Goal: Transaction & Acquisition: Purchase product/service

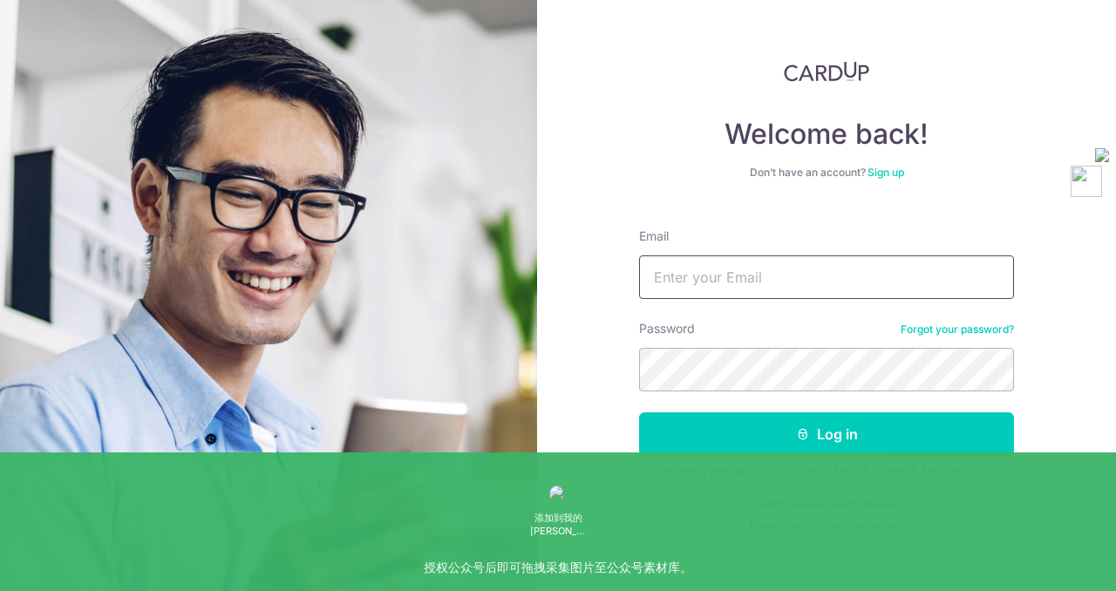
type input "xurongrong413@gmail.com"
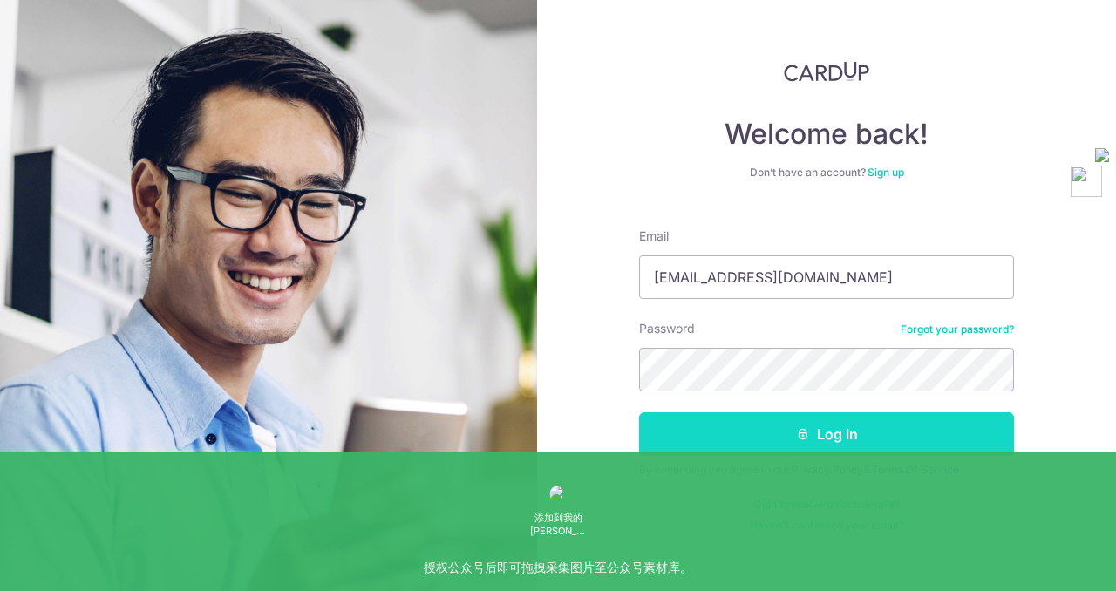
click at [763, 446] on button "Log in" at bounding box center [826, 434] width 375 height 44
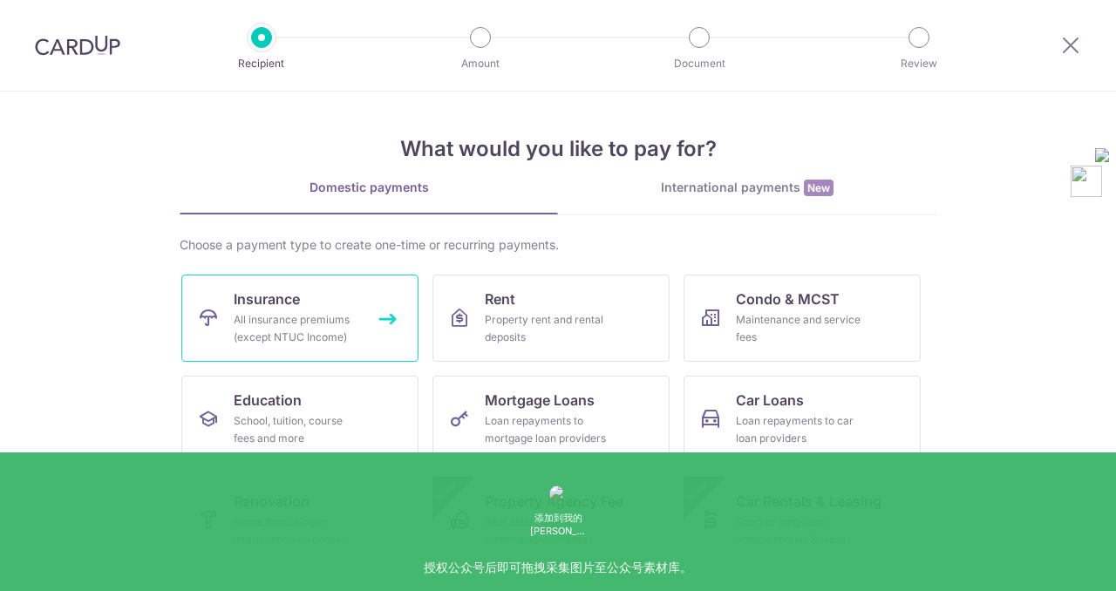
click at [357, 331] on div "All insurance premiums (except NTUC Income)" at bounding box center [297, 328] width 126 height 35
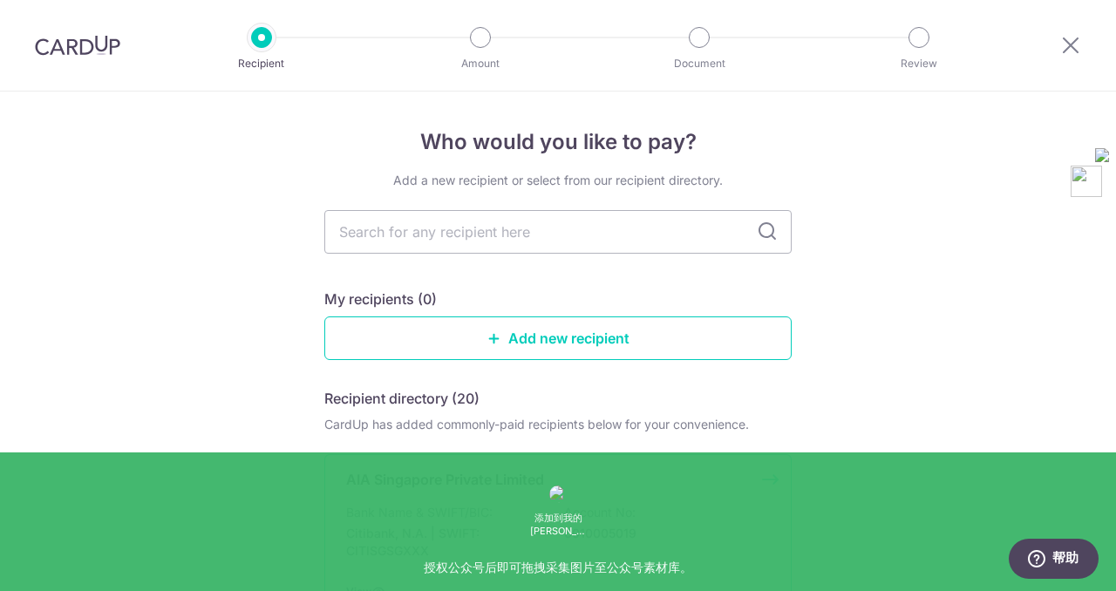
click at [467, 528] on p "Citibank, N.A. | SWIFT: CITISGSGXXX" at bounding box center [443, 542] width 195 height 35
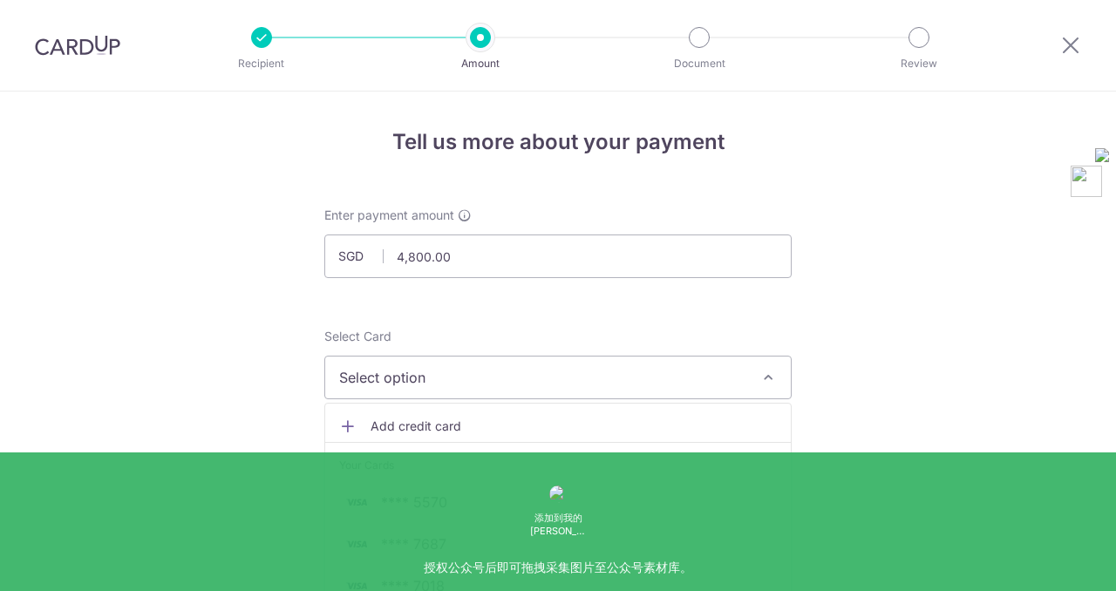
click at [395, 423] on span "Add credit card" at bounding box center [574, 426] width 406 height 17
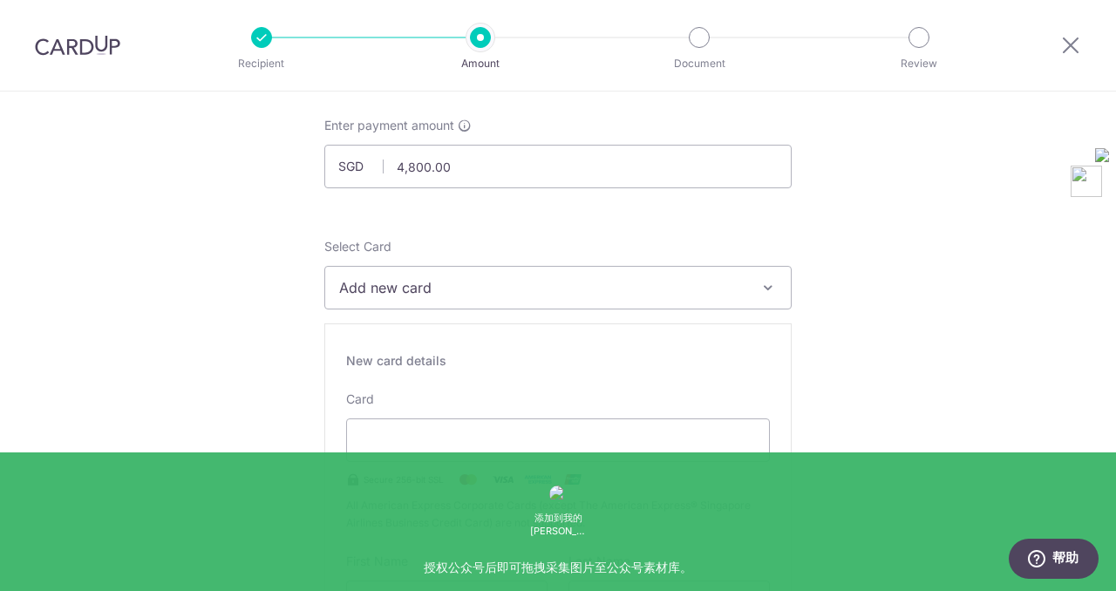
scroll to position [206, 0]
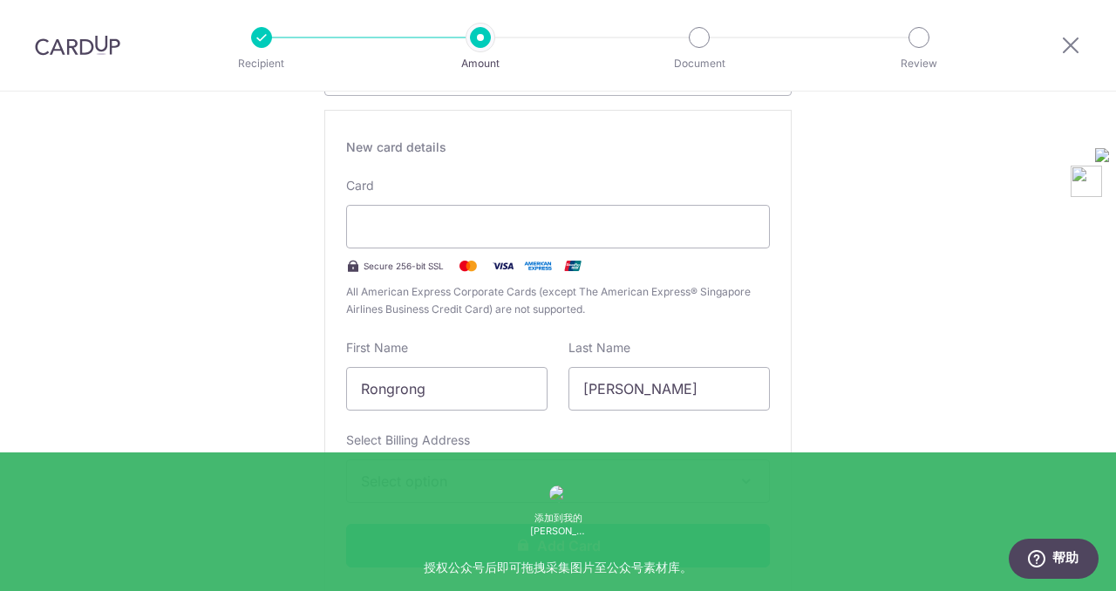
scroll to position [363, 0]
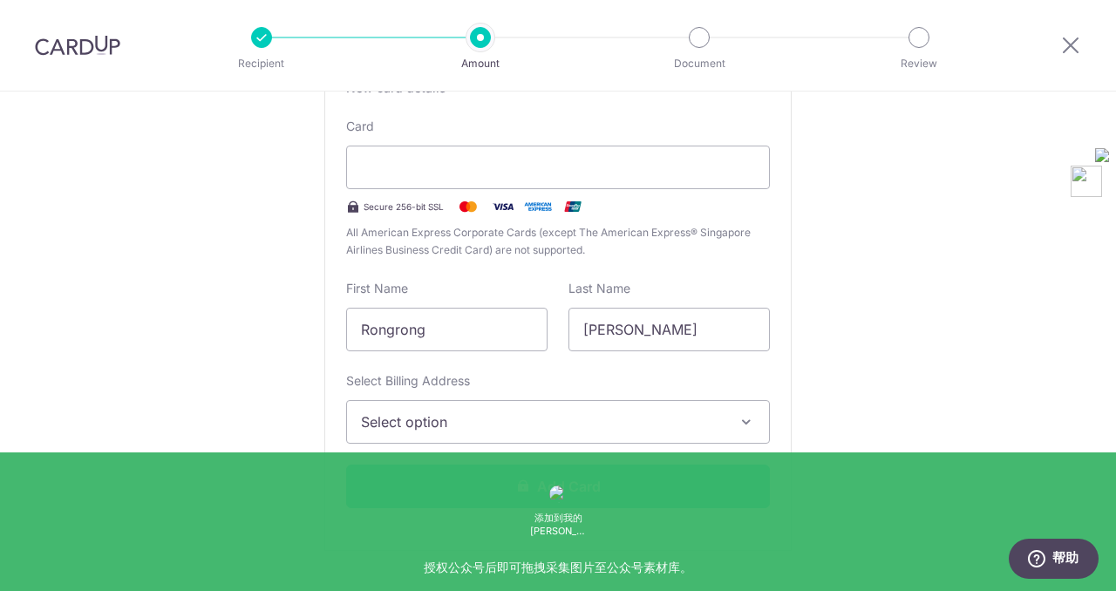
click at [400, 414] on span "Select option" at bounding box center [542, 422] width 363 height 21
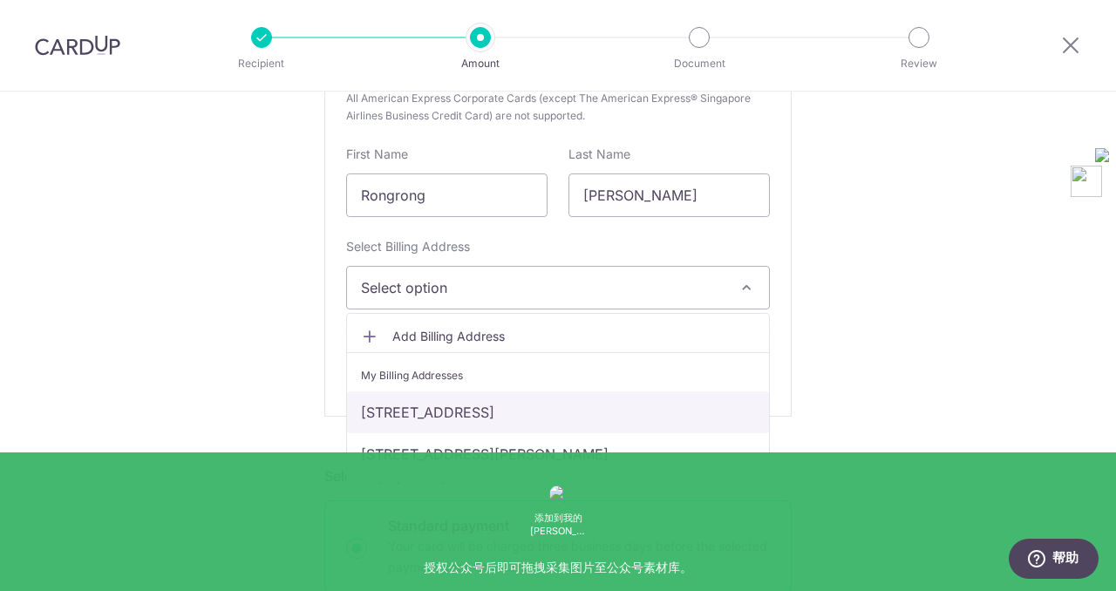
scroll to position [499, 0]
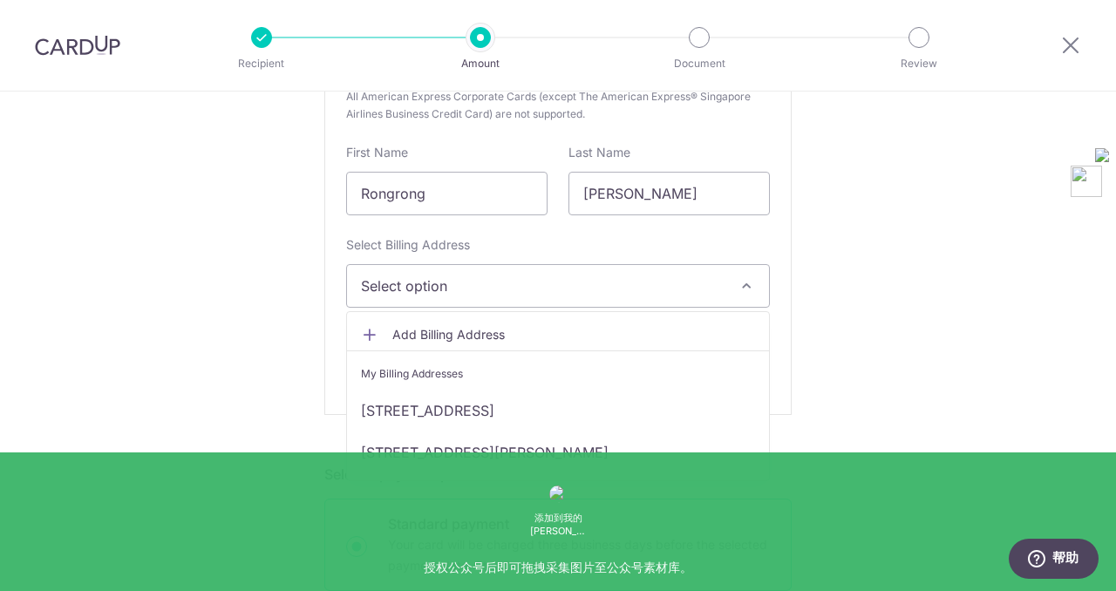
click at [435, 352] on li "My Billing Addresses" at bounding box center [558, 370] width 422 height 39
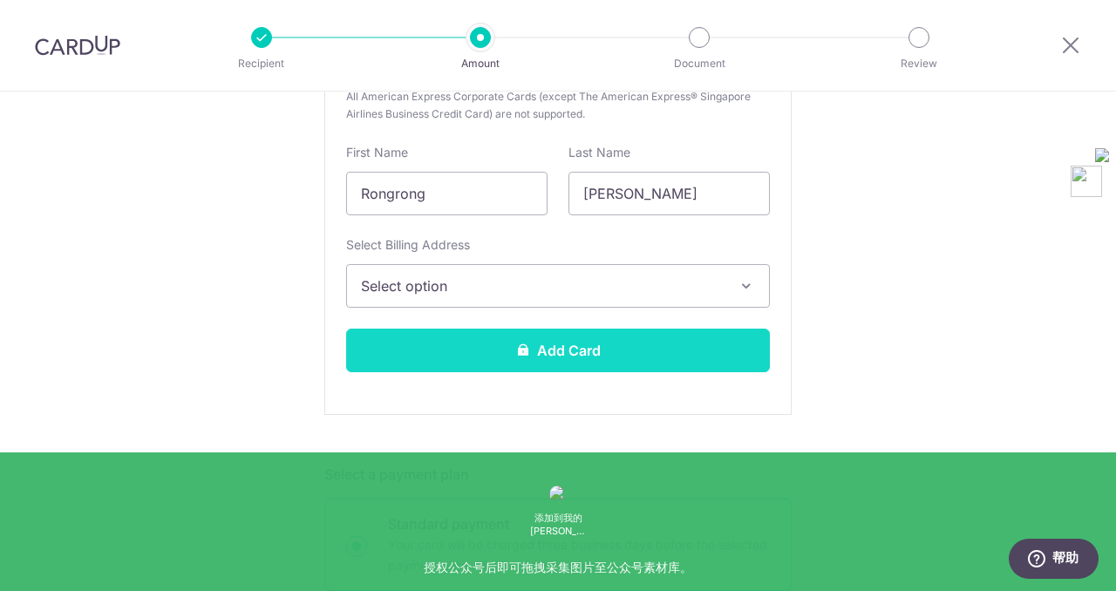
click at [435, 344] on button "Add Card" at bounding box center [558, 351] width 424 height 44
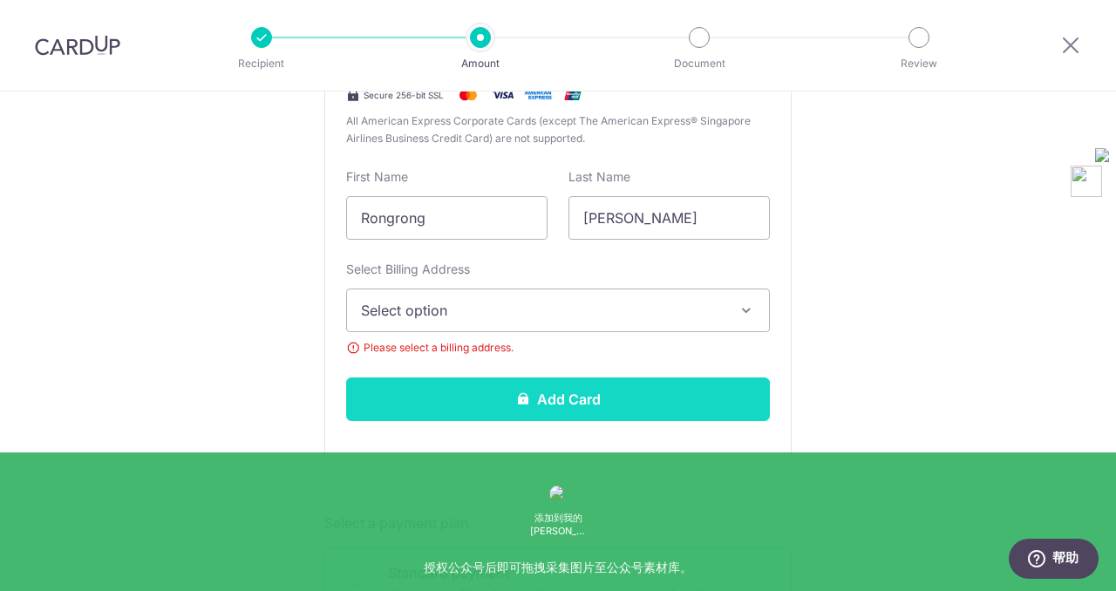
scroll to position [523, 0]
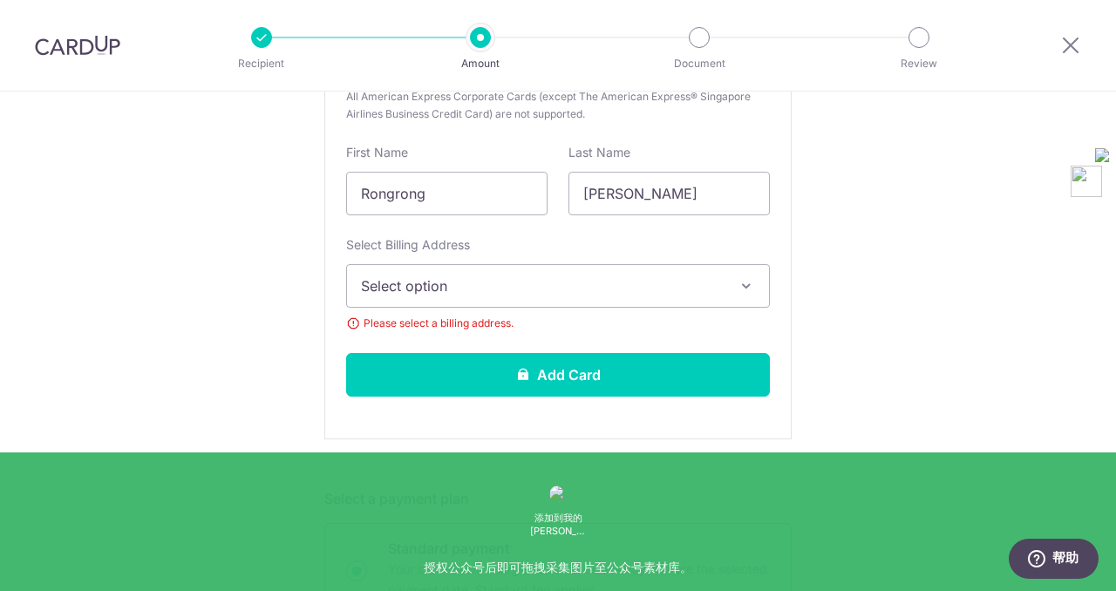
click at [427, 294] on span "Select option" at bounding box center [542, 286] width 363 height 21
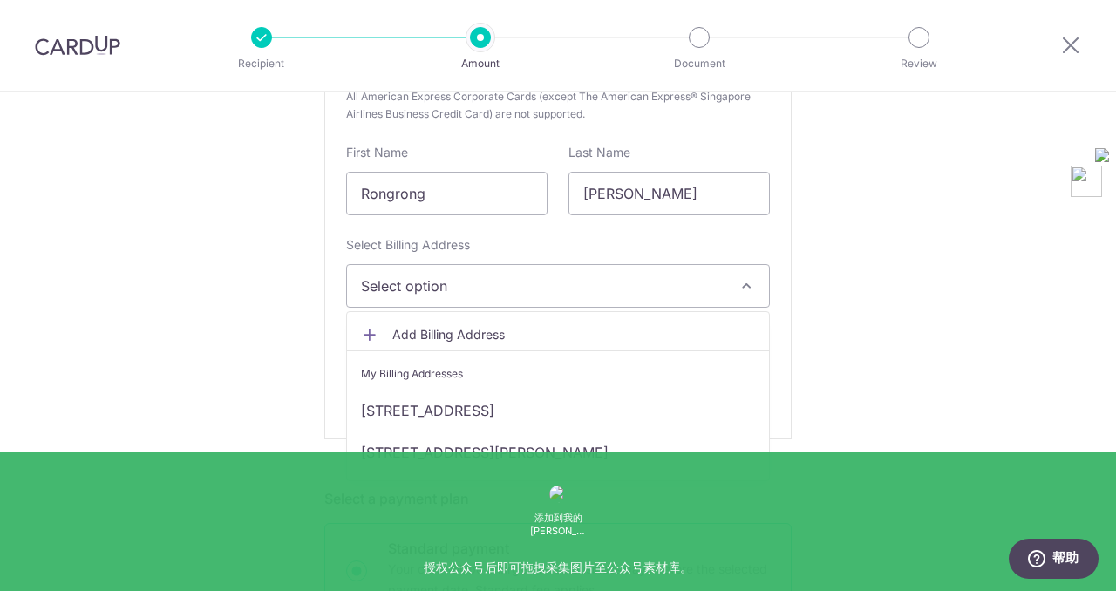
click at [421, 335] on span "Add Billing Address" at bounding box center [573, 334] width 363 height 17
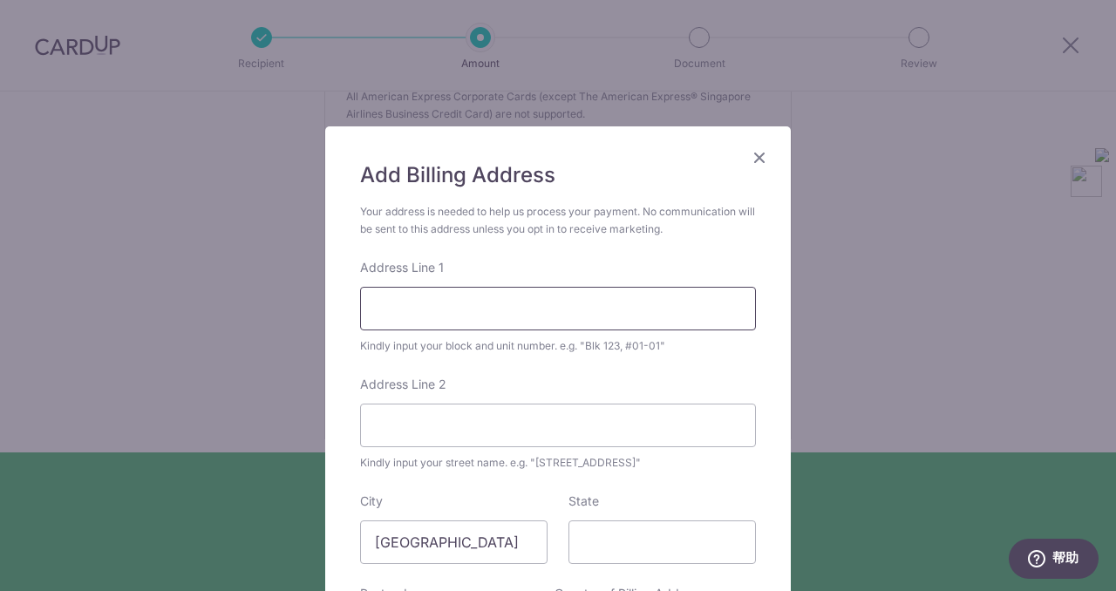
click at [465, 292] on input "Address Line 1" at bounding box center [558, 309] width 396 height 44
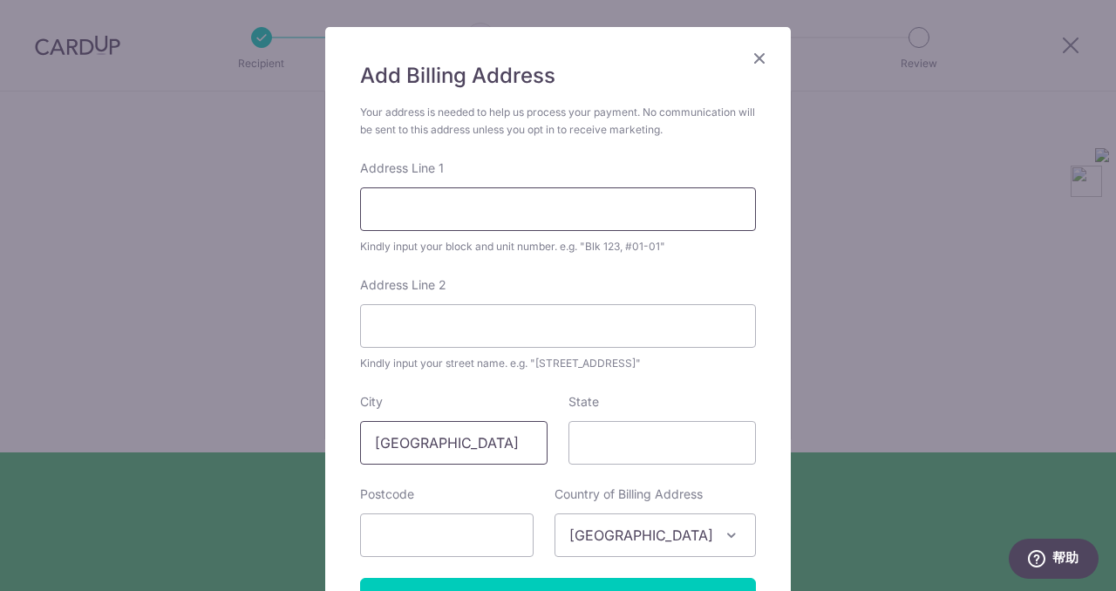
scroll to position [165, 0]
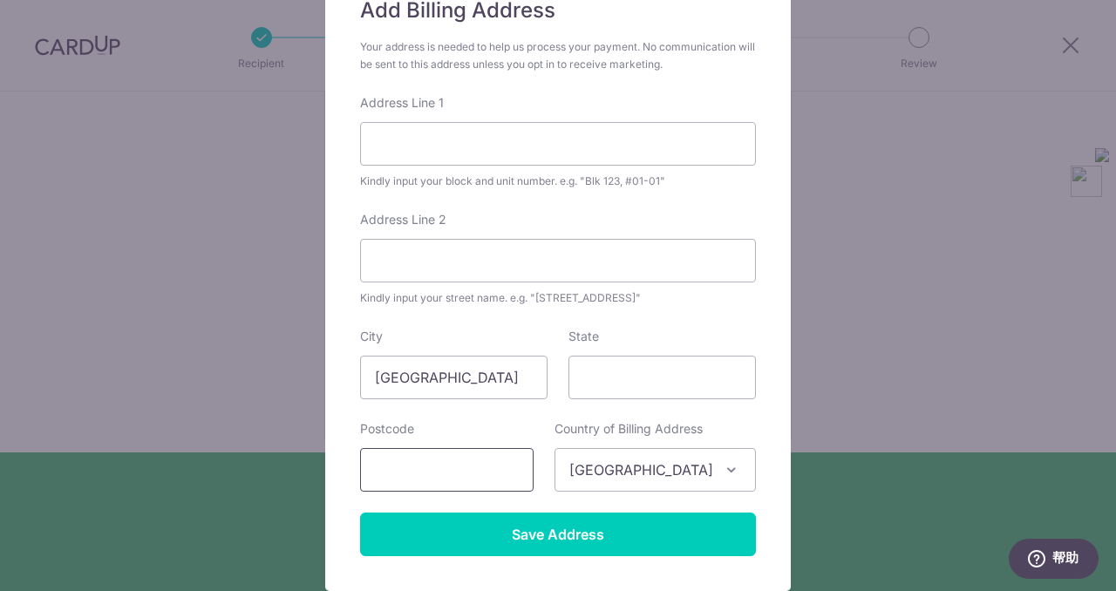
click at [386, 476] on input "text" at bounding box center [447, 470] width 174 height 44
type input "599975"
type input "6 Brookvale Drive, 02-11"
type input "Ki Residences"
type input "599975"
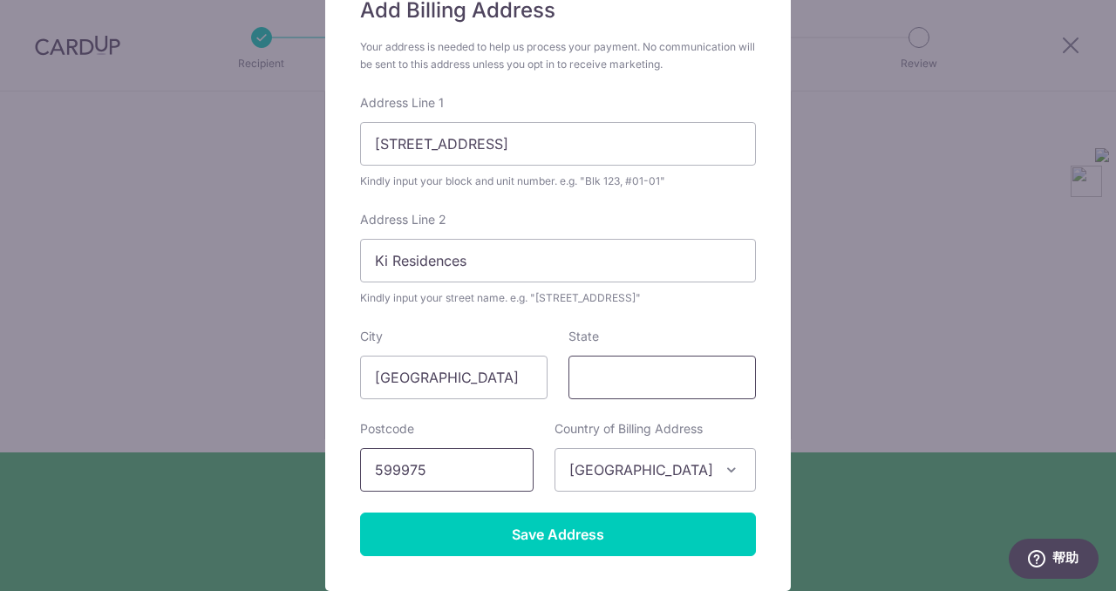
scroll to position [291, 0]
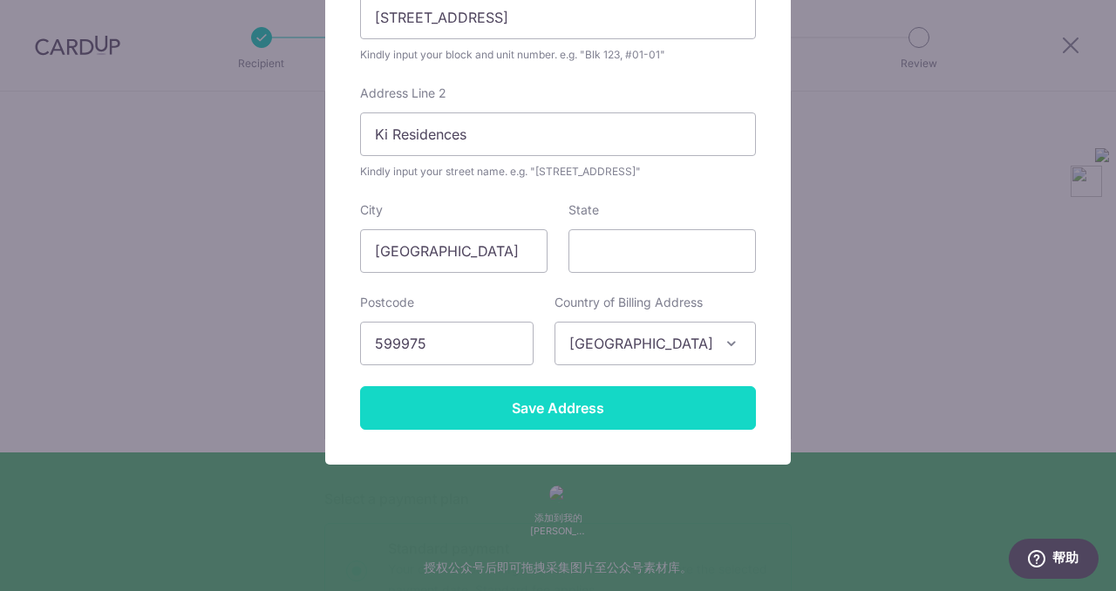
click at [562, 426] on input "Save Address" at bounding box center [558, 408] width 396 height 44
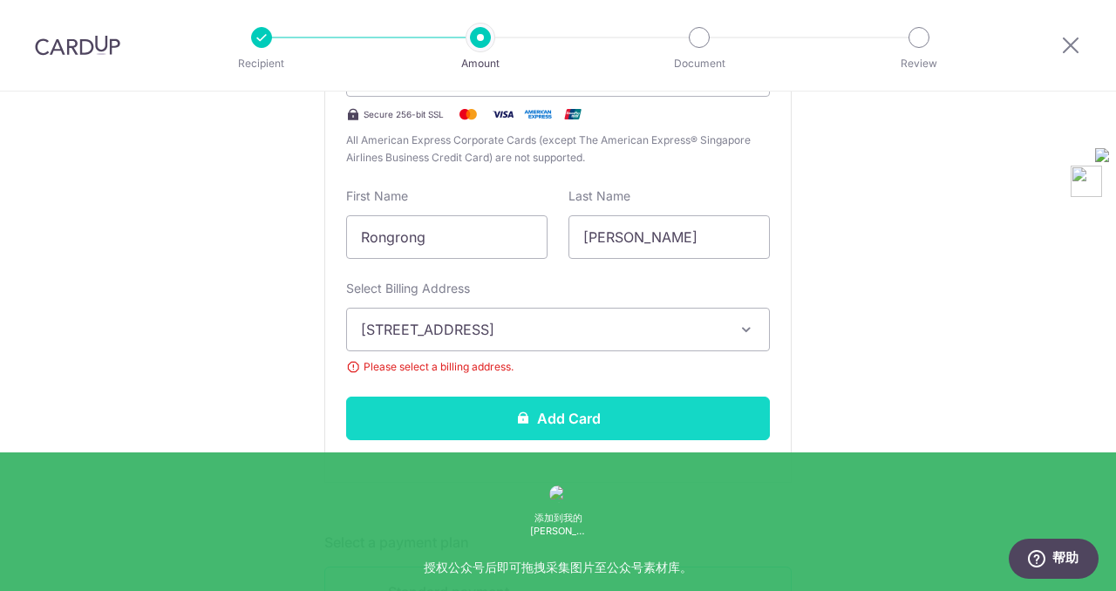
scroll to position [489, 0]
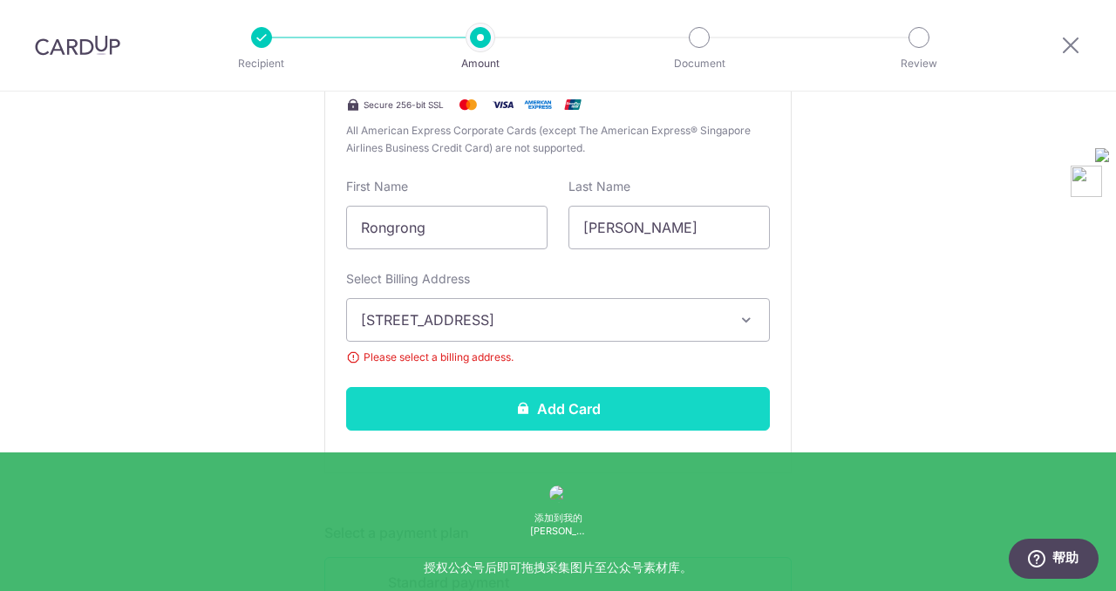
click at [467, 410] on button "Add Card" at bounding box center [558, 409] width 424 height 44
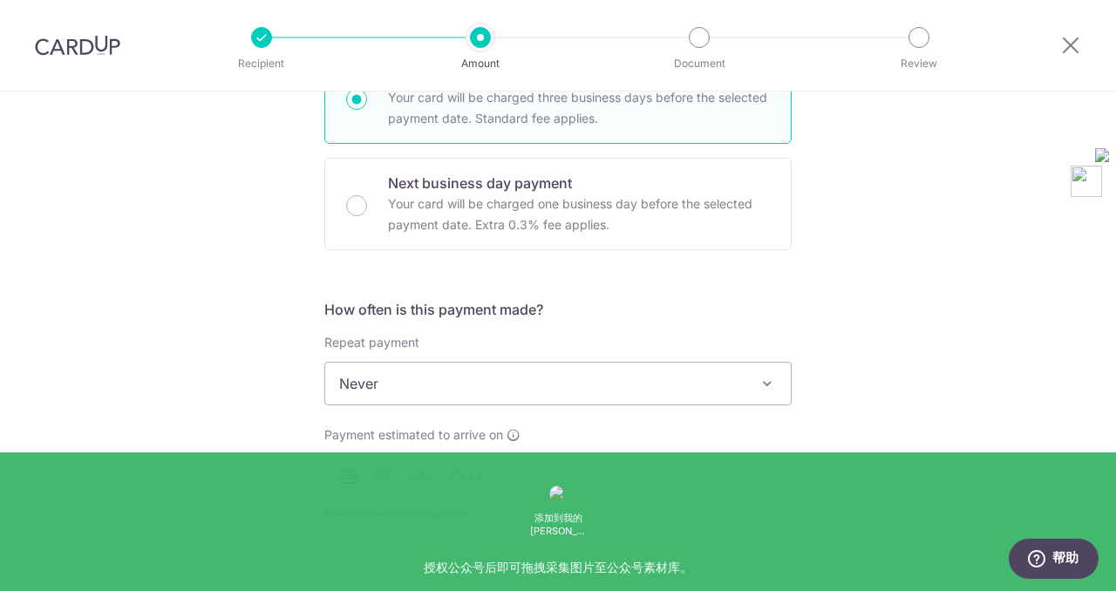
scroll to position [982, 0]
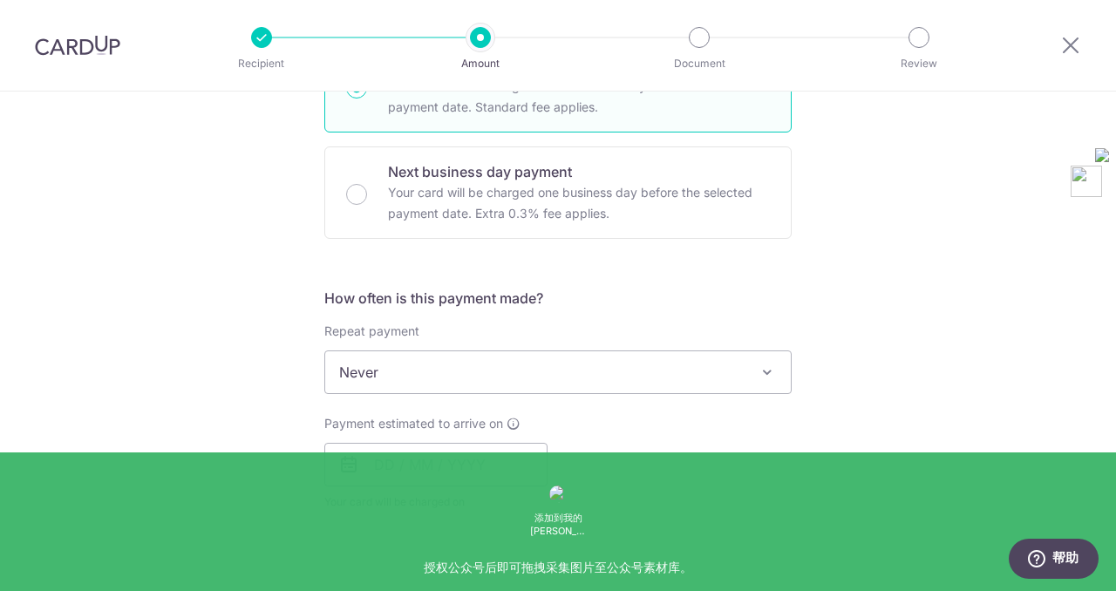
click at [439, 380] on span "Never" at bounding box center [558, 372] width 466 height 42
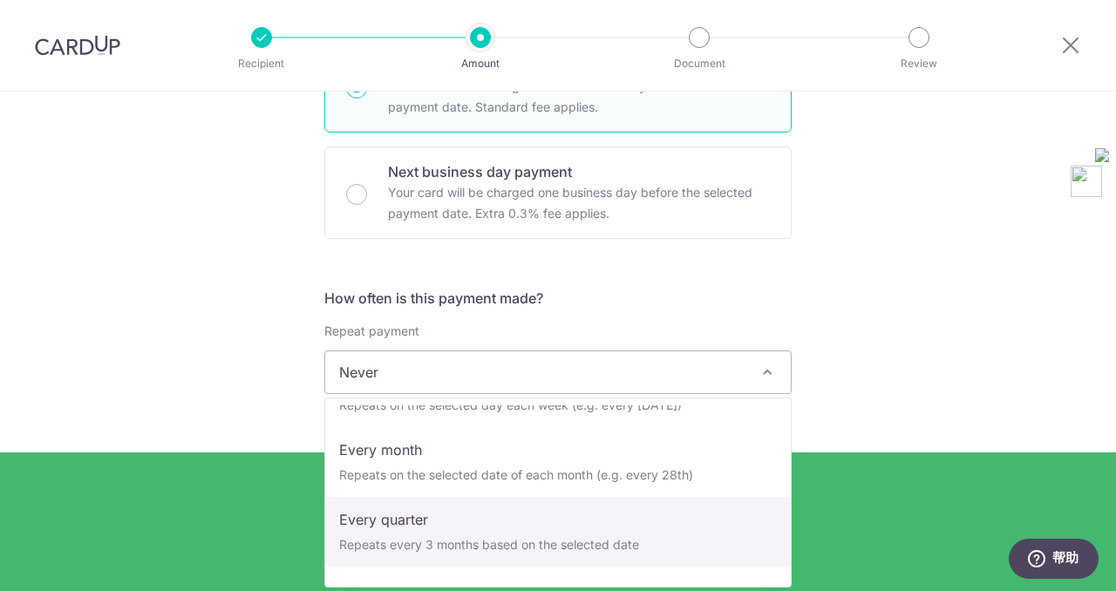
scroll to position [244, 0]
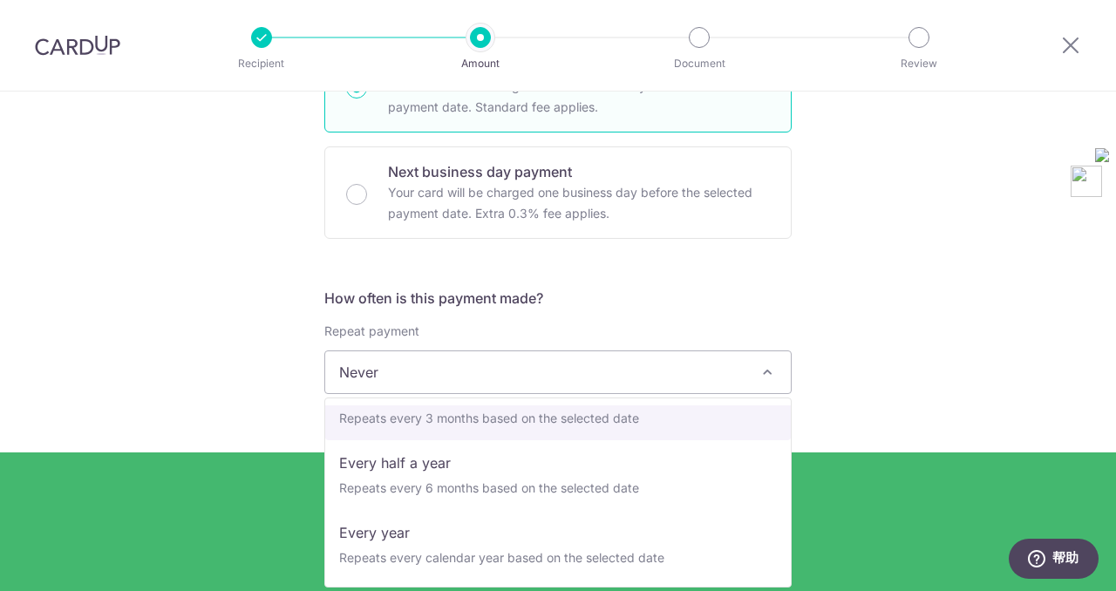
click at [628, 319] on div "How often is this payment made? Repeat payment Never Every week Every month Eve…" at bounding box center [557, 406] width 467 height 237
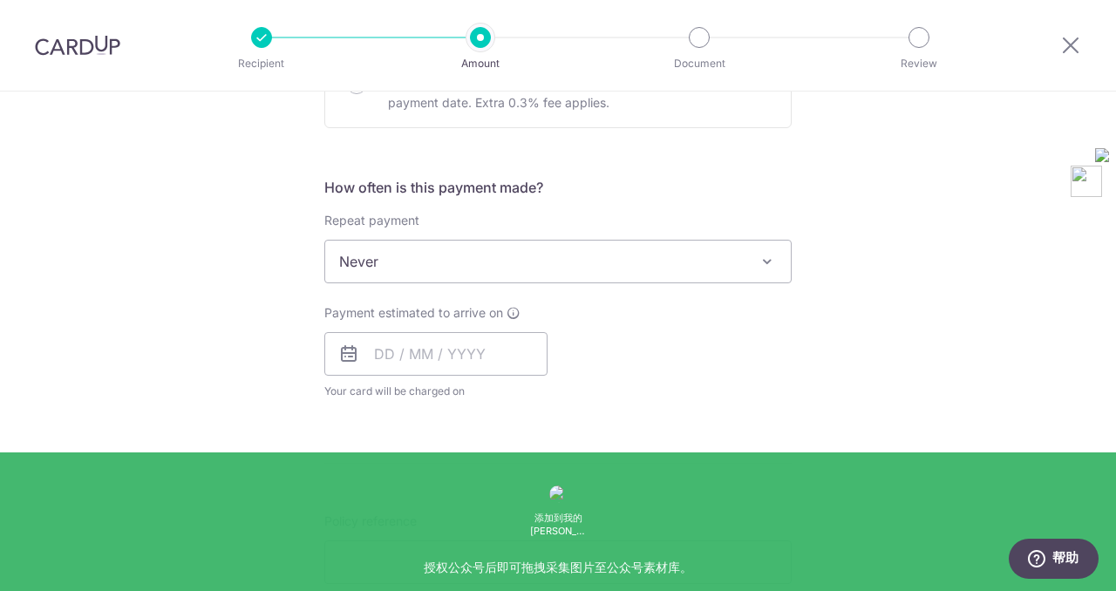
scroll to position [1112, 0]
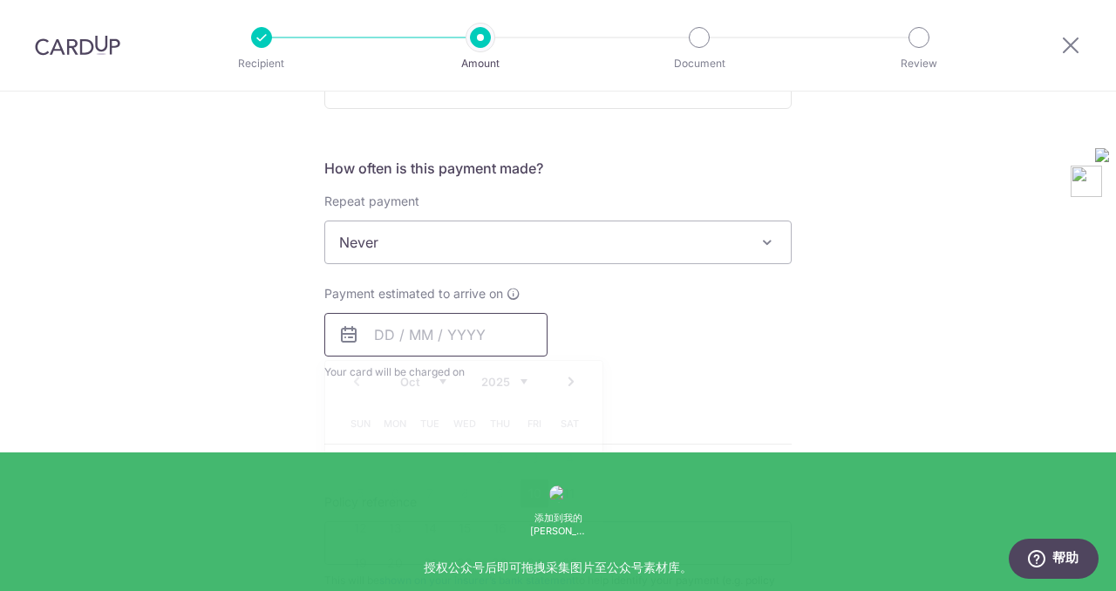
click at [372, 337] on input "text" at bounding box center [435, 335] width 223 height 44
click at [537, 489] on link "10" at bounding box center [535, 494] width 28 height 28
type input "[DATE]"
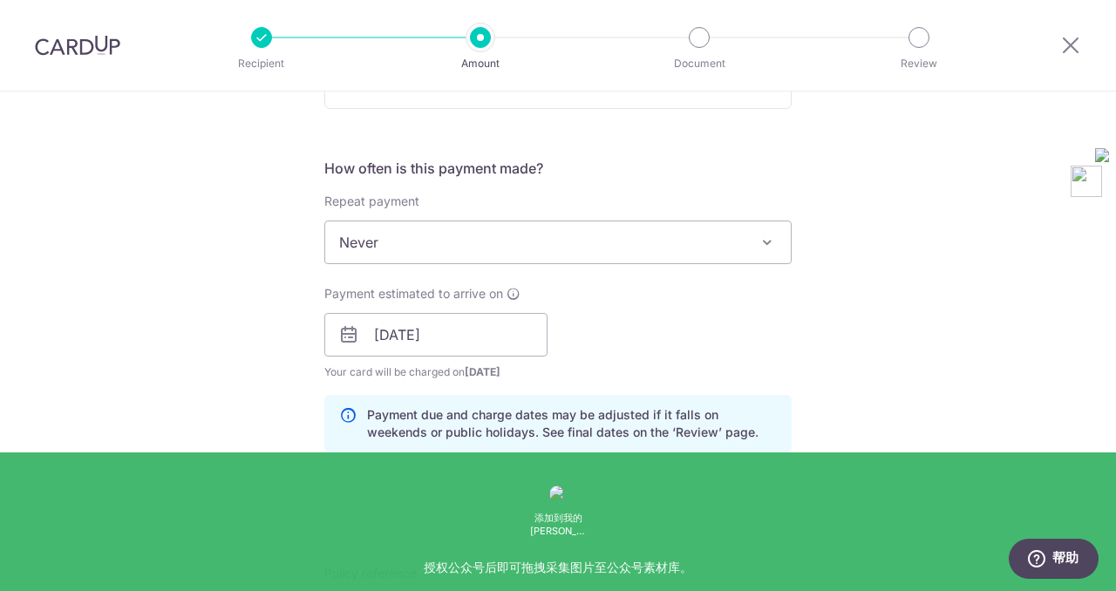
click at [603, 351] on div "Payment estimated to arrive on 10/10/2025 Prev Next Oct Nov Dec 2025 2026 2027 …" at bounding box center [558, 333] width 488 height 96
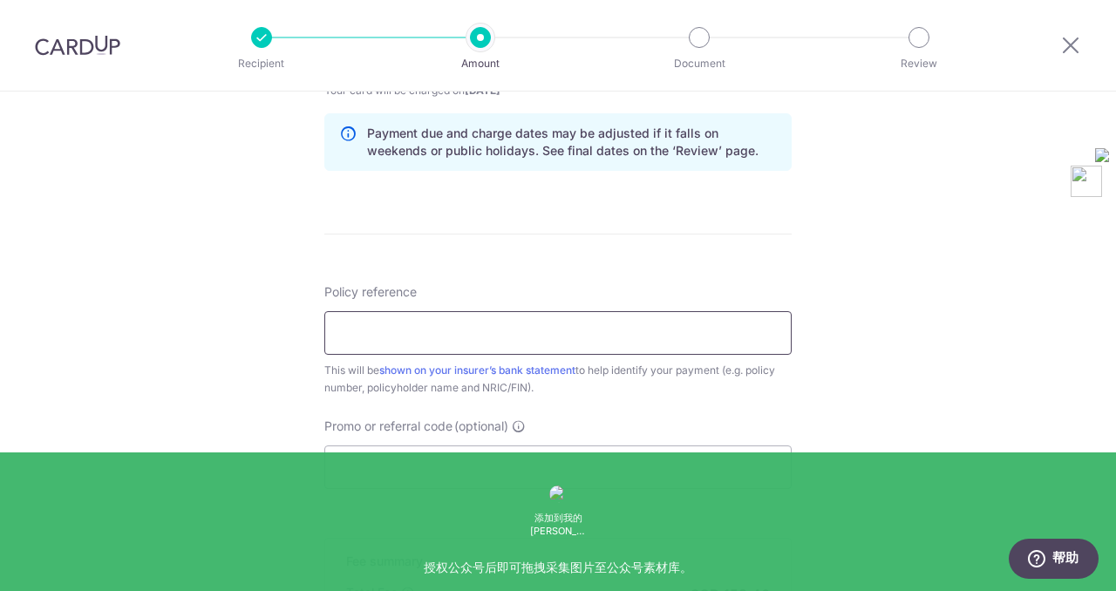
scroll to position [1453, 0]
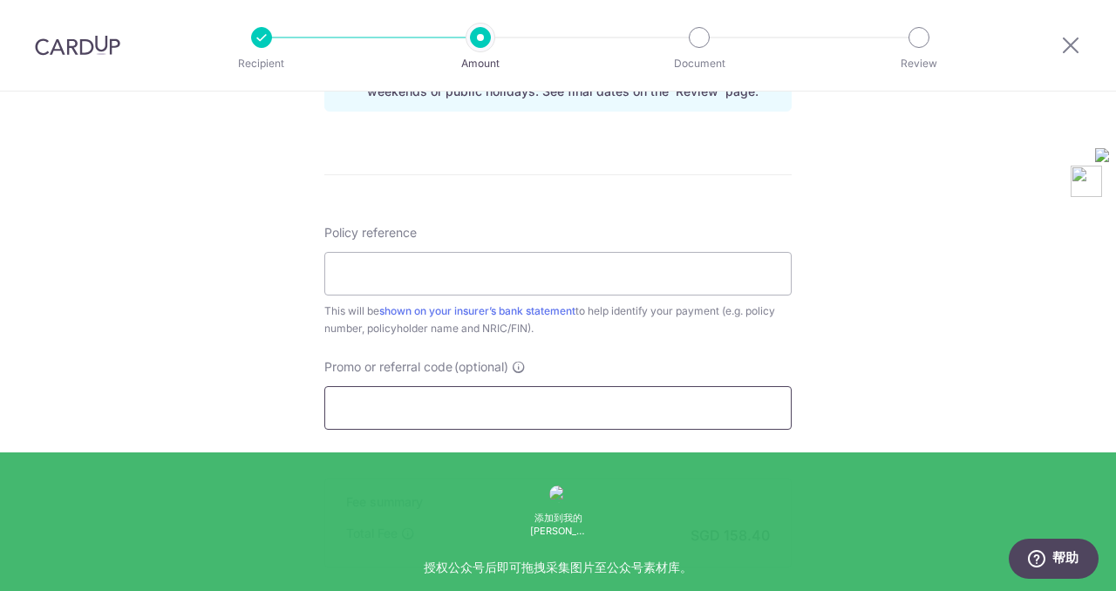
click at [408, 395] on input "Promo or referral code (optional)" at bounding box center [557, 408] width 467 height 44
paste input "MILELION"
click at [342, 410] on input "MILELION" at bounding box center [557, 408] width 467 height 44
type input "MILELION"
click at [393, 272] on input "Policy reference" at bounding box center [557, 274] width 467 height 44
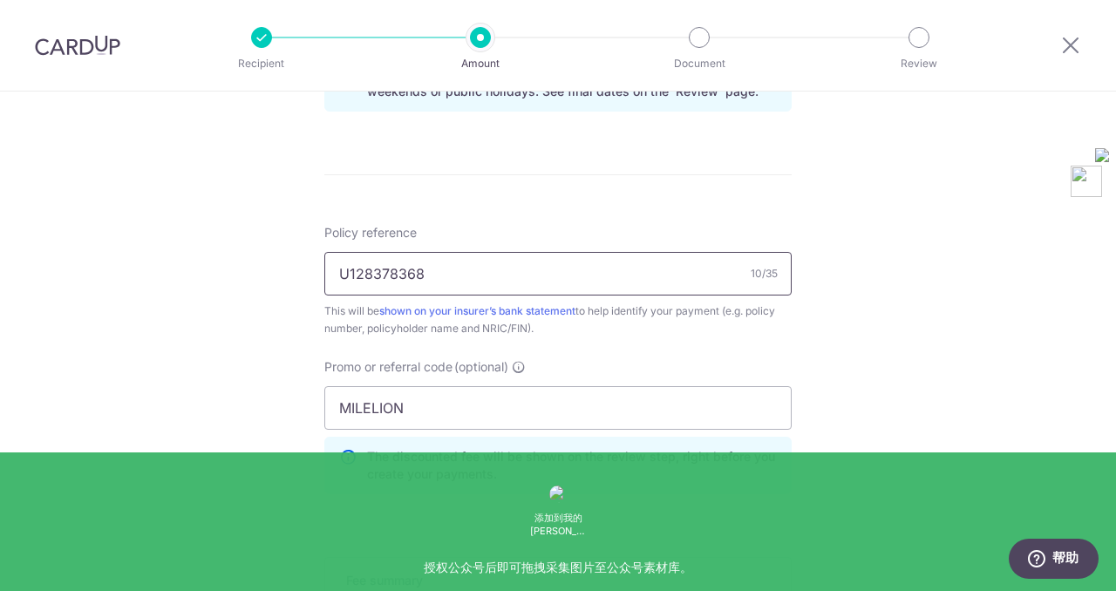
type input "U128378368"
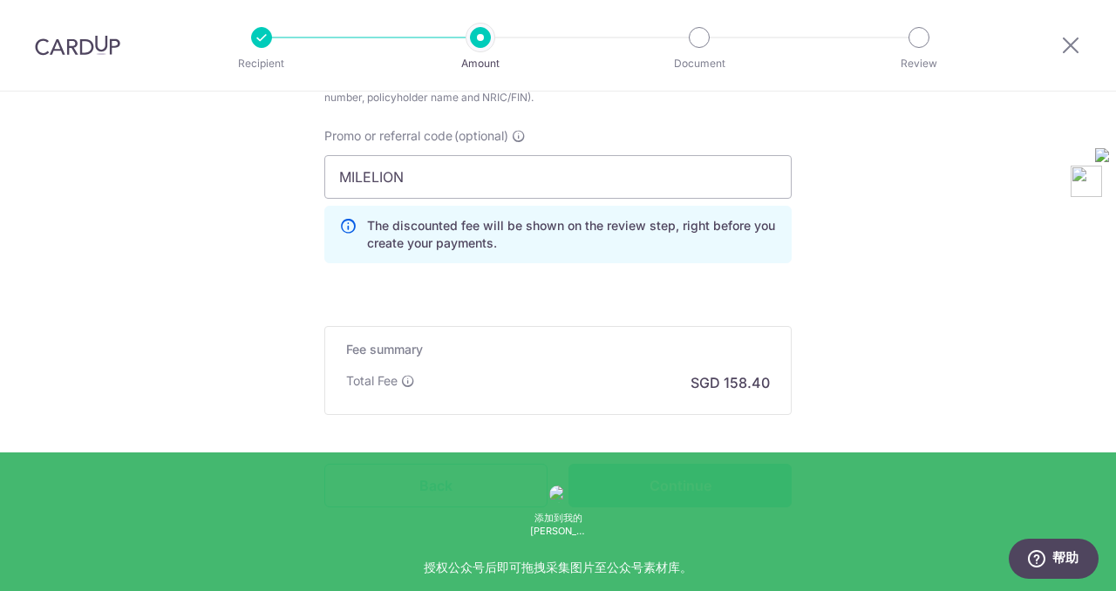
scroll to position [1712, 0]
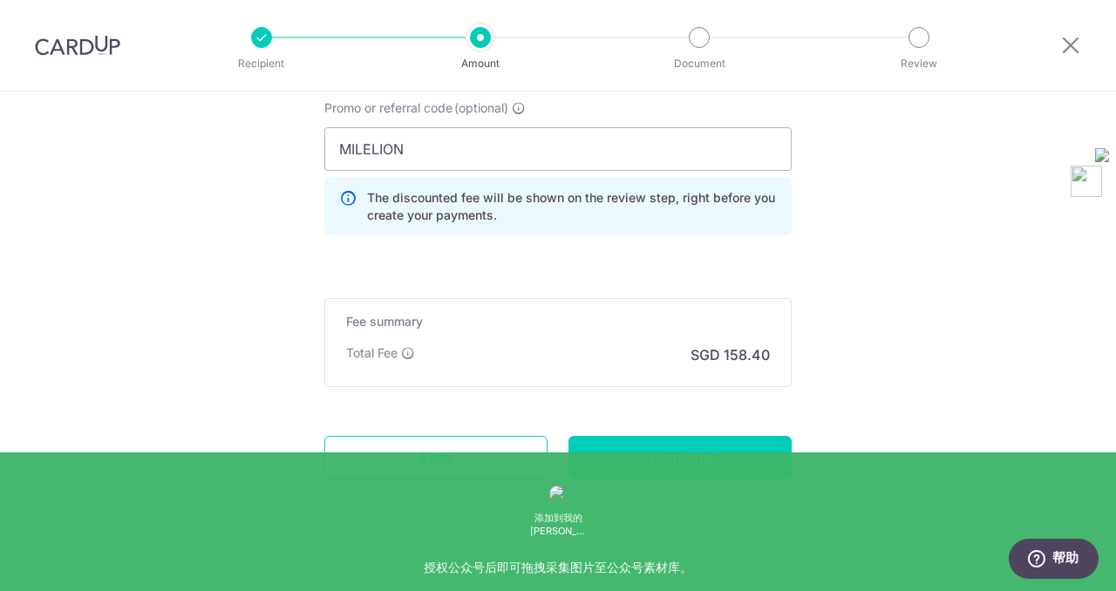
click at [644, 456] on input "Continue" at bounding box center [680, 458] width 223 height 44
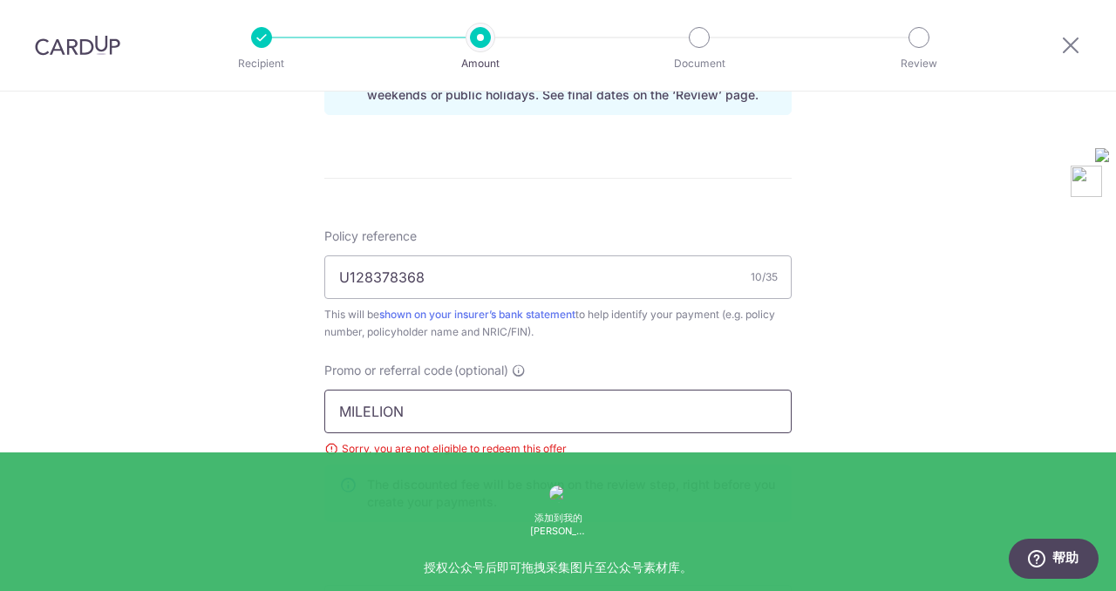
drag, startPoint x: 733, startPoint y: 416, endPoint x: 300, endPoint y: 364, distance: 436.5
click at [300, 364] on div "Tell us more about your payment Enter payment amount SGD 4,800.00 4800.00 Selec…" at bounding box center [558, 12] width 1116 height 1769
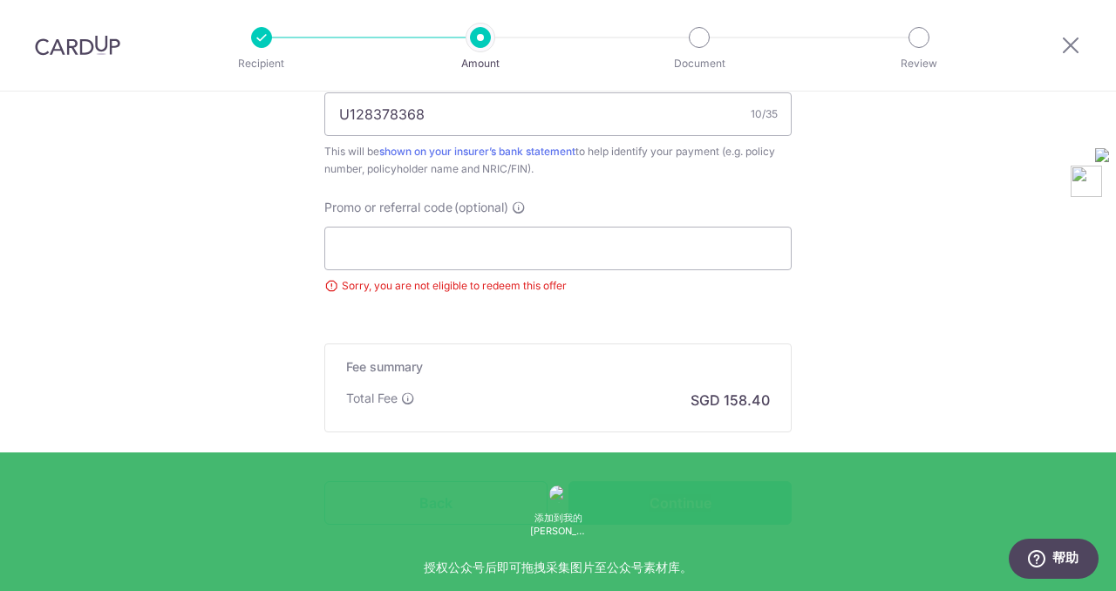
click at [497, 397] on div "Total Fee SGD 158.40" at bounding box center [558, 400] width 424 height 21
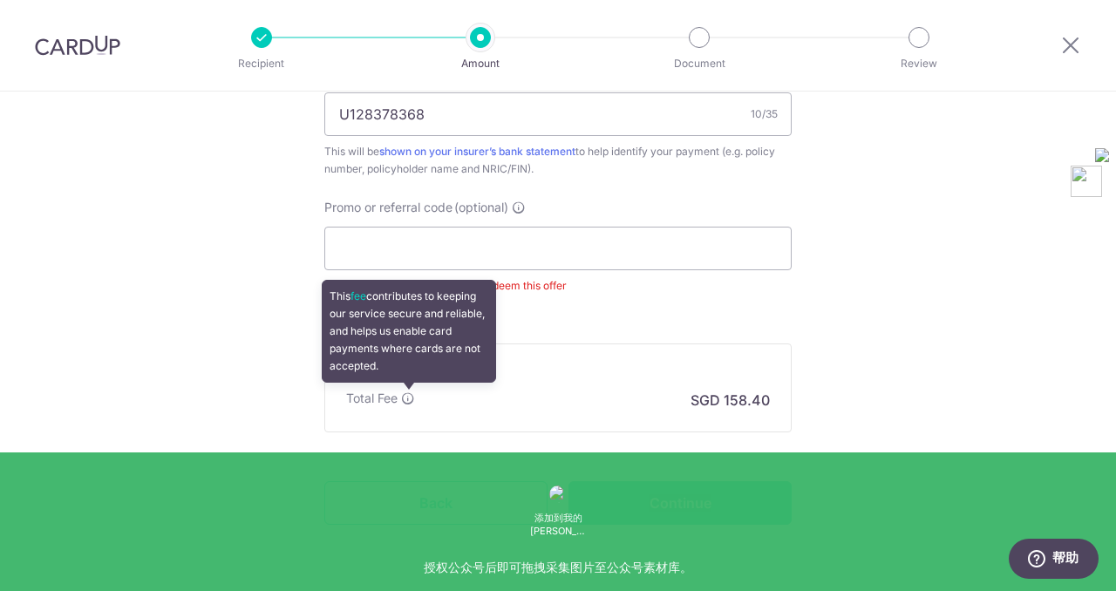
click at [412, 398] on icon at bounding box center [408, 398] width 14 height 14
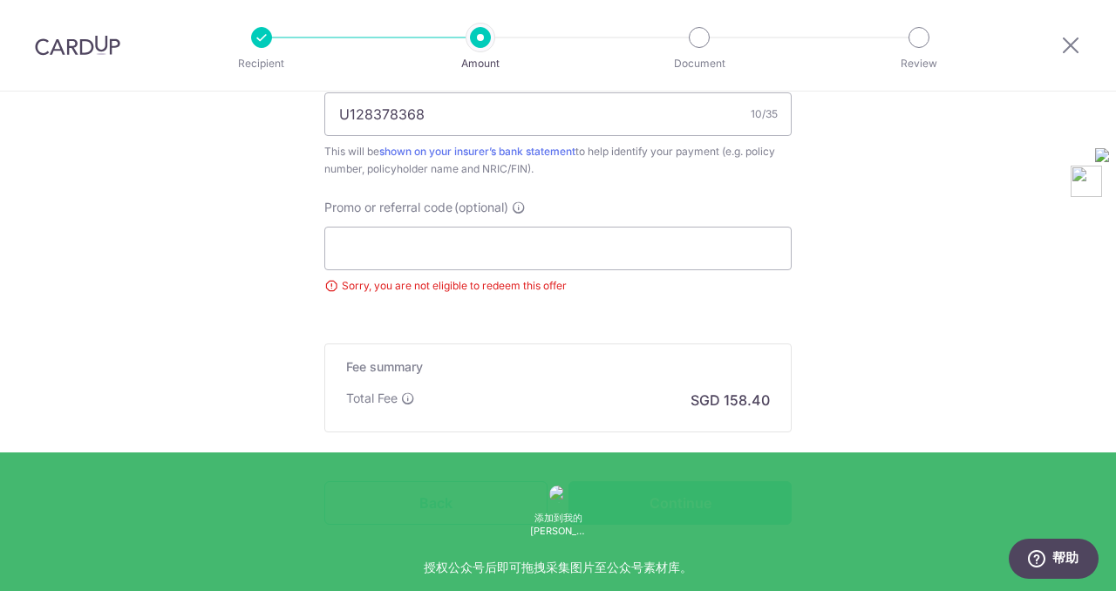
click at [411, 242] on input "Promo or referral code (optional)" at bounding box center [557, 249] width 467 height 44
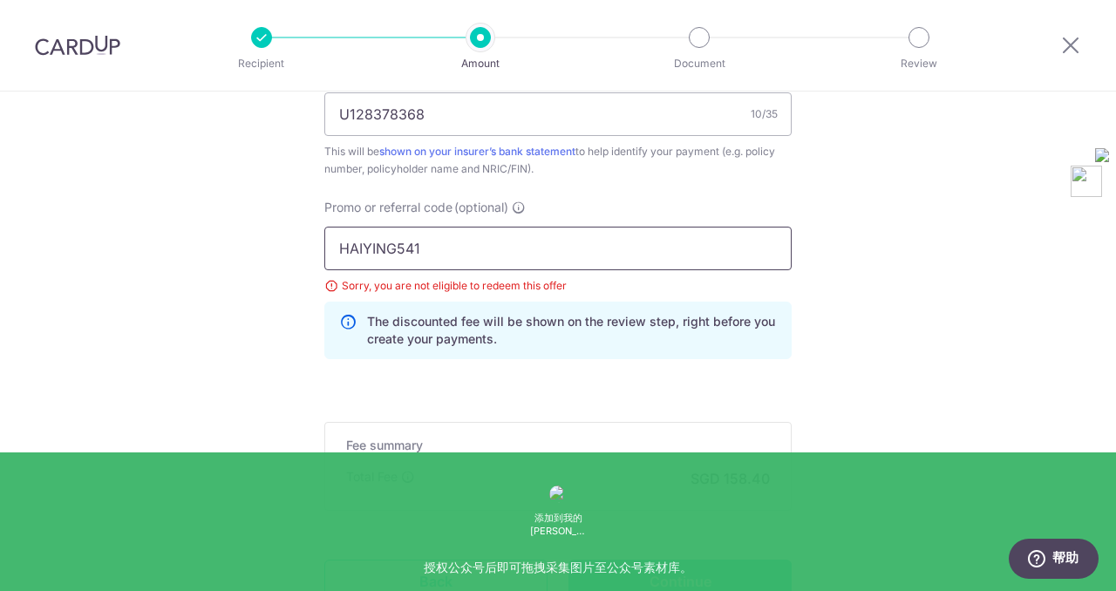
type input "HAIYING541"
click at [671, 572] on input "Continue" at bounding box center [680, 582] width 223 height 44
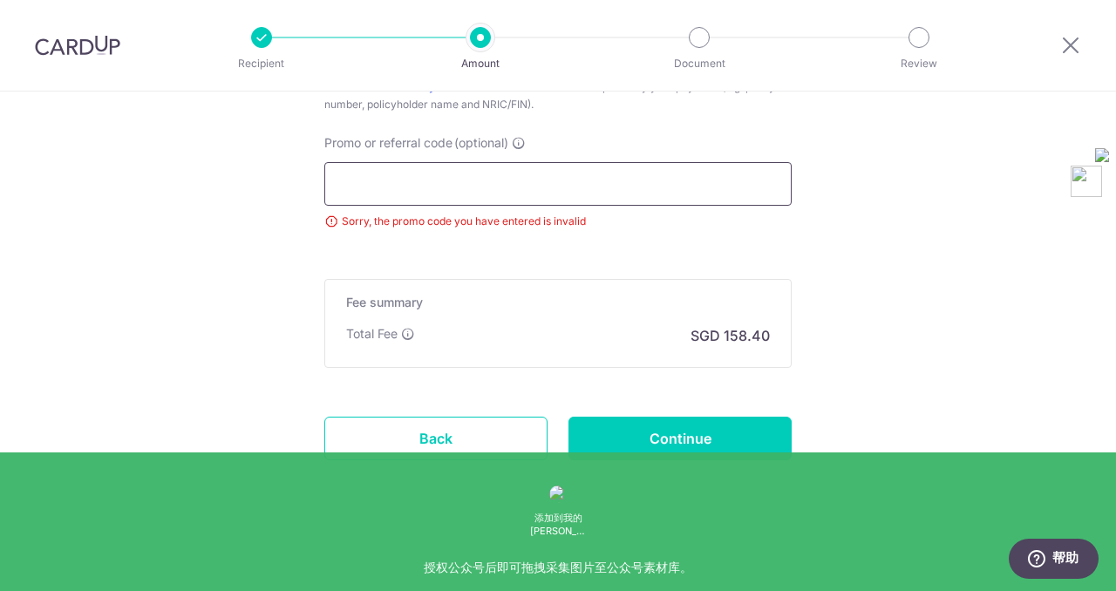
click at [412, 184] on input "Promo or referral code (optional)" at bounding box center [557, 184] width 467 height 44
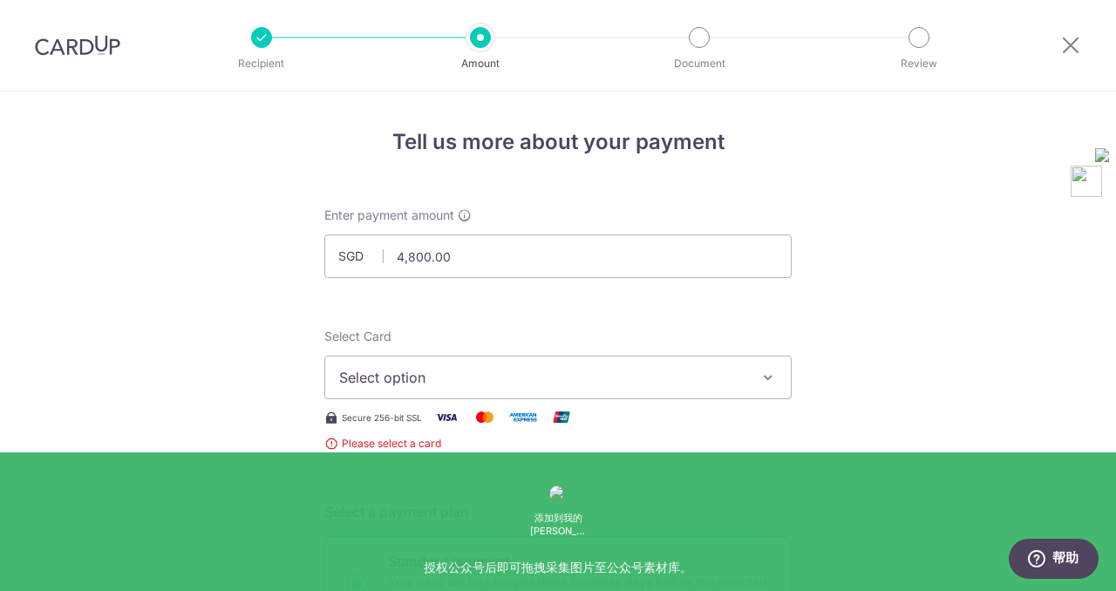
click at [478, 382] on span "Select option" at bounding box center [542, 377] width 406 height 21
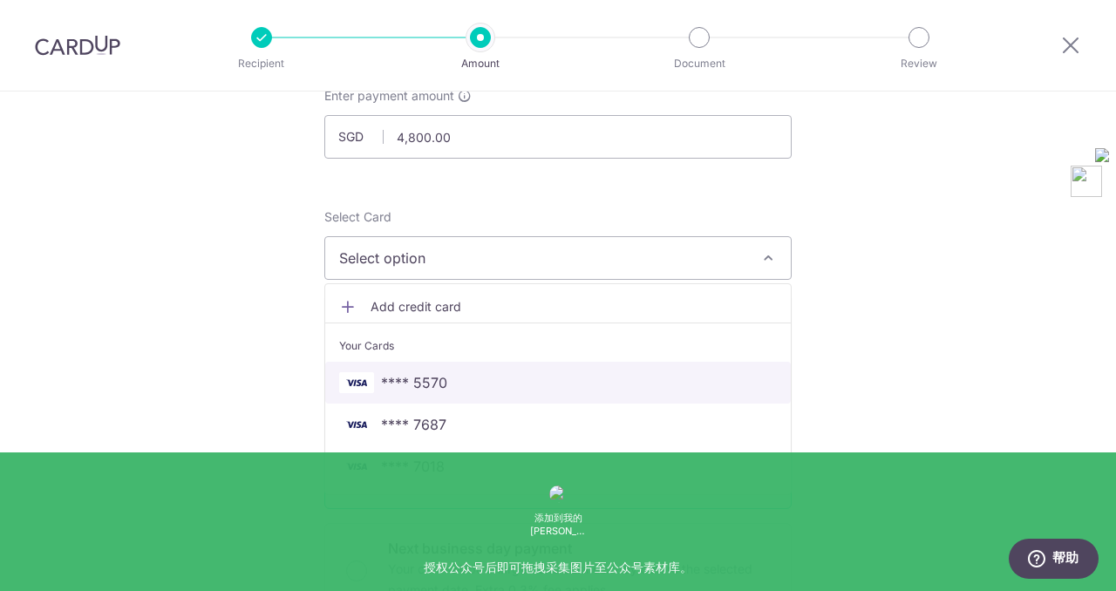
scroll to position [136, 0]
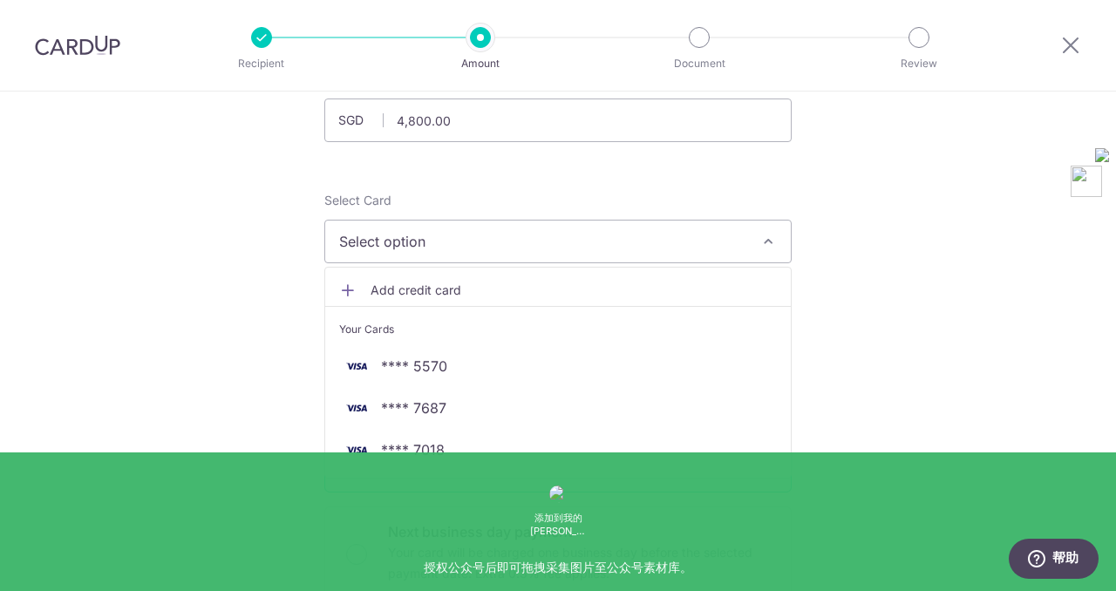
click at [386, 292] on span "Add credit card" at bounding box center [574, 290] width 406 height 17
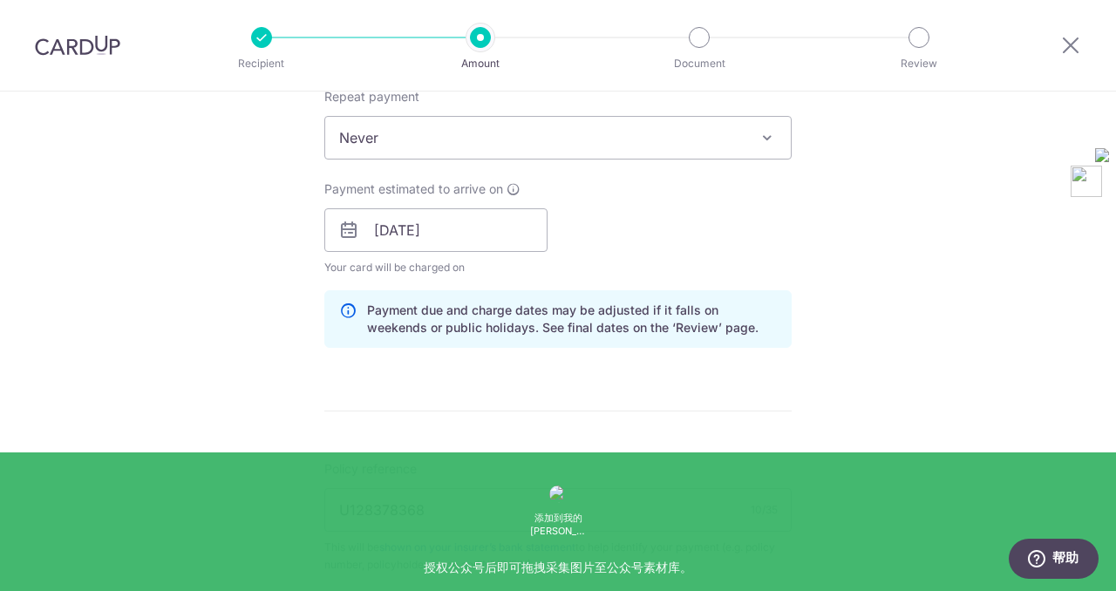
scroll to position [1387, 0]
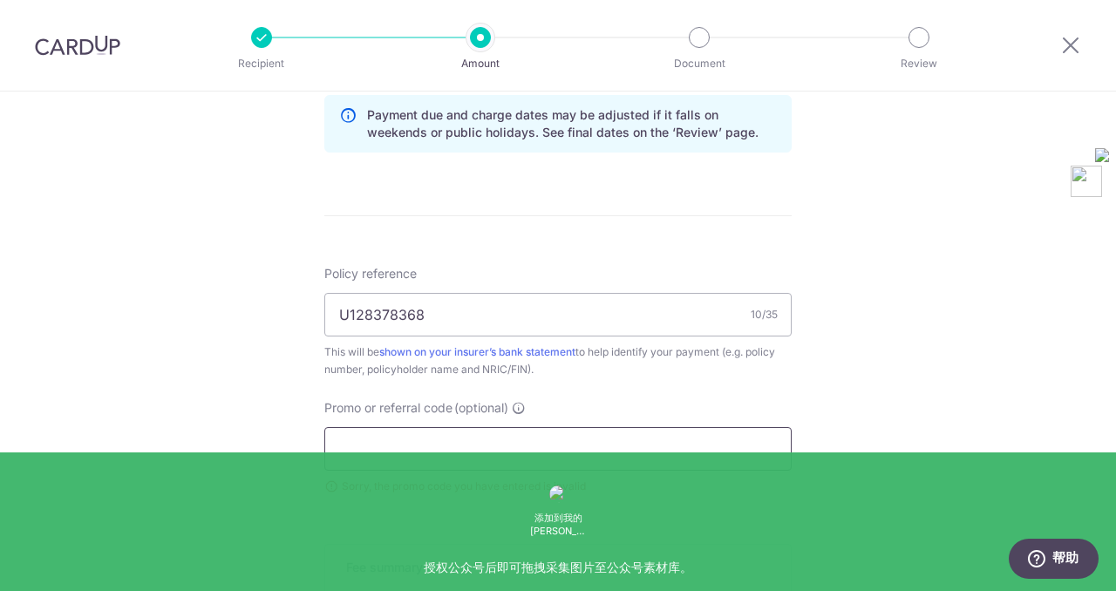
click at [370, 450] on input "Promo or referral code (optional)" at bounding box center [557, 449] width 467 height 44
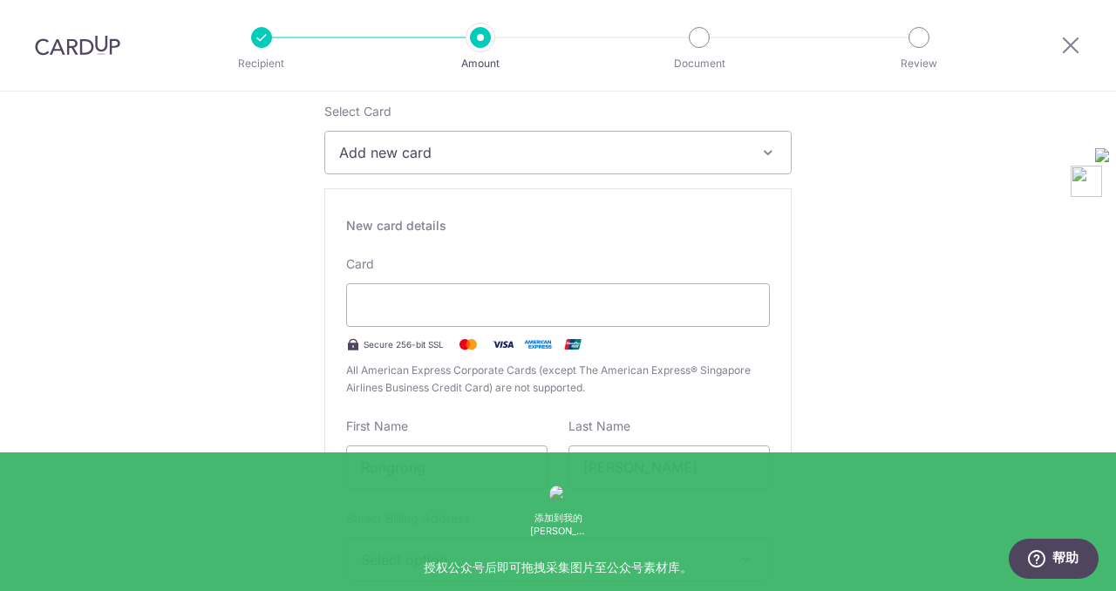
scroll to position [0, 0]
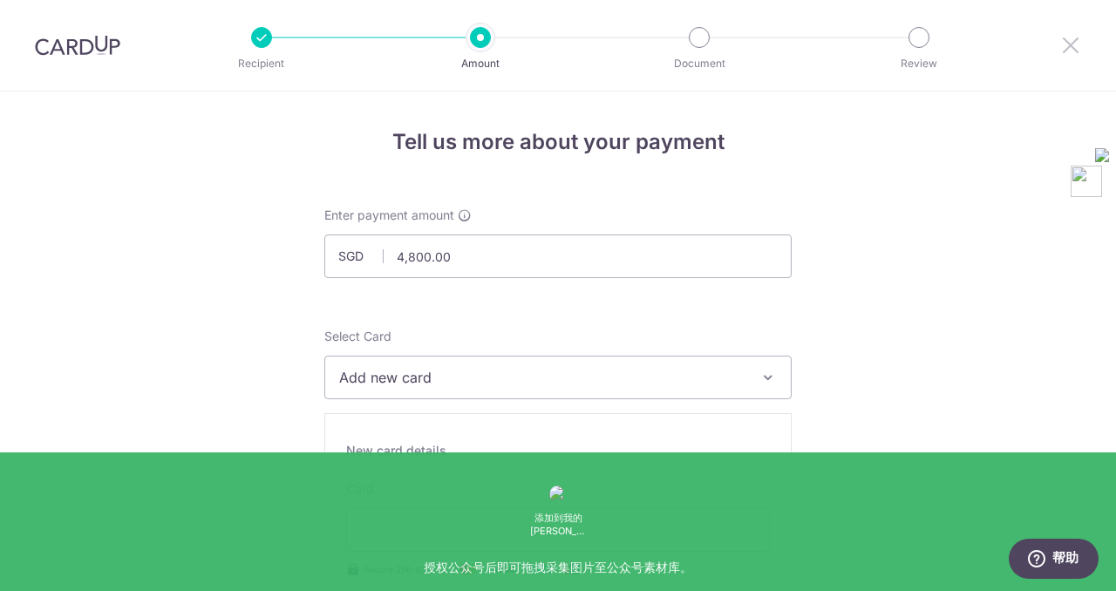
click at [1070, 40] on icon at bounding box center [1070, 45] width 21 height 22
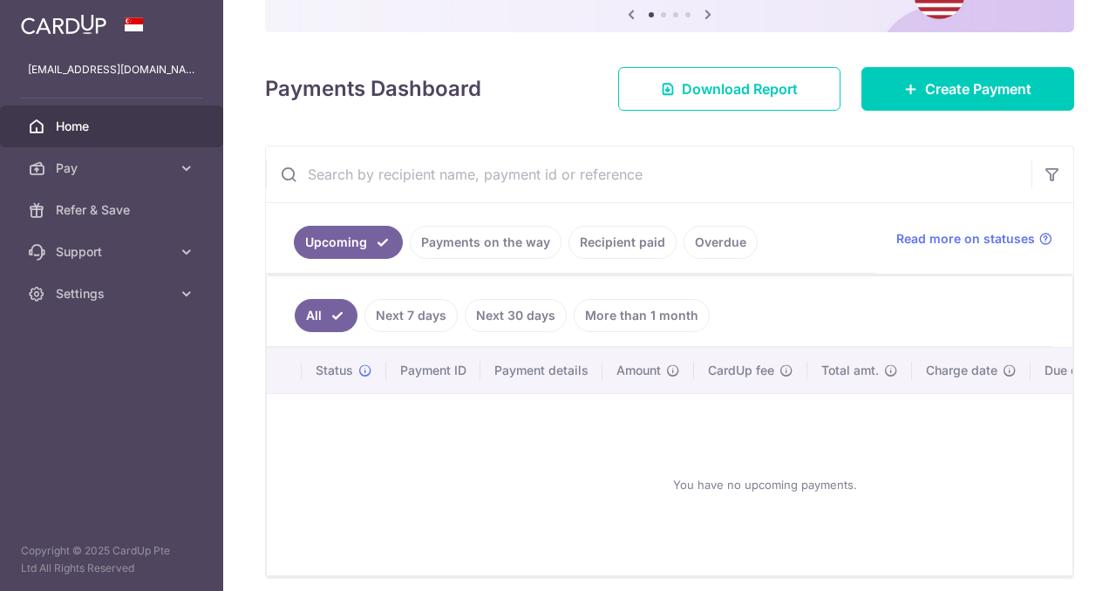
scroll to position [198, 0]
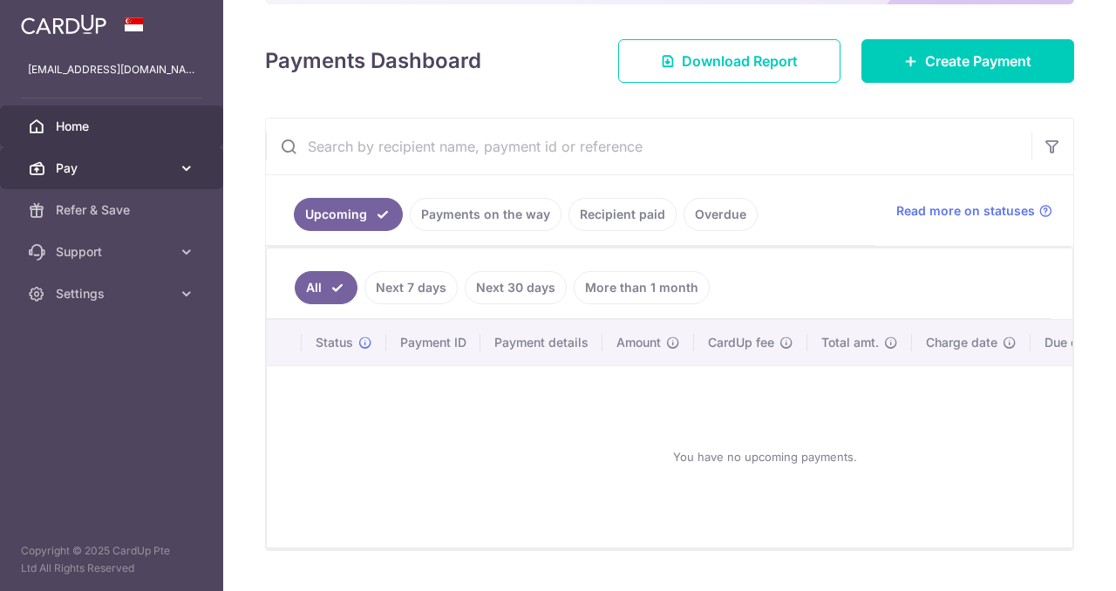
click at [186, 162] on icon at bounding box center [186, 168] width 17 height 17
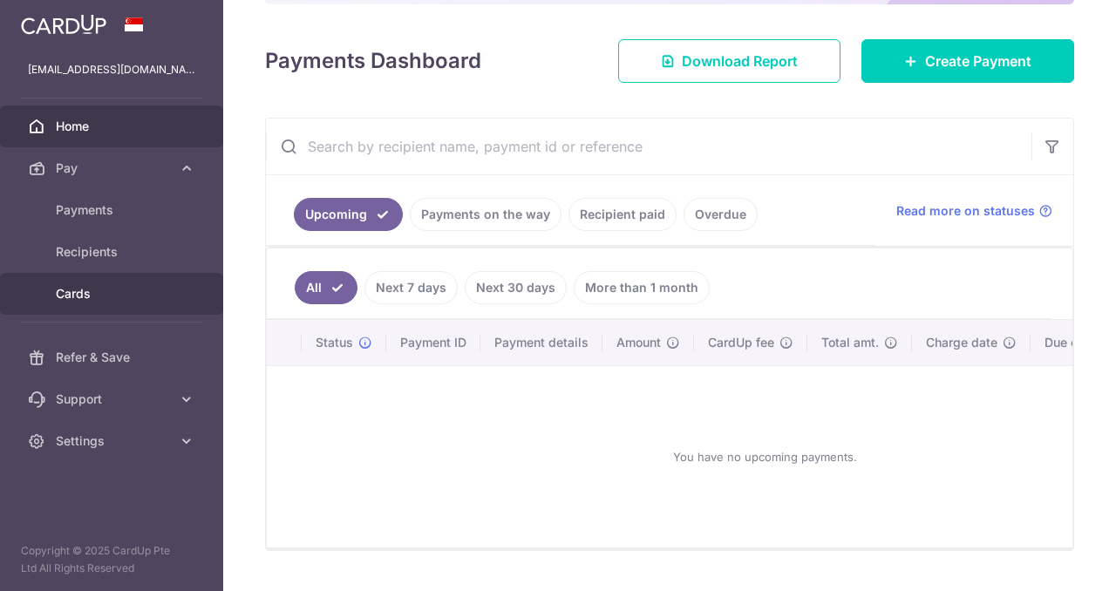
click at [92, 293] on span "Cards" at bounding box center [113, 293] width 115 height 17
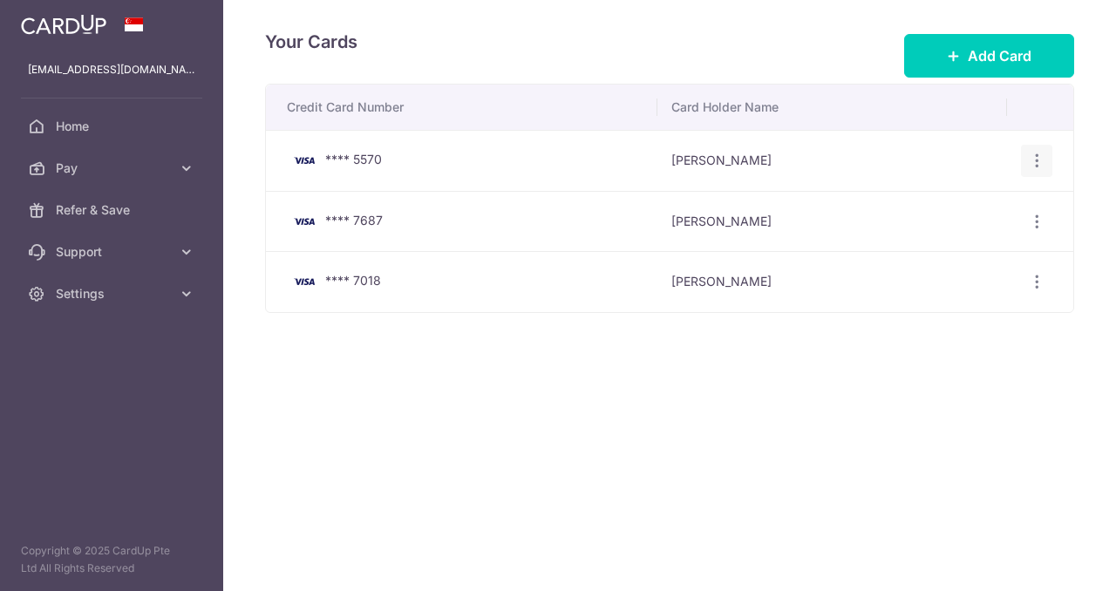
click at [1035, 164] on icon "button" at bounding box center [1037, 161] width 18 height 18
click at [946, 260] on span "Delete" at bounding box center [978, 251] width 119 height 21
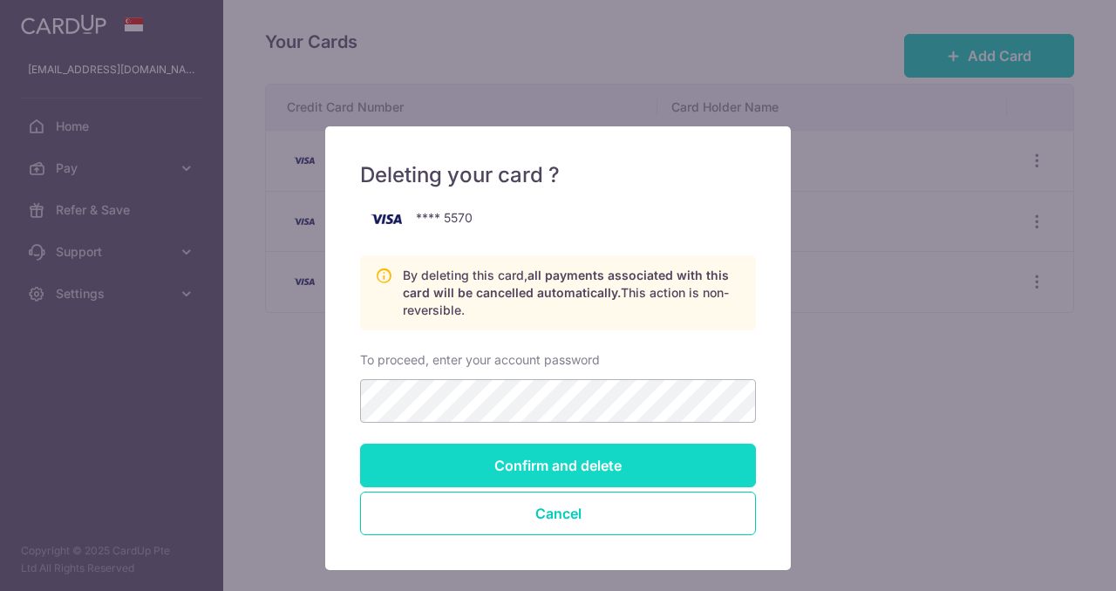
click at [596, 466] on input "Confirm and delete" at bounding box center [558, 466] width 396 height 44
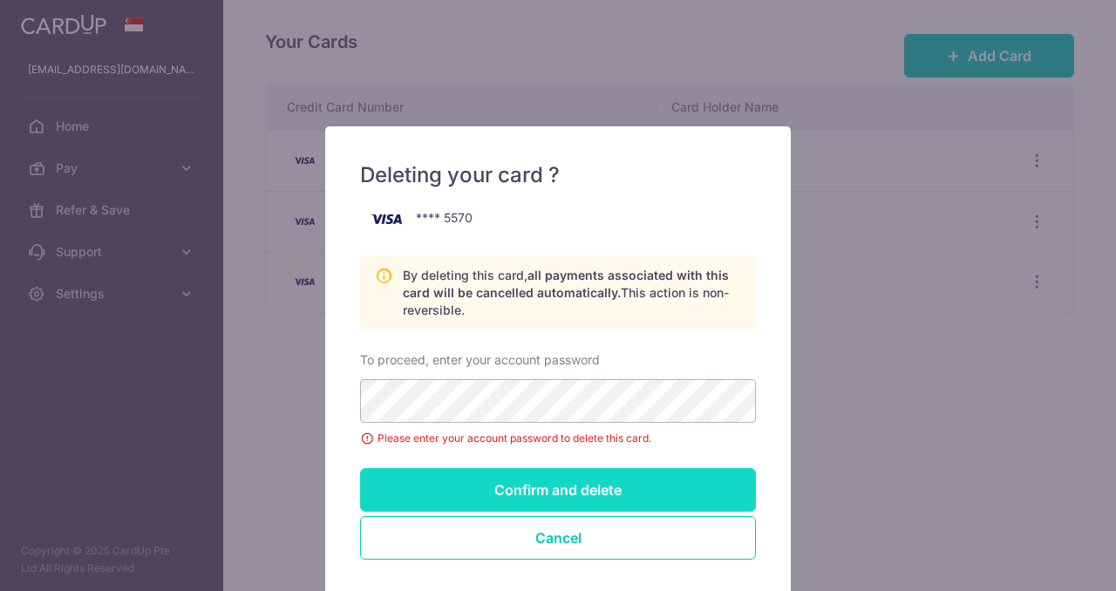
click at [537, 498] on input "Confirm and delete" at bounding box center [558, 490] width 396 height 44
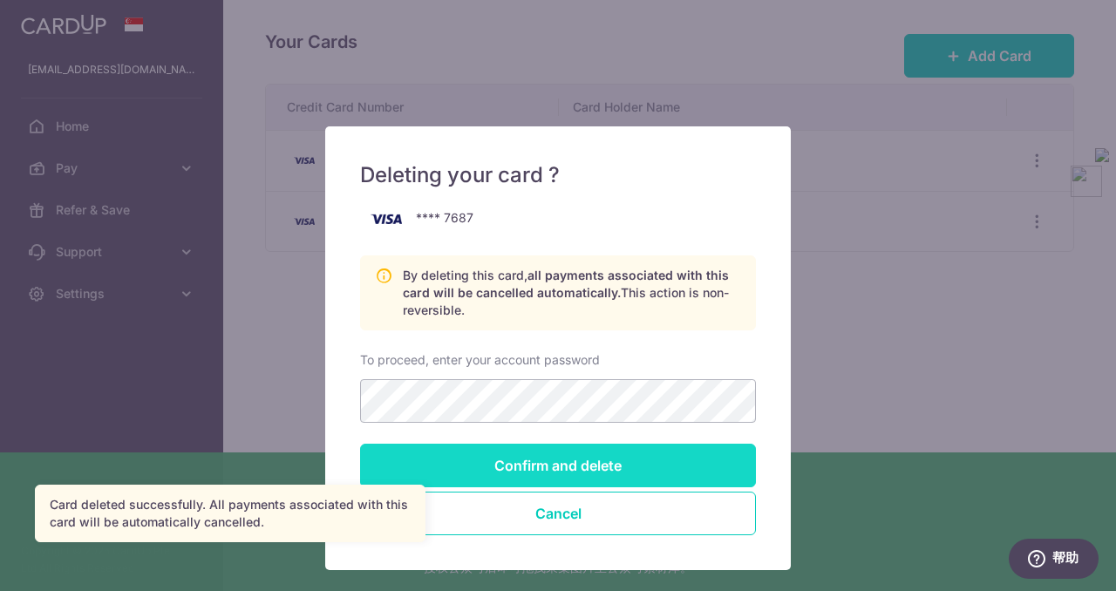
click at [526, 463] on input "Confirm and delete" at bounding box center [558, 466] width 396 height 44
click at [466, 453] on input "Confirm and delete" at bounding box center [558, 466] width 396 height 44
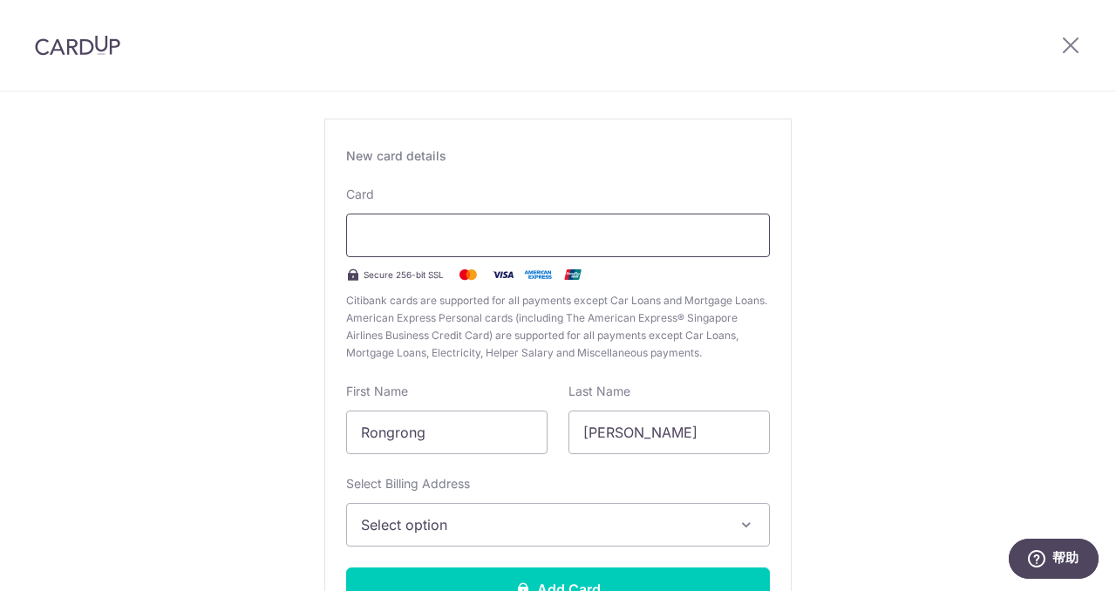
scroll to position [96, 0]
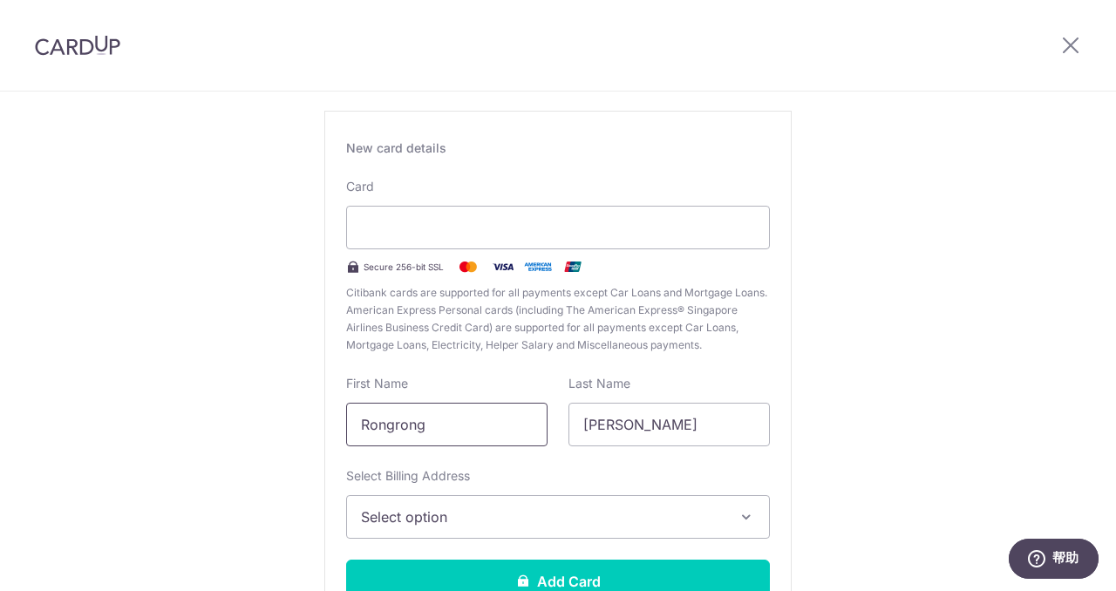
click at [404, 426] on input "Rongrong" at bounding box center [446, 425] width 201 height 44
click at [269, 420] on div "New Card Details New card details Card Secure 256-bit SSL Citibank cards are su…" at bounding box center [558, 362] width 1116 height 732
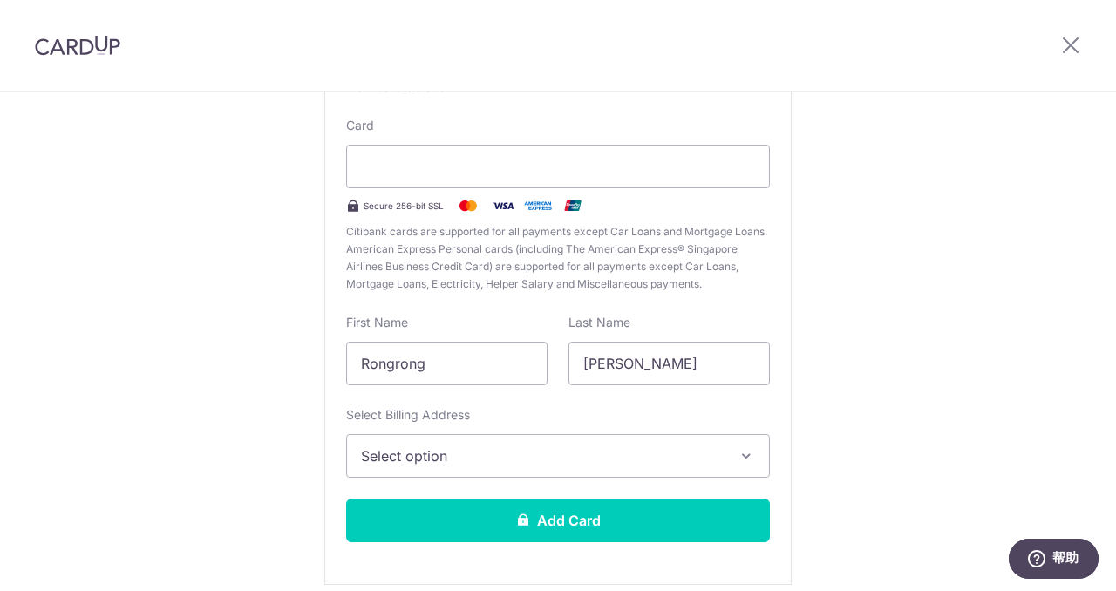
scroll to position [174, 0]
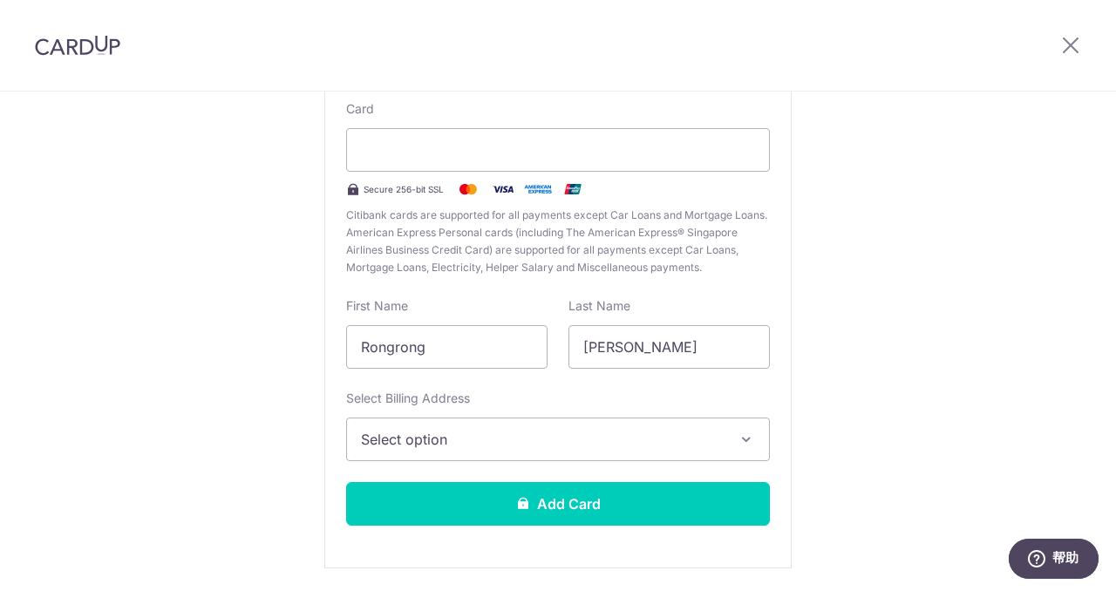
click at [445, 451] on button "Select option" at bounding box center [558, 440] width 424 height 44
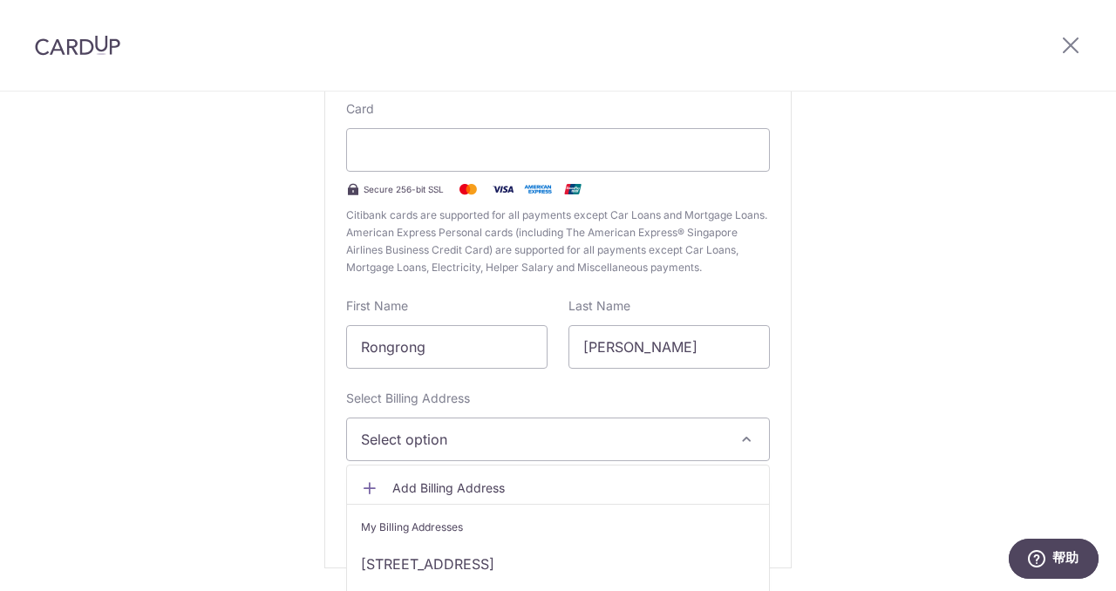
scroll to position [26, 0]
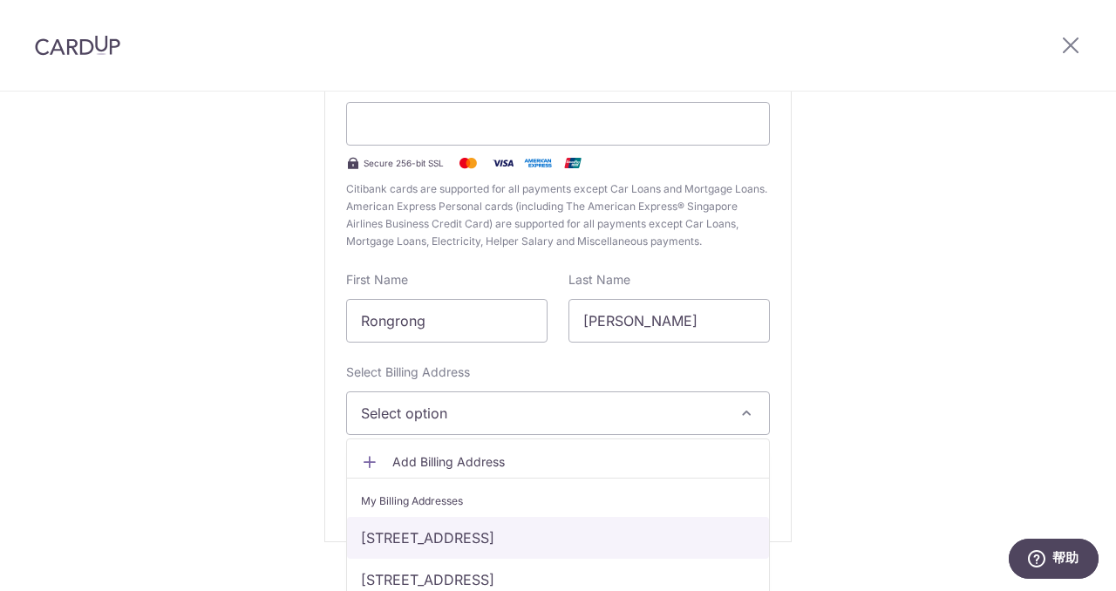
click at [421, 535] on link "6 Brookvale Drive, 02-11, Ki Residences, Singapore, Singapore-599975" at bounding box center [558, 538] width 422 height 42
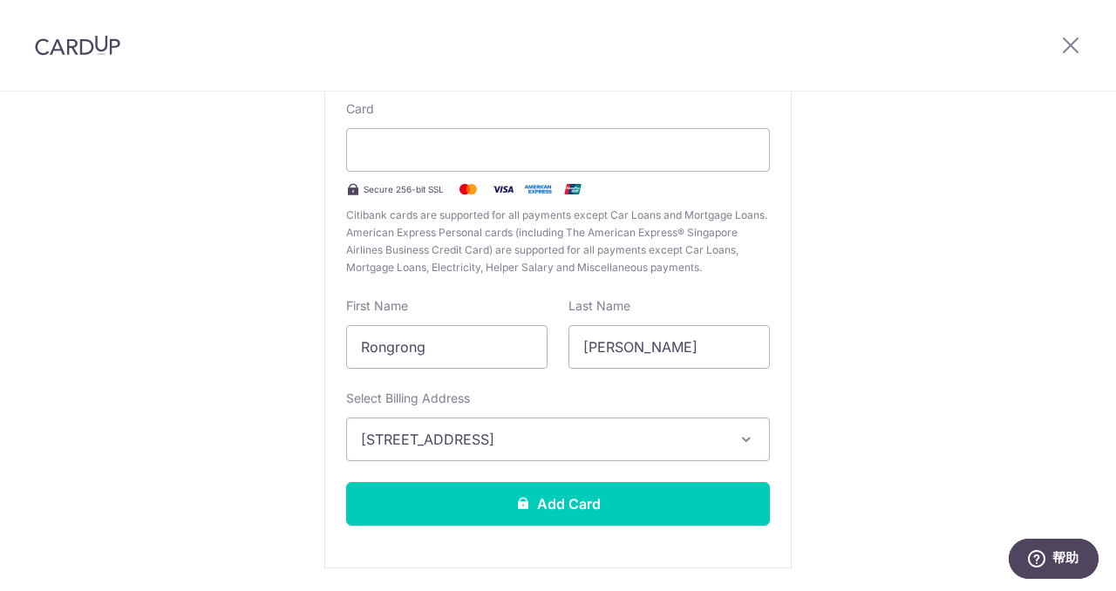
scroll to position [0, 0]
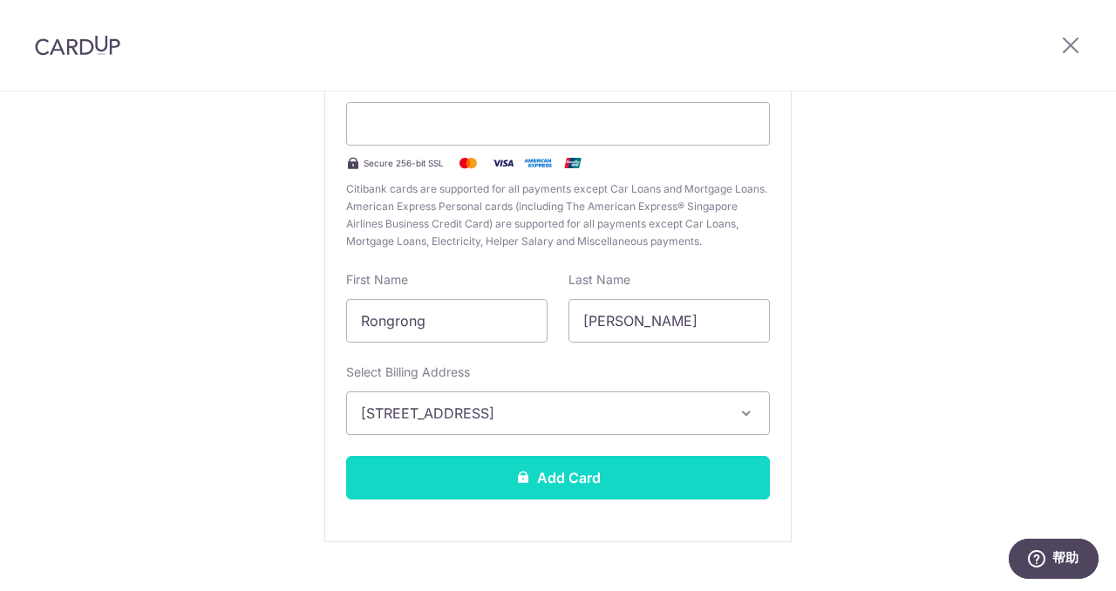
click at [504, 474] on button "Add Card" at bounding box center [558, 478] width 424 height 44
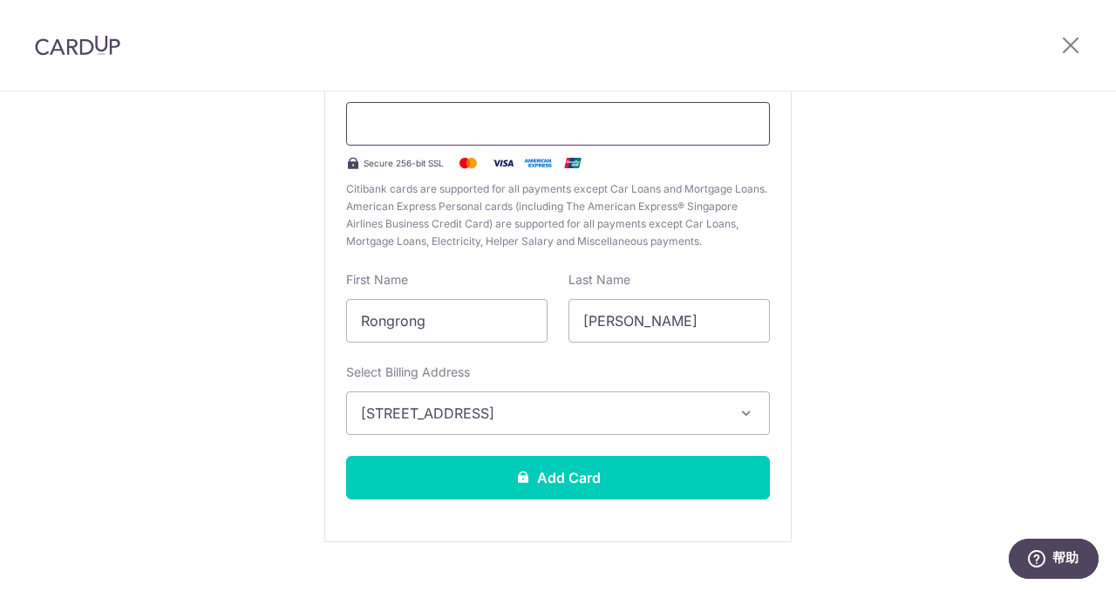
scroll to position [200, 0]
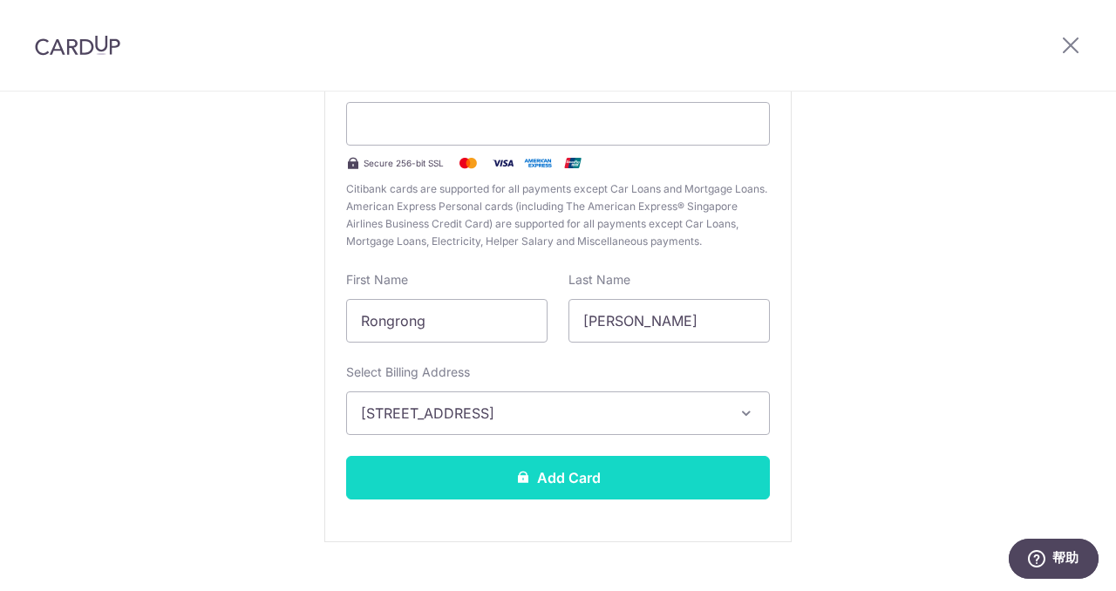
click at [600, 466] on button "Add Card" at bounding box center [558, 478] width 424 height 44
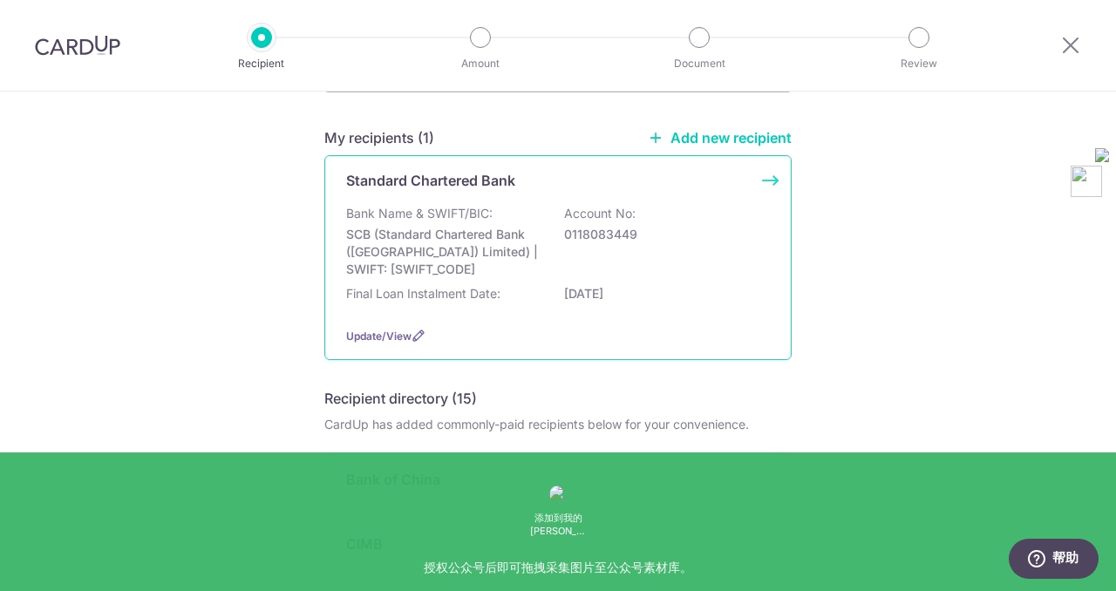
click at [546, 323] on div "Standard Chartered Bank Bank Name & SWIFT/BIC: SCB (Standard Chartered Bank (Si…" at bounding box center [557, 257] width 467 height 205
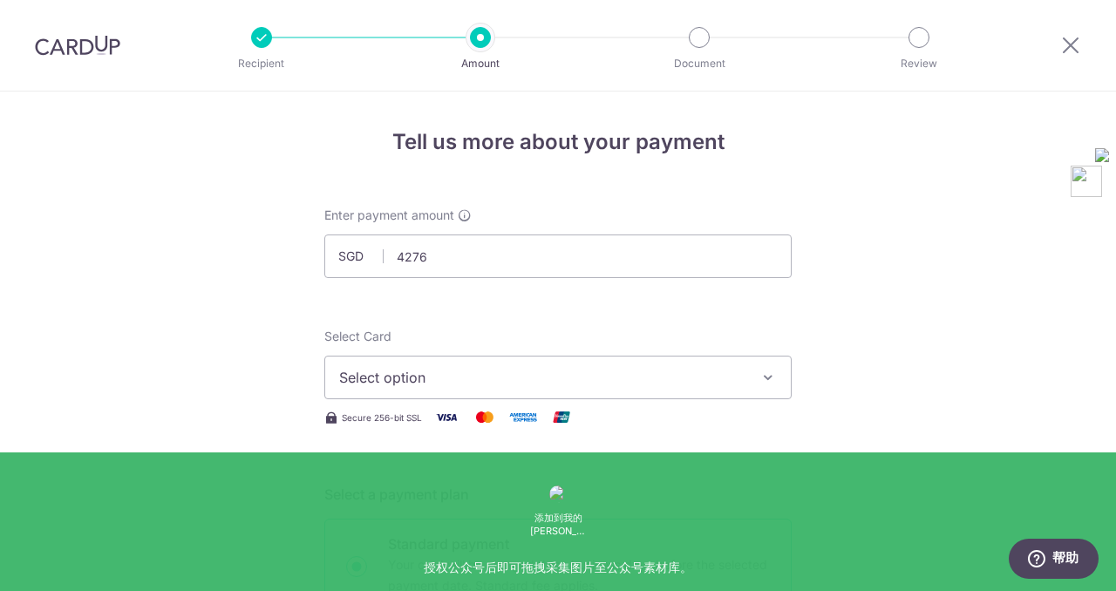
type input "4,276.00"
click at [532, 364] on button "Select option" at bounding box center [557, 378] width 467 height 44
click at [469, 503] on span "**** 3176" at bounding box center [558, 502] width 438 height 21
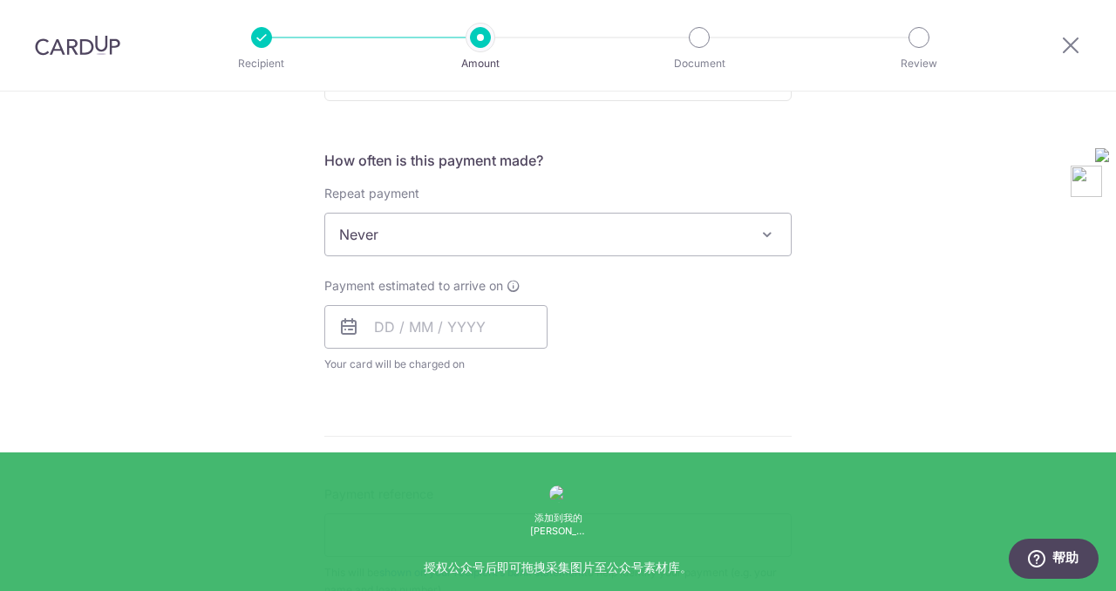
scroll to position [623, 0]
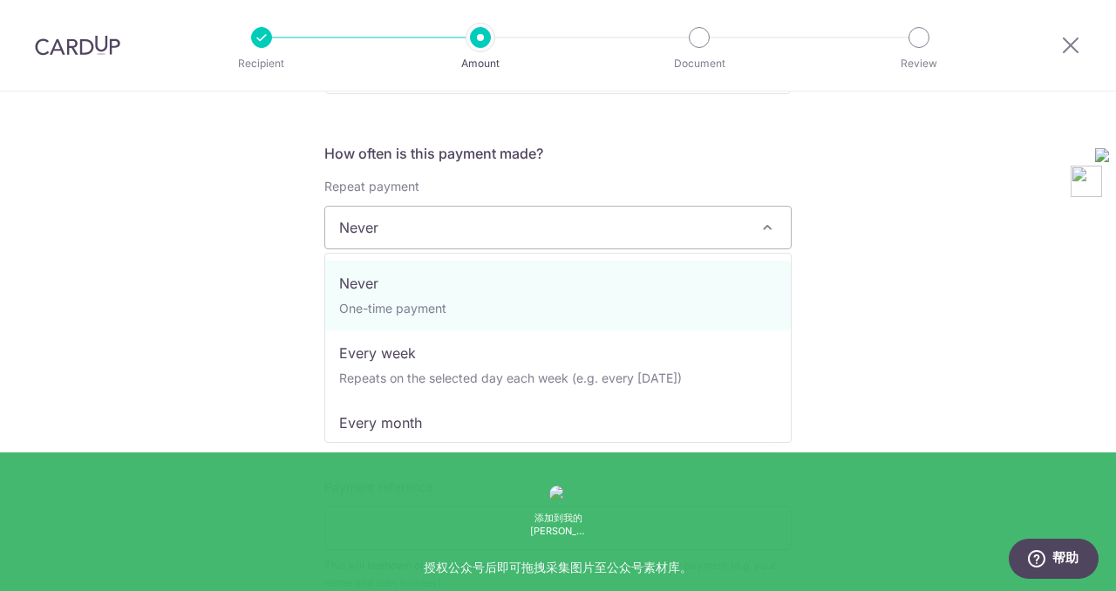
click at [455, 229] on span "Never" at bounding box center [558, 228] width 466 height 42
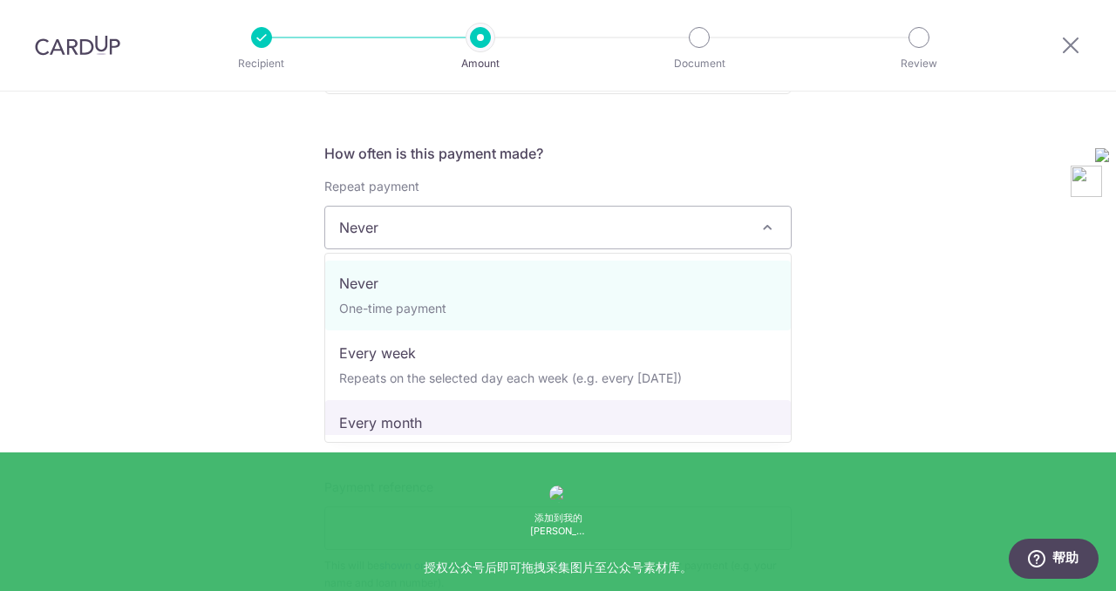
select select "3"
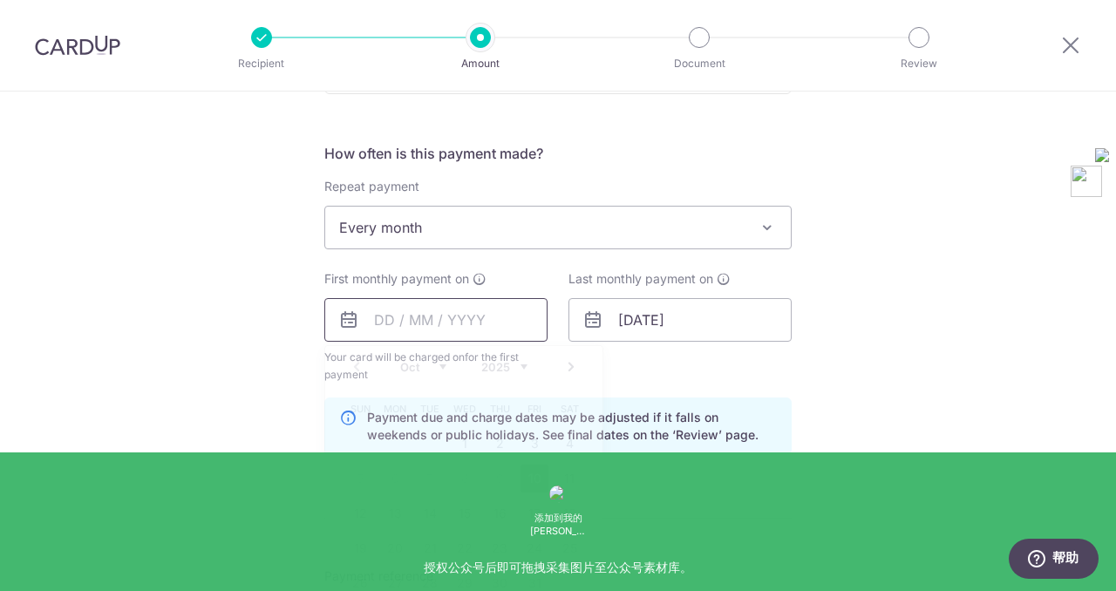
click at [379, 311] on input "text" at bounding box center [435, 320] width 223 height 44
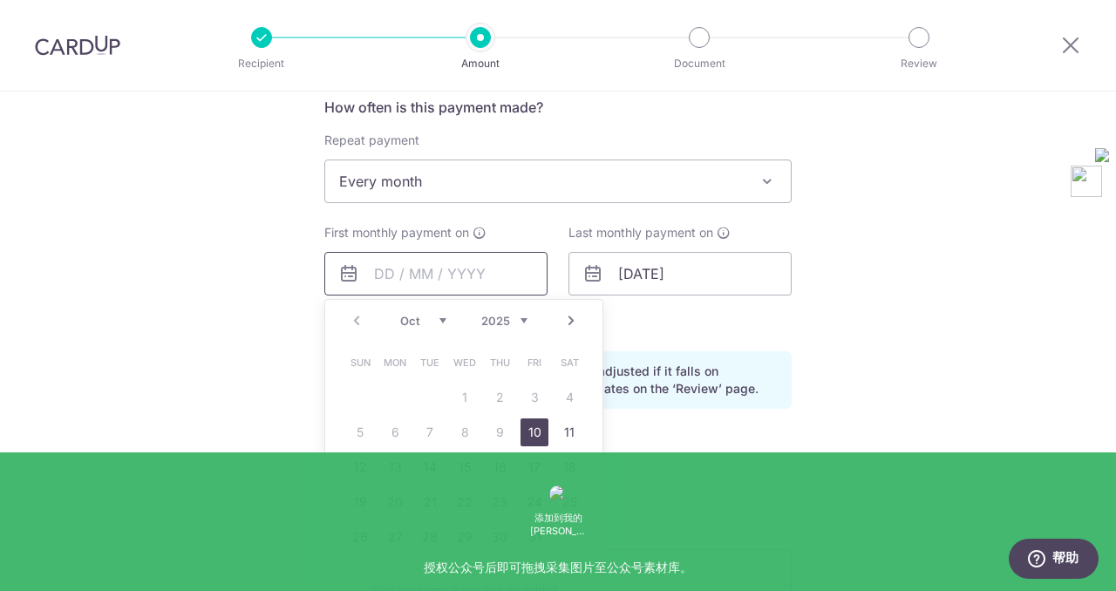
scroll to position [671, 0]
click at [505, 534] on link "30" at bounding box center [500, 536] width 28 height 28
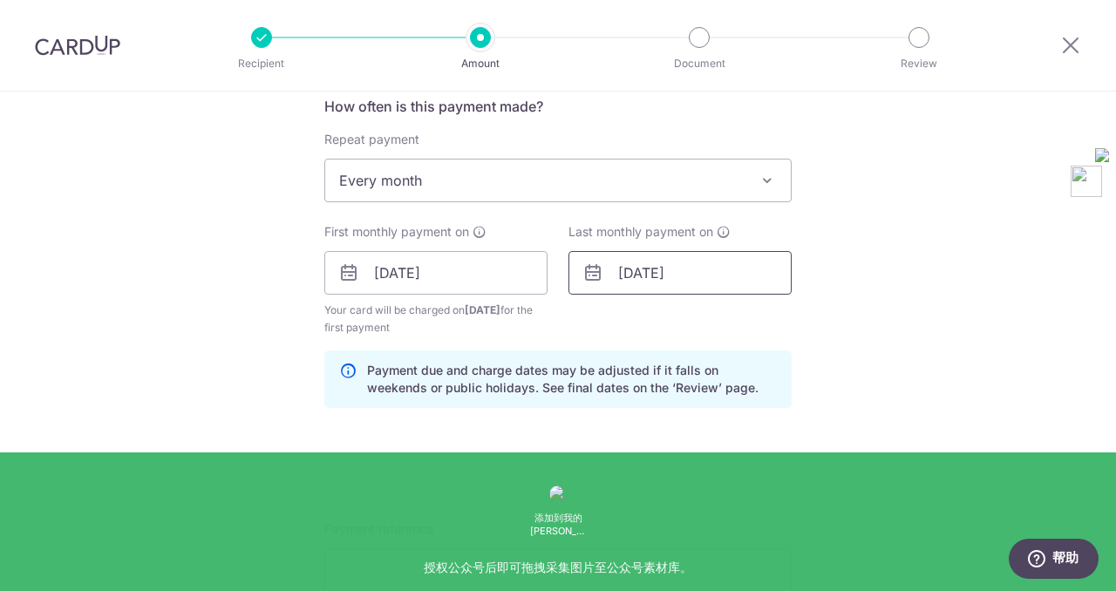
click at [644, 269] on input "[DATE]" at bounding box center [680, 273] width 223 height 44
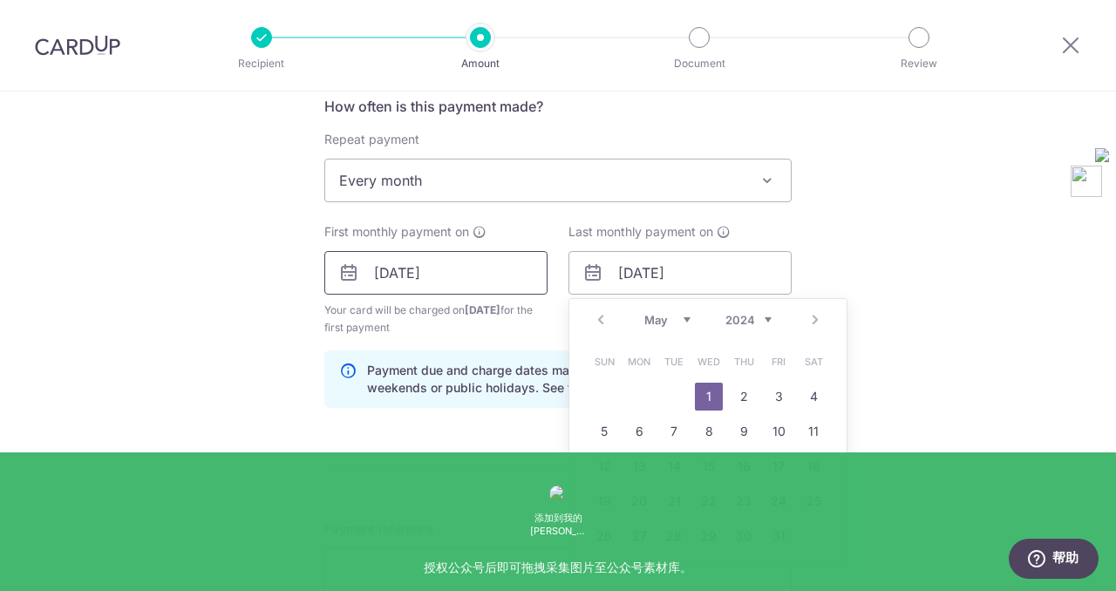
click at [441, 279] on input "30/10/2025" at bounding box center [435, 273] width 223 height 44
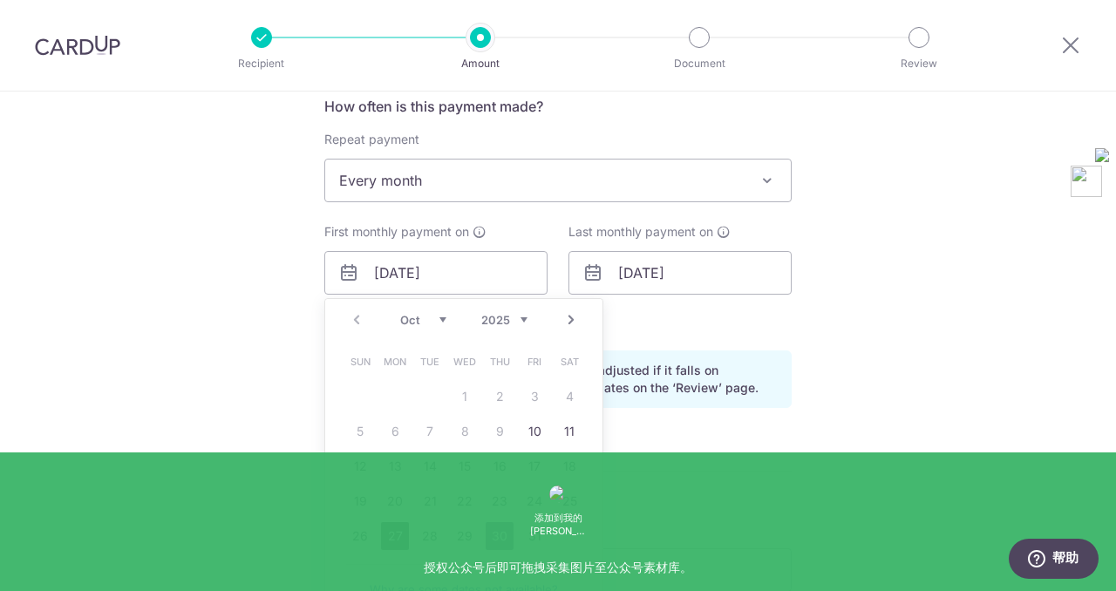
click at [403, 535] on link "27" at bounding box center [395, 536] width 28 height 28
type input "[DATE]"
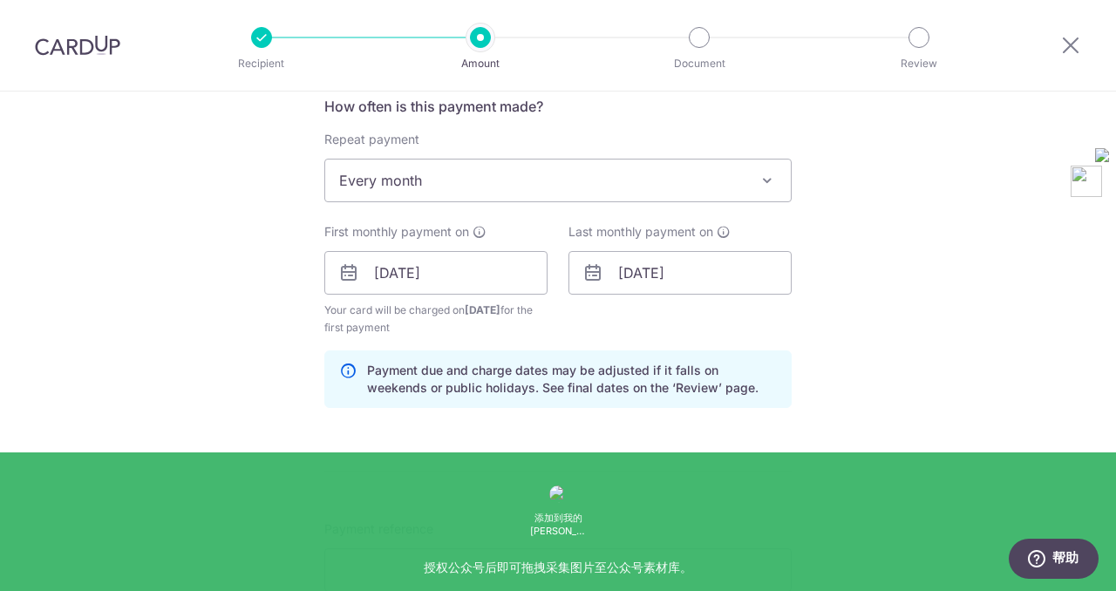
scroll to position [780, 0]
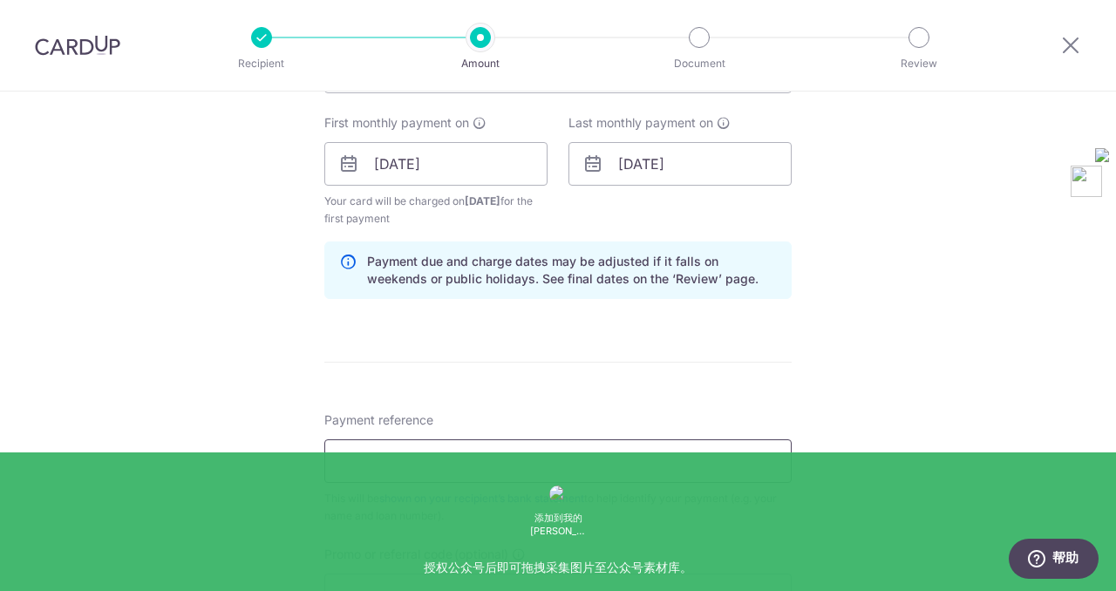
click at [508, 468] on input "Payment reference" at bounding box center [557, 461] width 467 height 44
click at [539, 408] on form "Enter payment amount SGD 4,276.00 4276.00 Select Card **** 3176 Add credit card…" at bounding box center [557, 161] width 467 height 1469
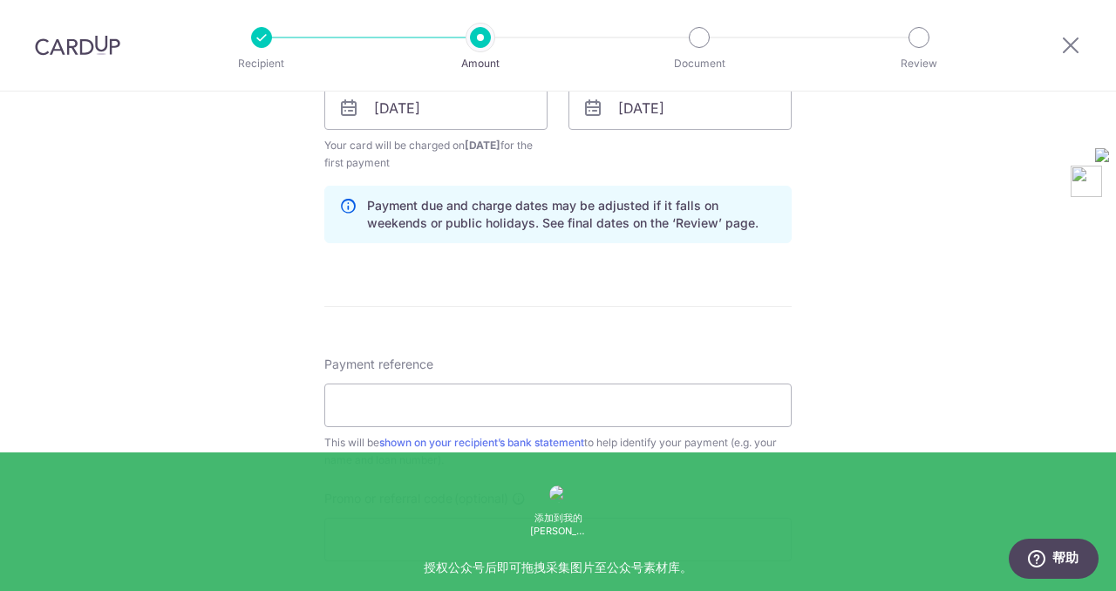
scroll to position [838, 0]
click at [507, 397] on input "Payment reference" at bounding box center [557, 403] width 467 height 44
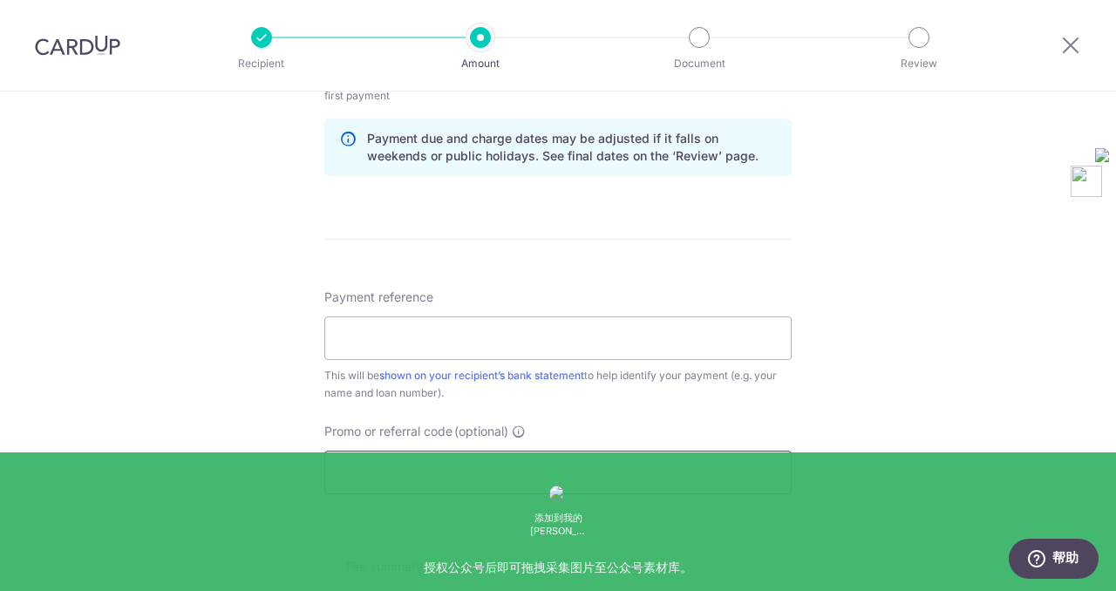
click at [377, 466] on input "Promo or referral code (optional)" at bounding box center [557, 473] width 467 height 44
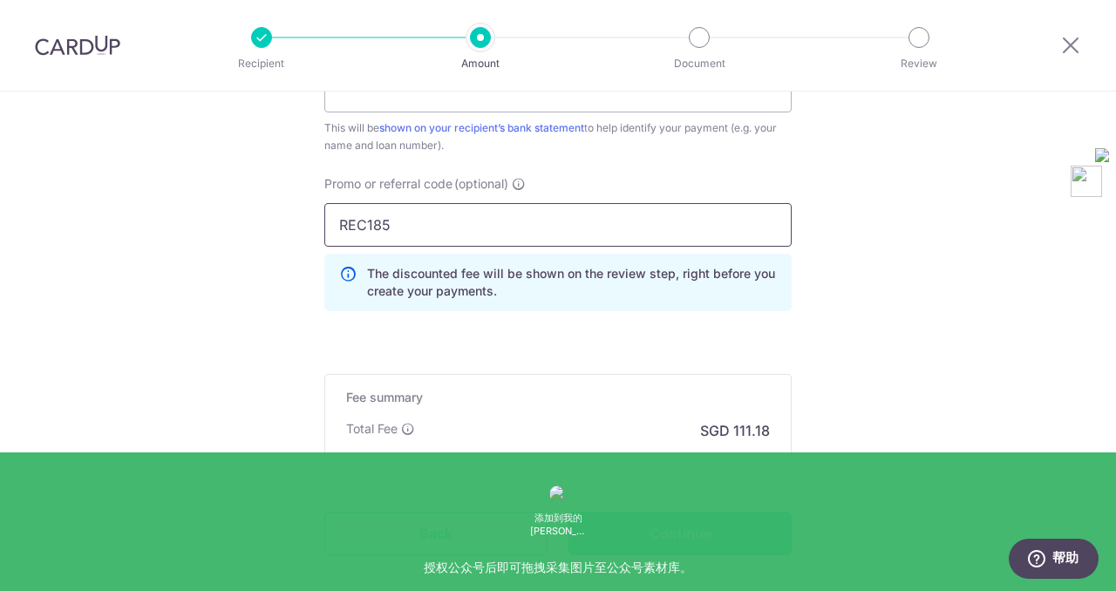
scroll to position [1164, 0]
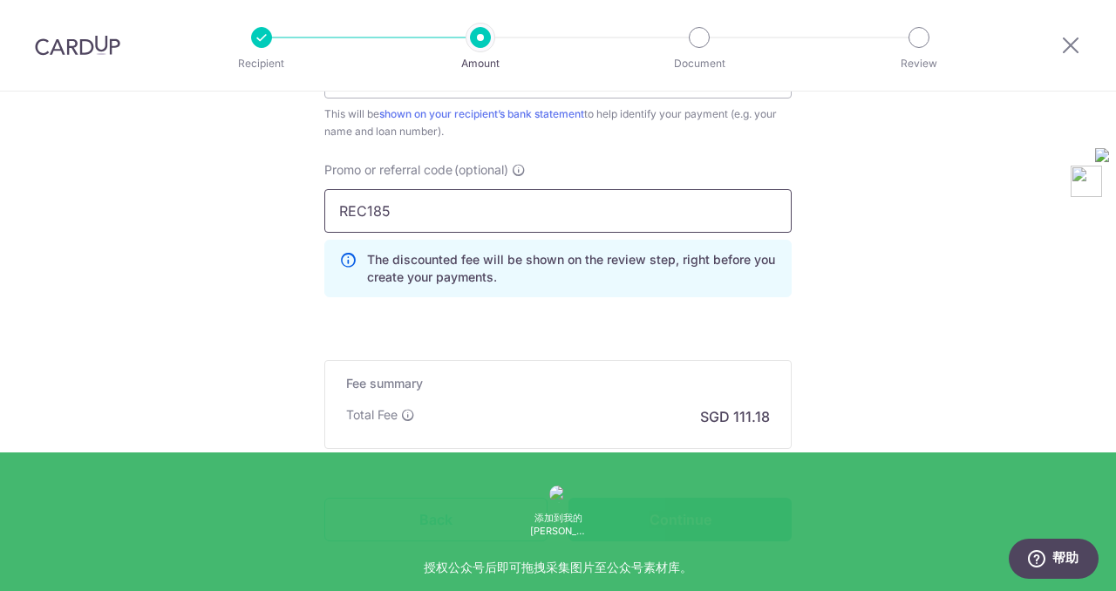
type input "REC185"
click at [688, 509] on input "Continue" at bounding box center [680, 520] width 223 height 44
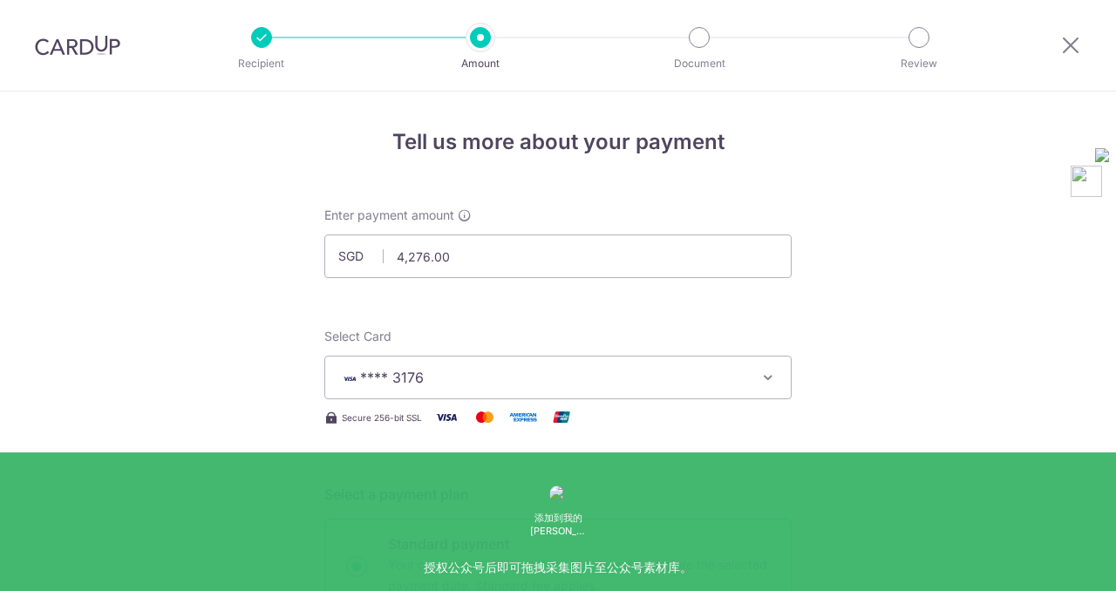
scroll to position [989, 0]
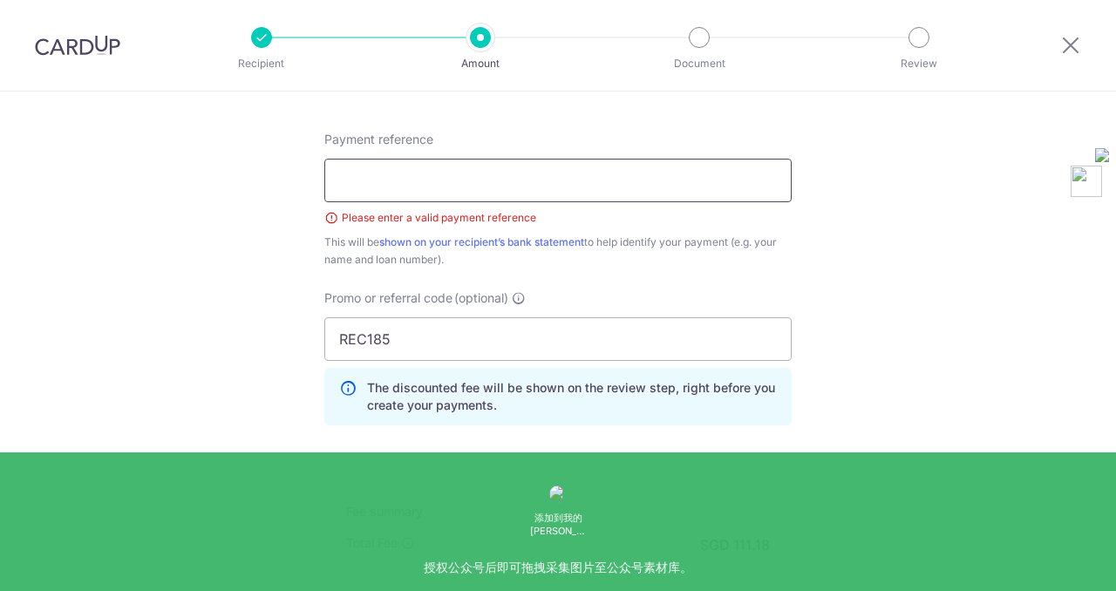
click at [425, 171] on input "Payment reference" at bounding box center [557, 181] width 467 height 44
click at [345, 261] on div "This will be shown on your recipient’s bank statement to help identify your pay…" at bounding box center [557, 251] width 467 height 35
click at [401, 180] on input "Payment reference" at bounding box center [557, 181] width 467 height 44
type input "Xu Rongrong 03006910564"
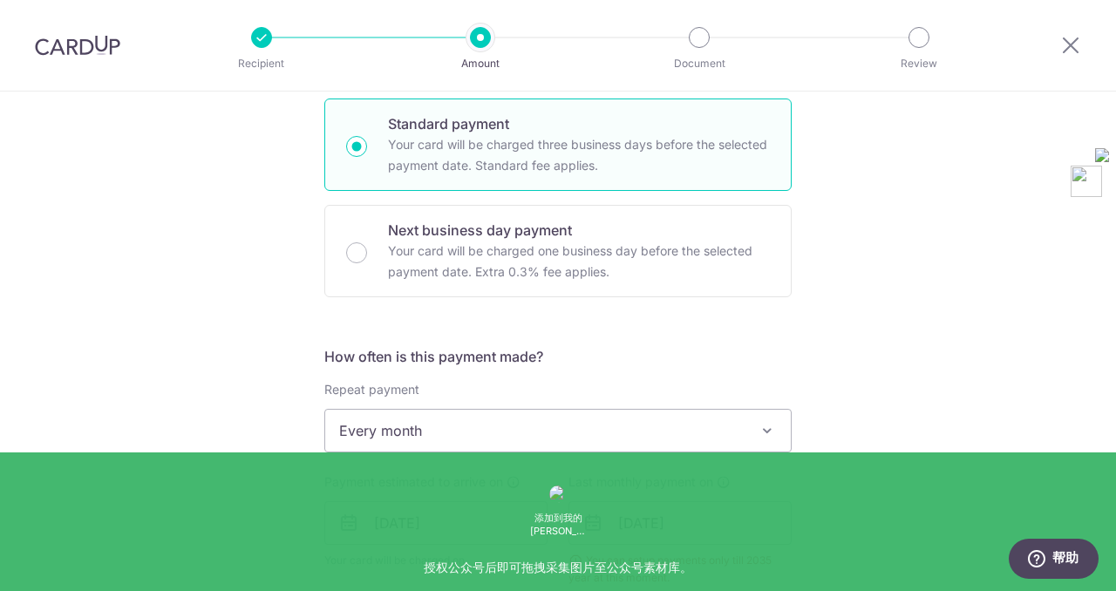
scroll to position [426, 0]
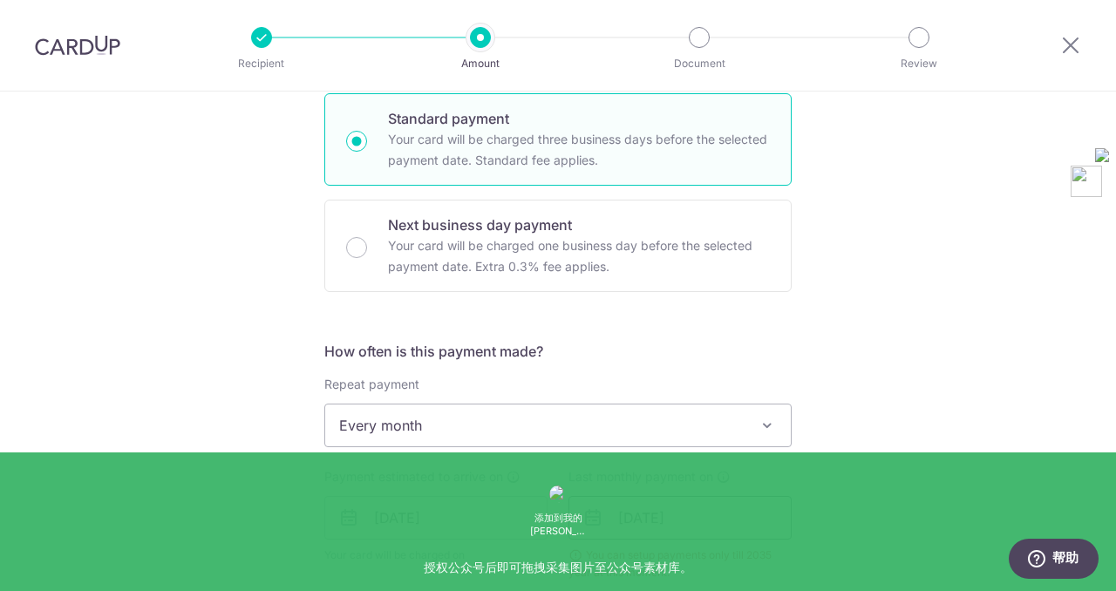
click at [670, 519] on input "01/05/2052" at bounding box center [680, 518] width 223 height 44
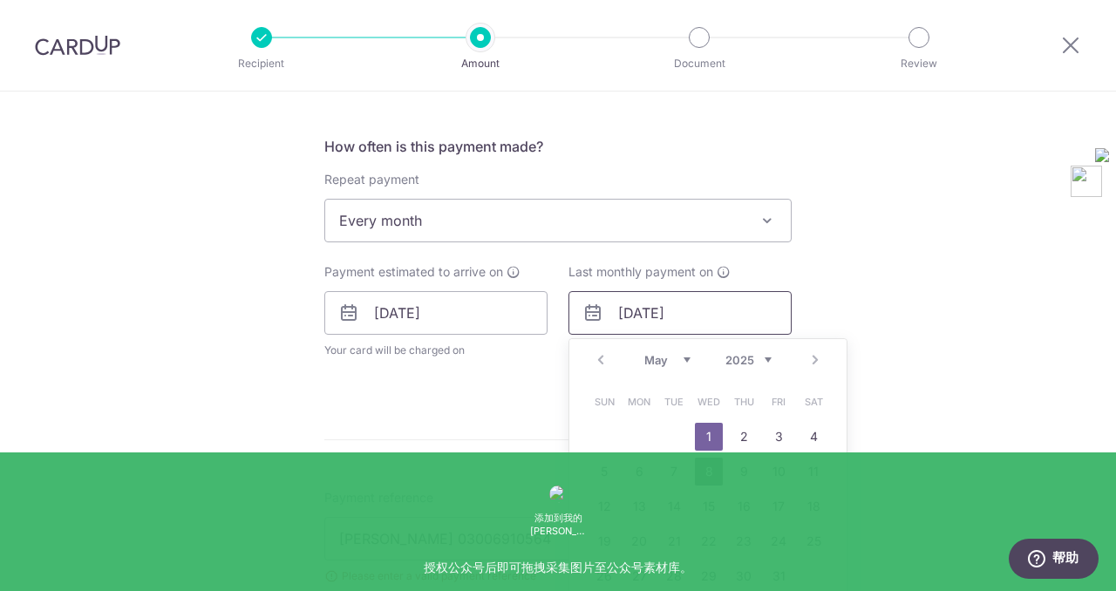
scroll to position [654, 0]
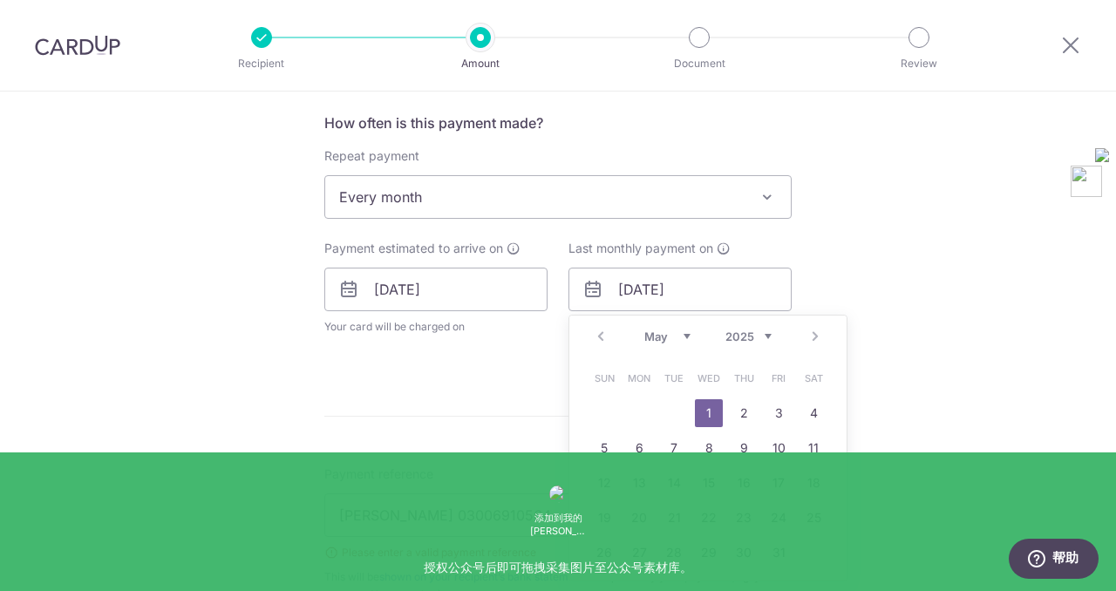
click at [766, 330] on select "2025 2026 2027 2028 2029 2030 2031 2032 2033 2034 2035" at bounding box center [748, 337] width 46 height 14
click at [780, 410] on link "1" at bounding box center [779, 413] width 28 height 28
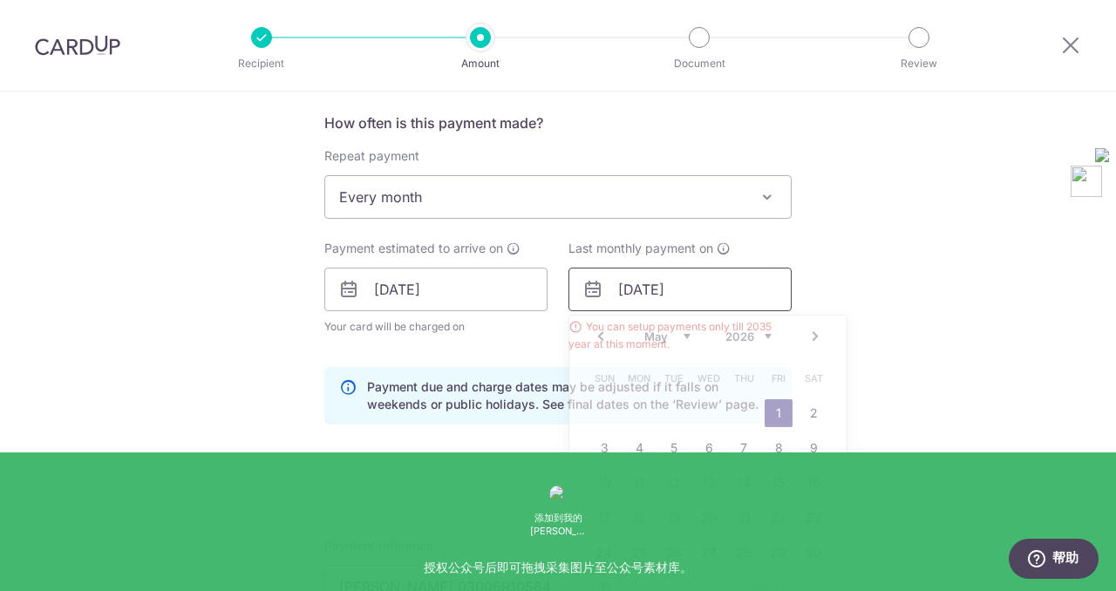
click at [669, 306] on input "01/05/2026" at bounding box center [680, 290] width 223 height 44
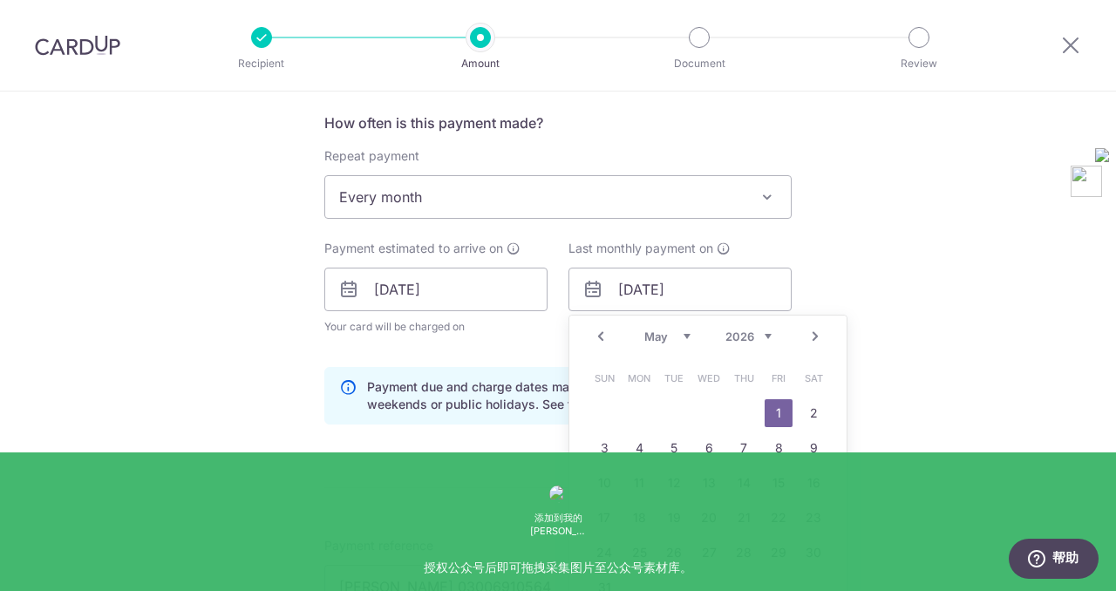
click at [650, 340] on select "Jan Feb Mar Apr May Jun Jul Aug Sep Oct Nov Dec" at bounding box center [667, 337] width 46 height 14
click at [716, 413] on link "4" at bounding box center [709, 413] width 28 height 28
type input "04/02/2026"
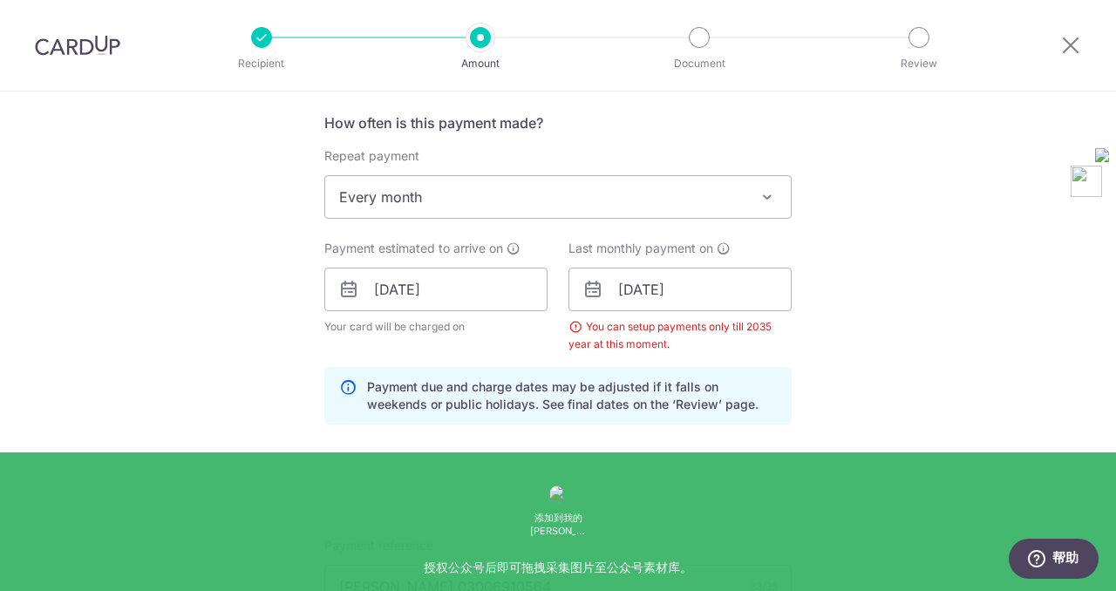
click at [592, 494] on form "Enter payment amount SGD 4,276.00 4276.00 Select Card **** 3176 Add credit card…" at bounding box center [557, 339] width 467 height 1572
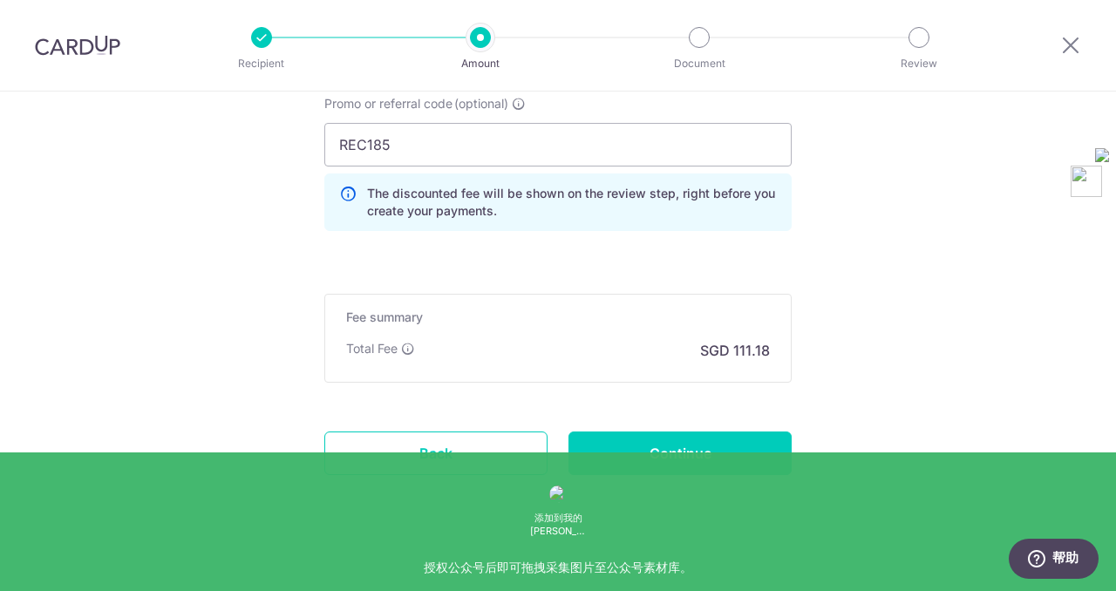
scroll to position [1265, 0]
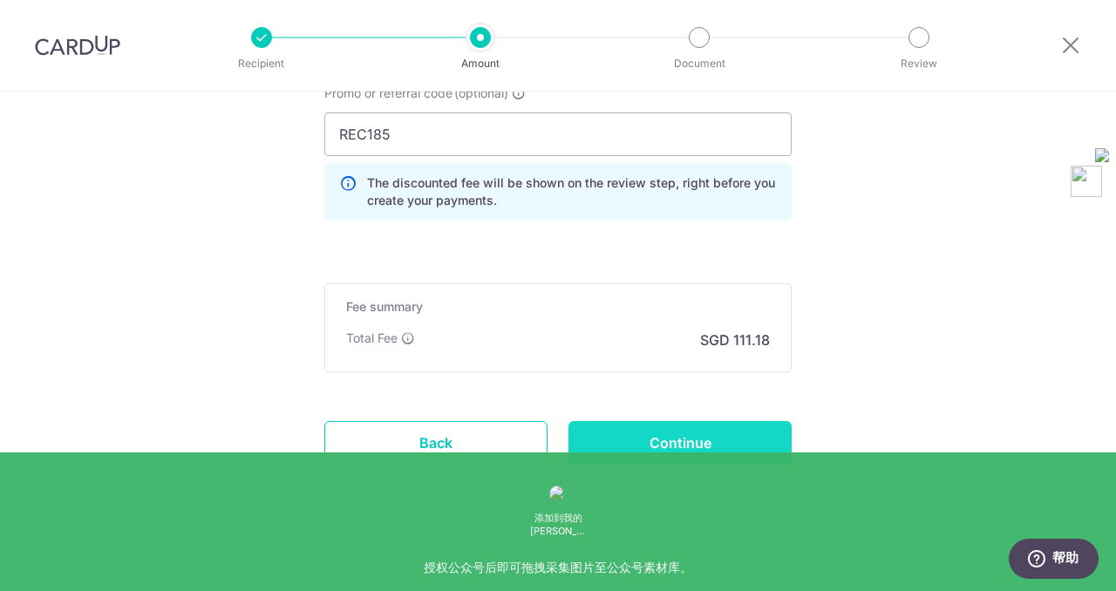
click at [668, 453] on input "Continue" at bounding box center [680, 443] width 223 height 44
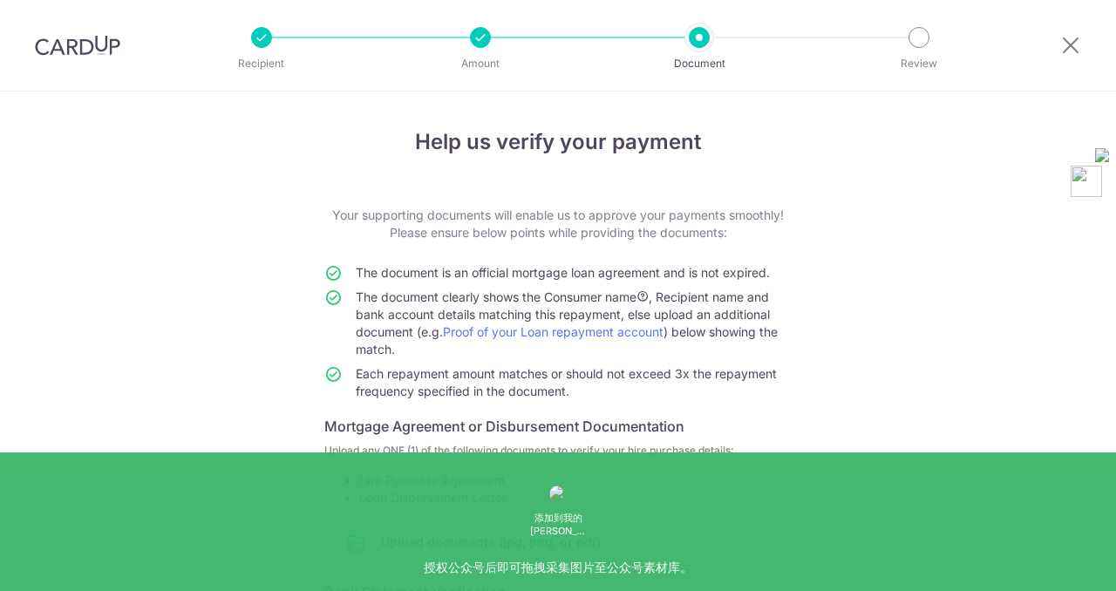
click at [463, 520] on input "file" at bounding box center [558, 542] width 466 height 45
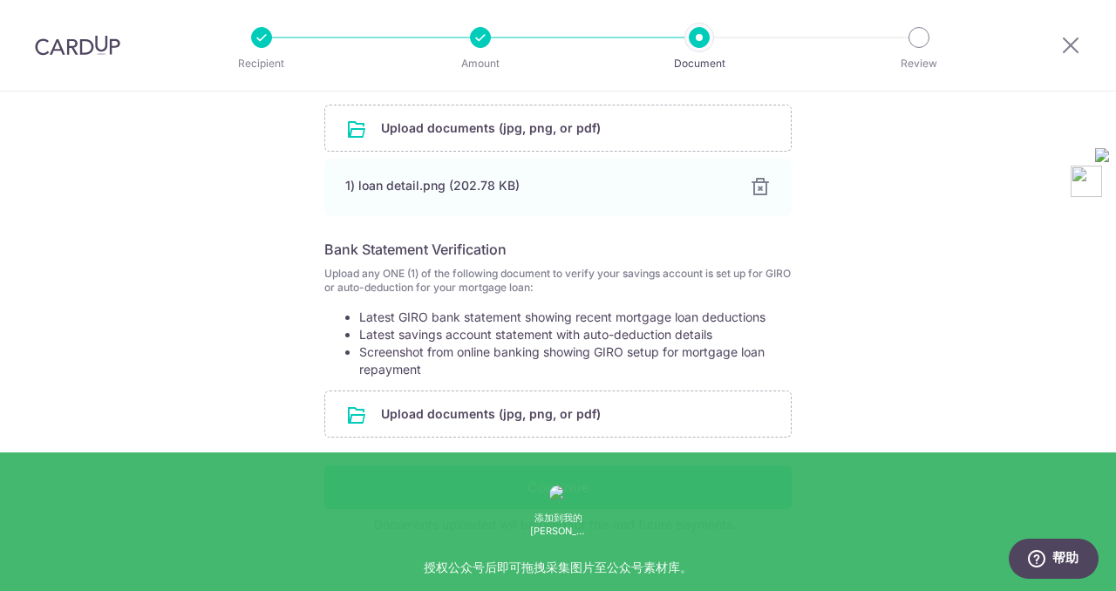
scroll to position [439, 0]
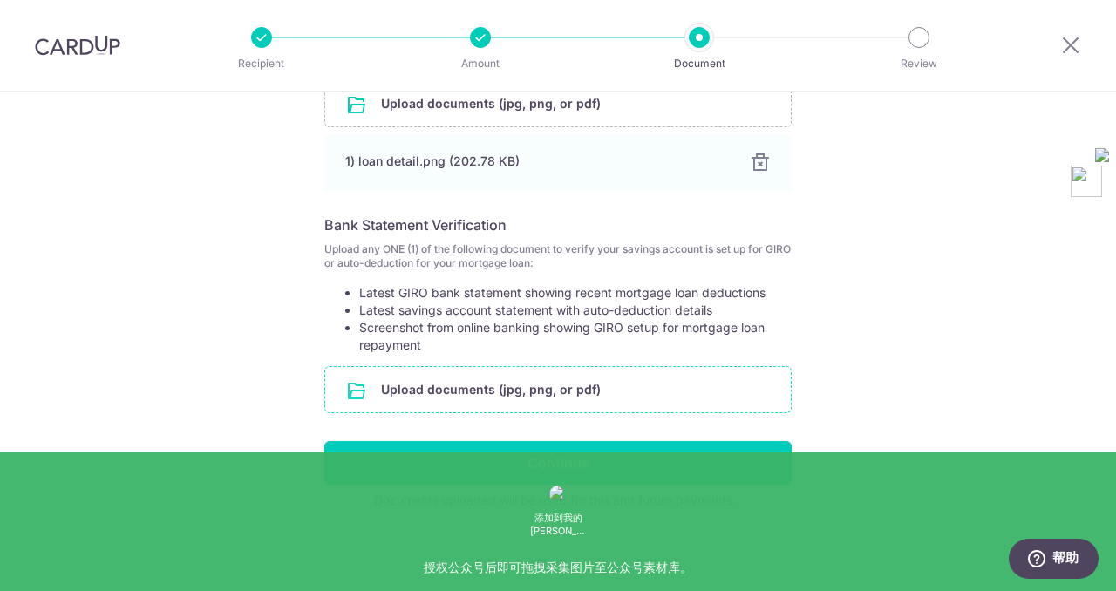
click at [532, 378] on input "file" at bounding box center [558, 389] width 466 height 45
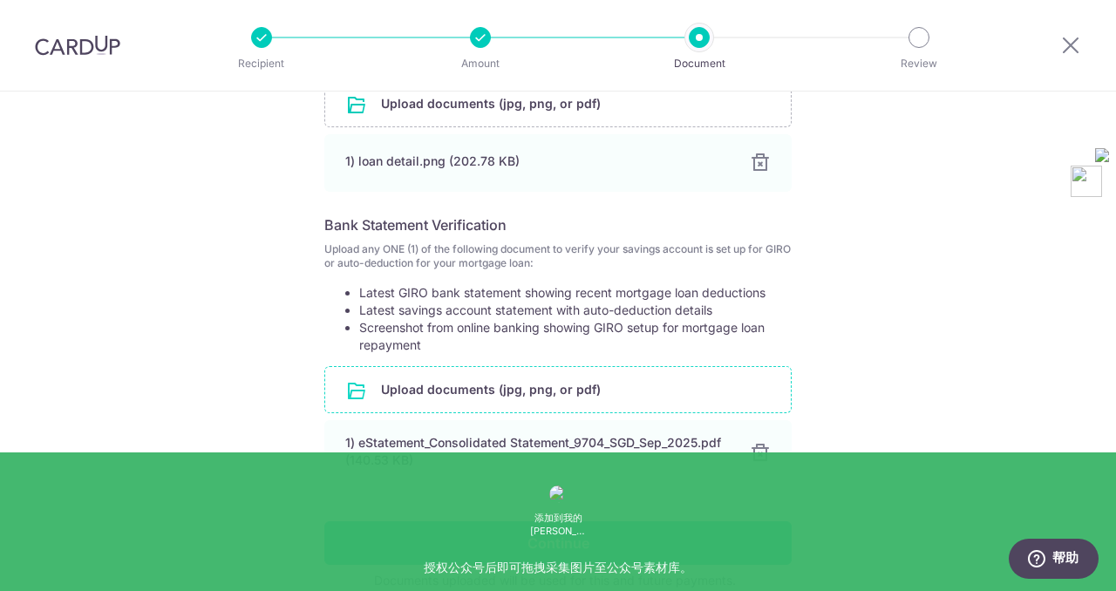
click at [484, 539] on input "Continue" at bounding box center [557, 543] width 467 height 44
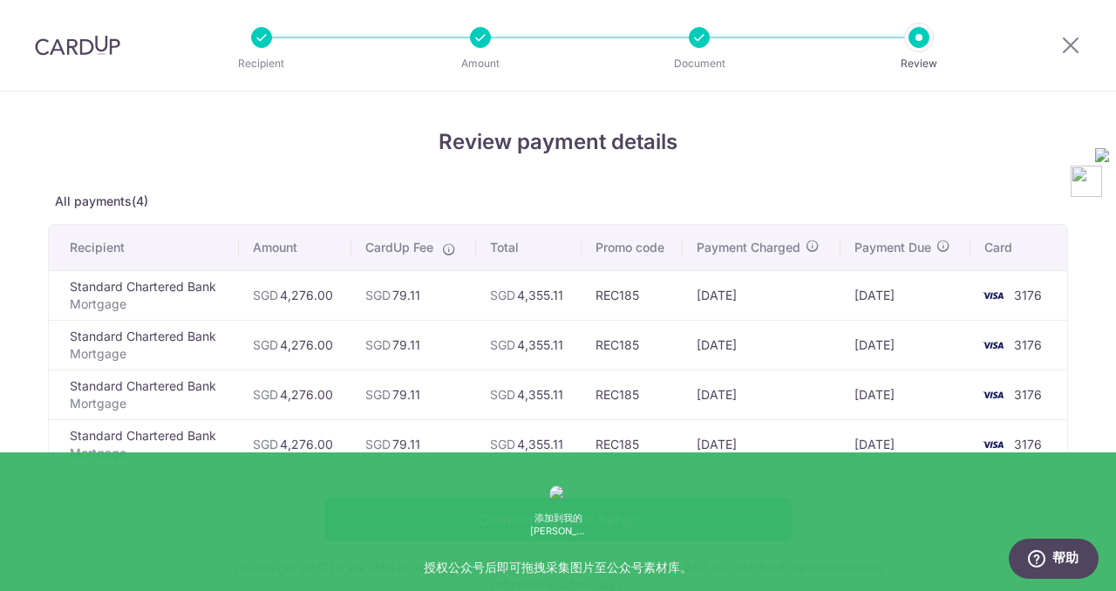
click at [505, 509] on input "Confirm Payment Setup" at bounding box center [557, 520] width 467 height 44
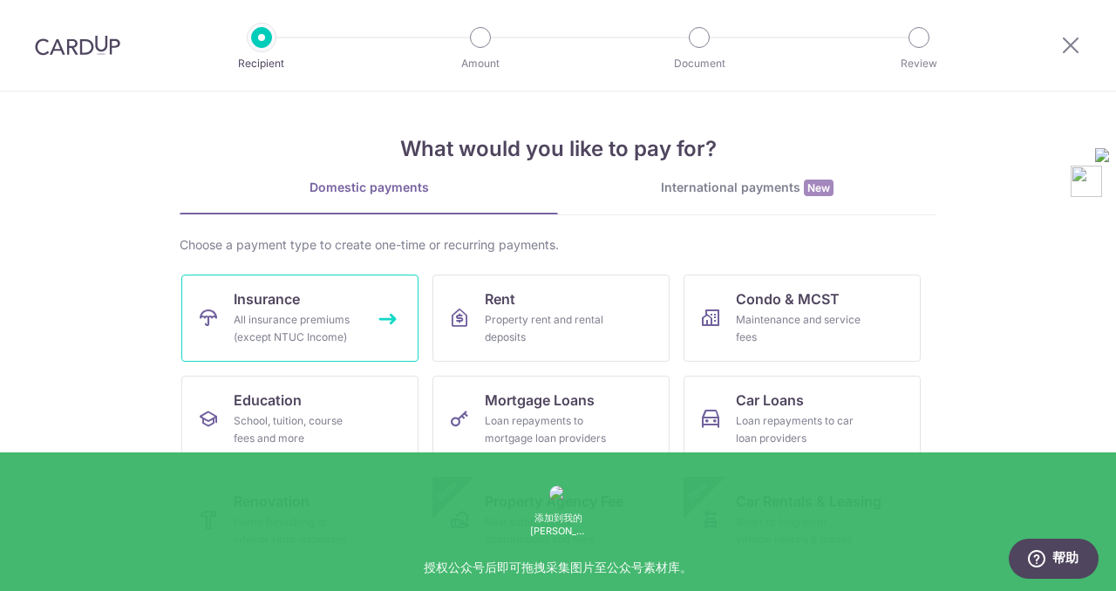
click at [323, 321] on div "All insurance premiums (except NTUC Income)" at bounding box center [297, 328] width 126 height 35
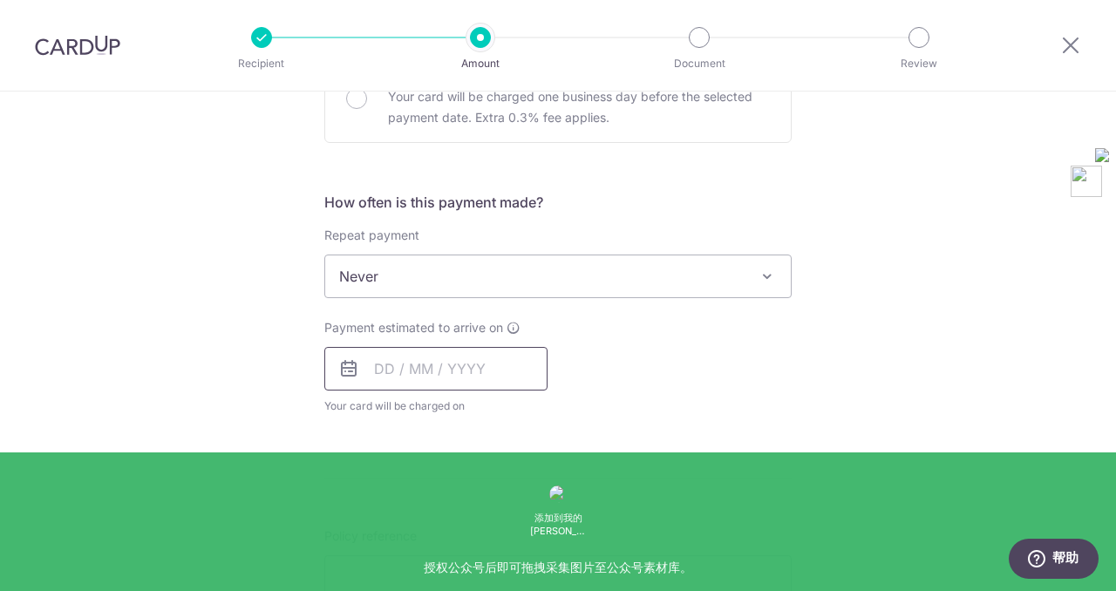
scroll to position [574, 0]
click at [391, 364] on input "text" at bounding box center [435, 370] width 223 height 44
click at [531, 527] on link "10" at bounding box center [535, 528] width 28 height 28
type input "10/10/2025"
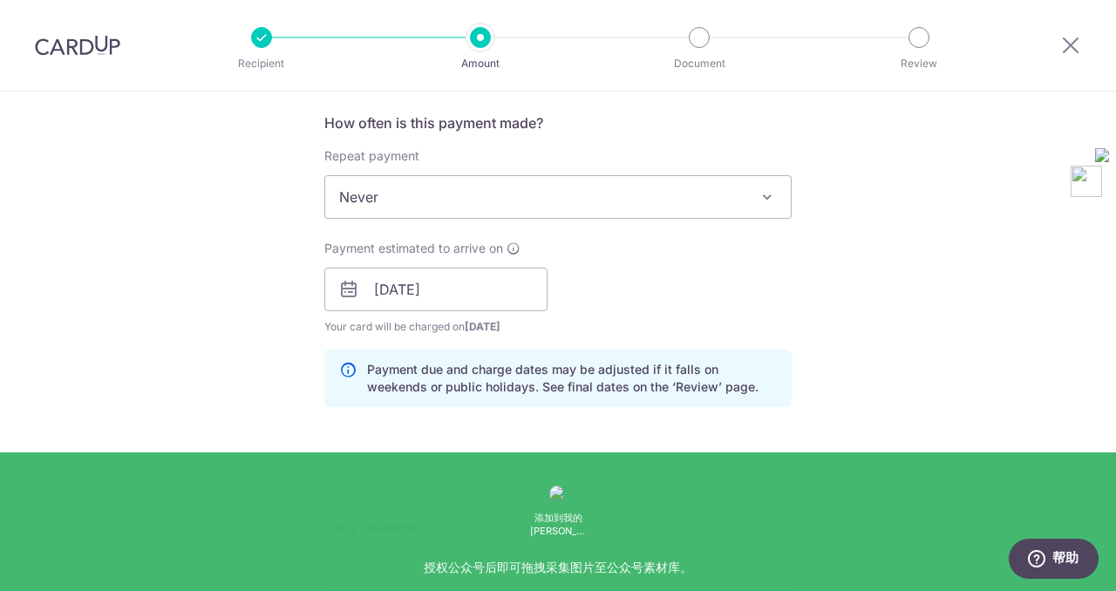
click at [480, 455] on form "Enter payment amount SGD 4,800.00 4800.00 Select Card **** 3176 Add credit card…" at bounding box center [557, 279] width 467 height 1452
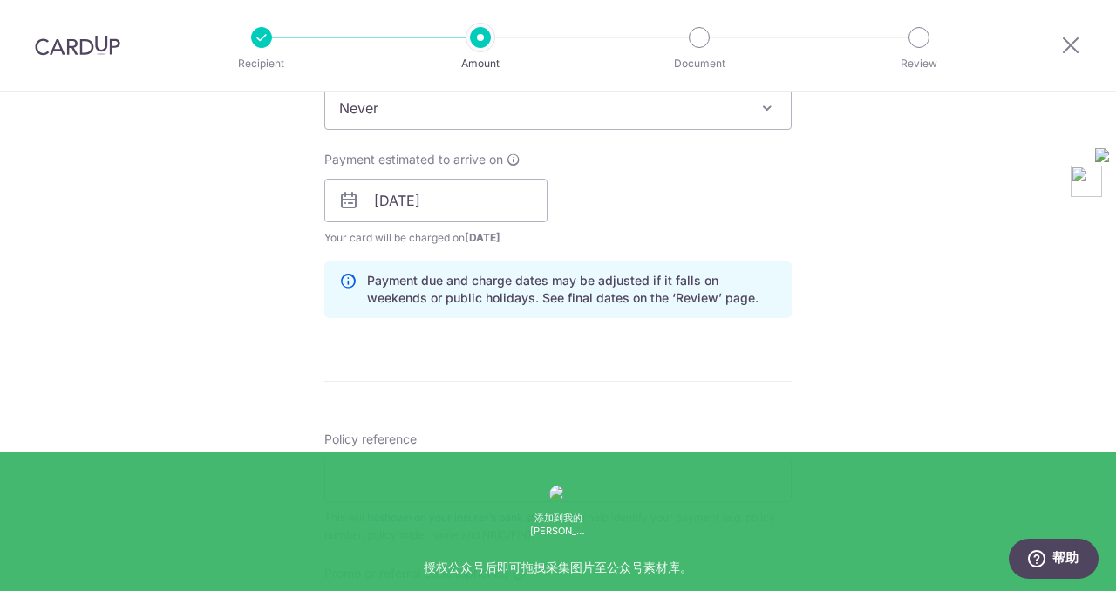
scroll to position [768, 0]
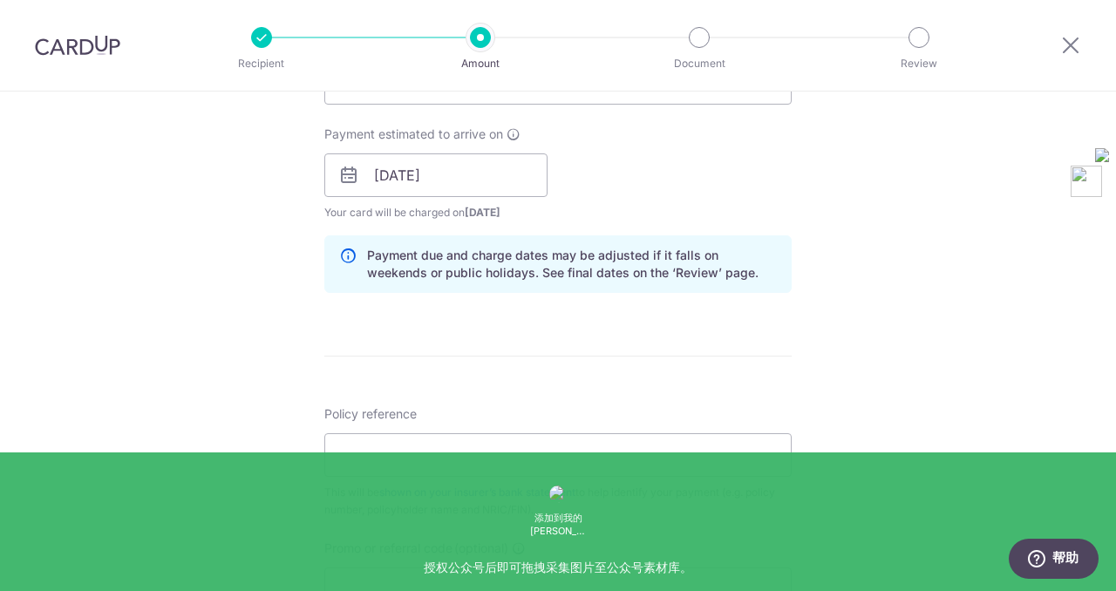
click at [449, 431] on div "Policy reference This will be shown on your insurer’s bank statement to help id…" at bounding box center [557, 461] width 467 height 113
click at [445, 440] on input "Policy reference" at bounding box center [557, 455] width 467 height 44
type input "U128378368"
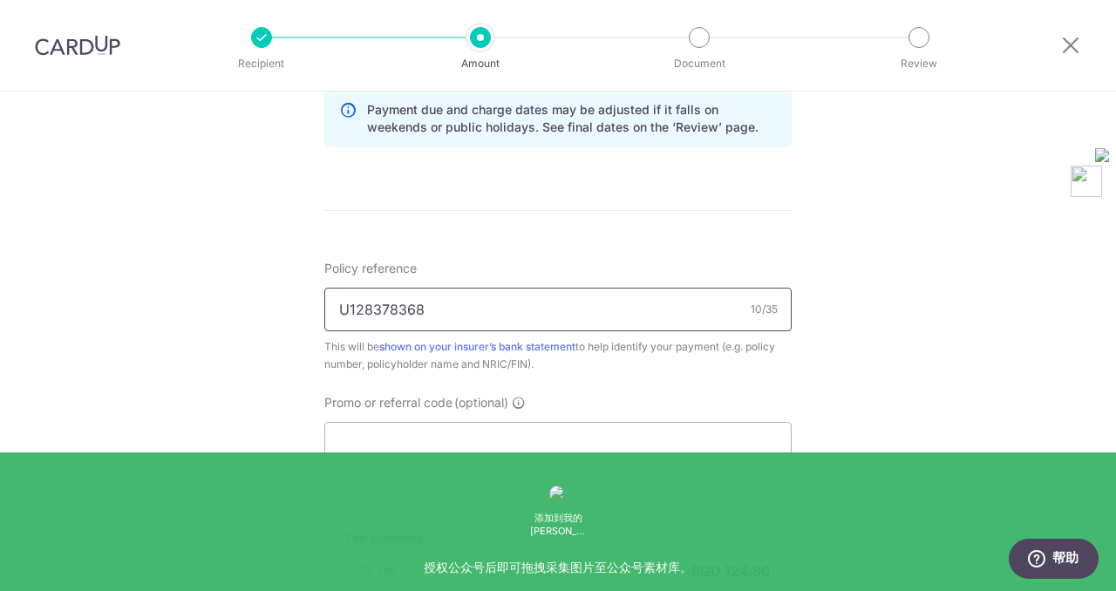
scroll to position [973, 0]
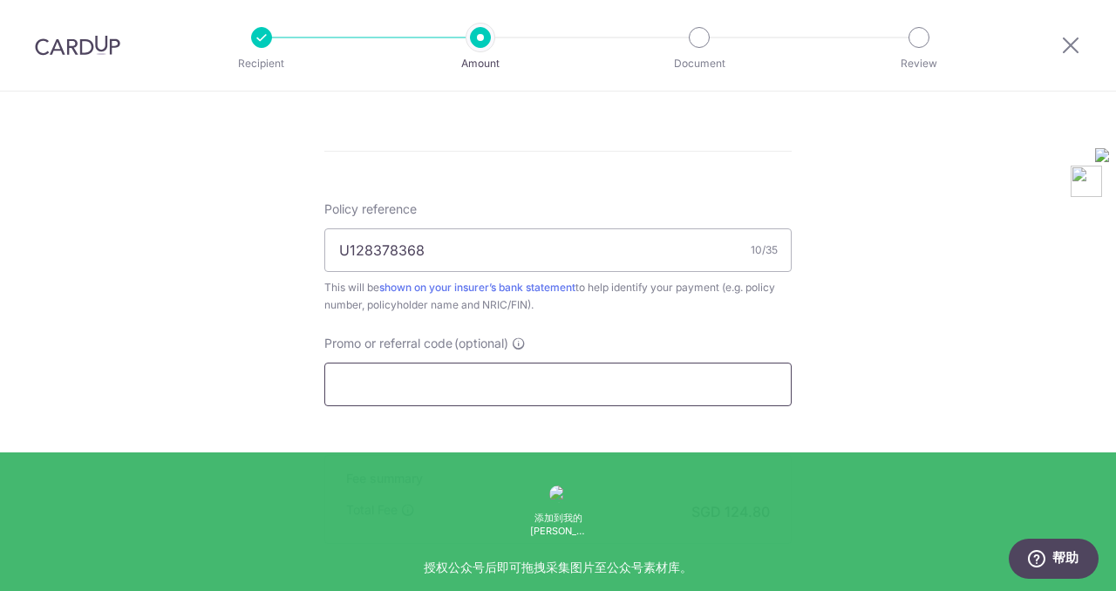
click at [453, 386] on input "Promo or referral code (optional)" at bounding box center [557, 385] width 467 height 44
paste input "MILELION"
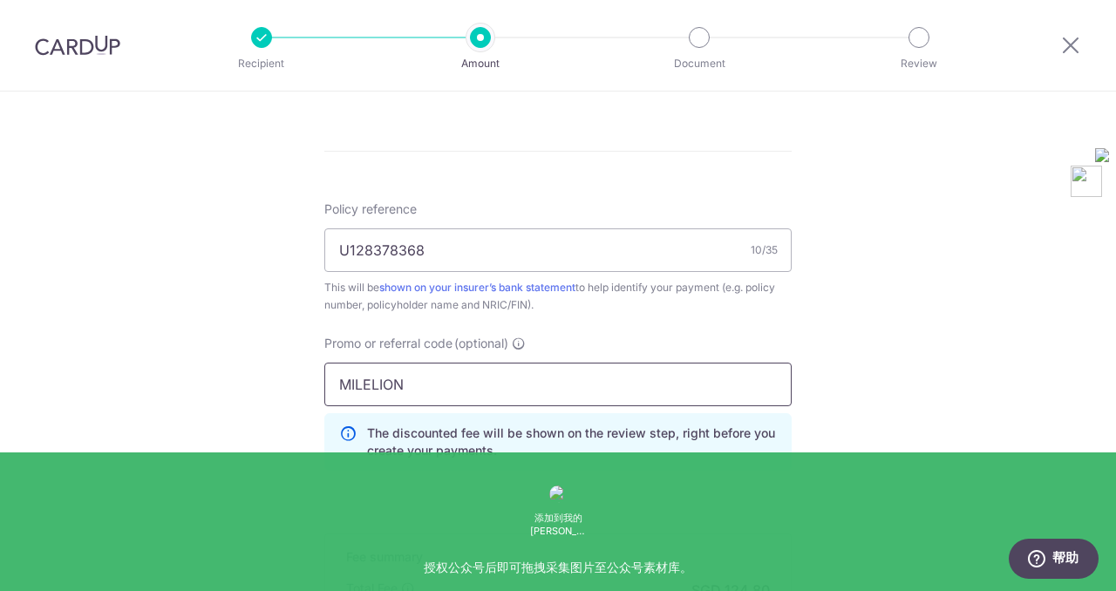
type input "MILELION"
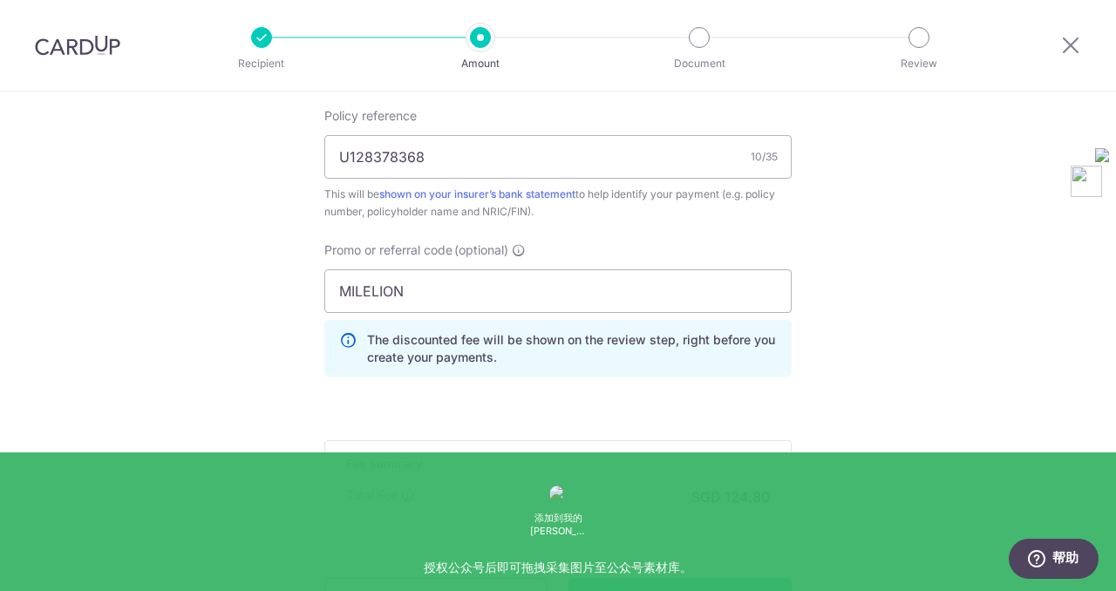
scroll to position [1084, 0]
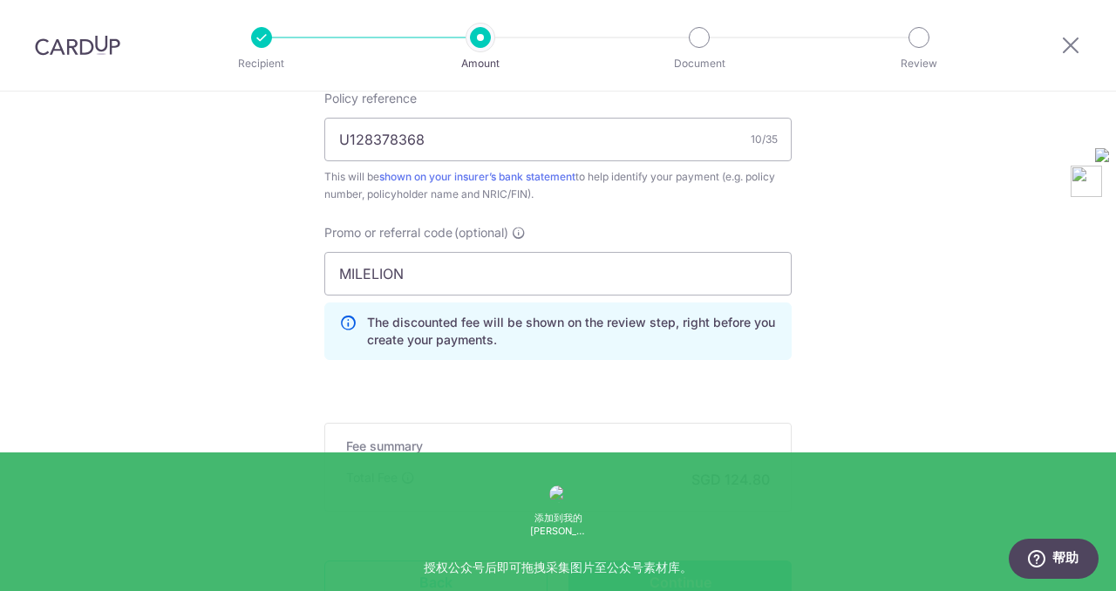
click at [759, 572] on input "Continue" at bounding box center [680, 583] width 223 height 44
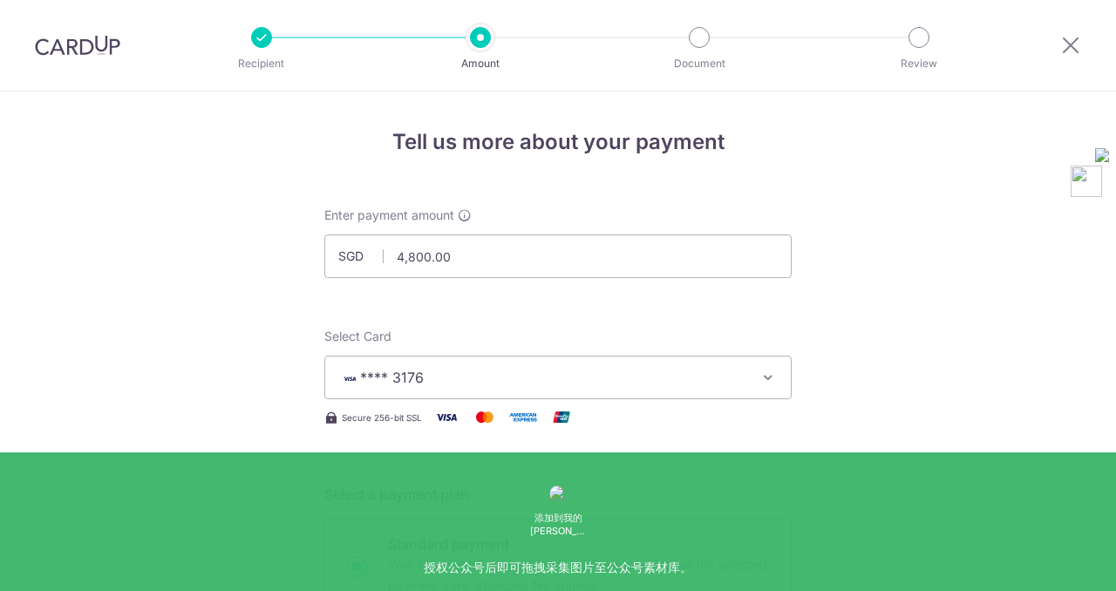
scroll to position [1126, 0]
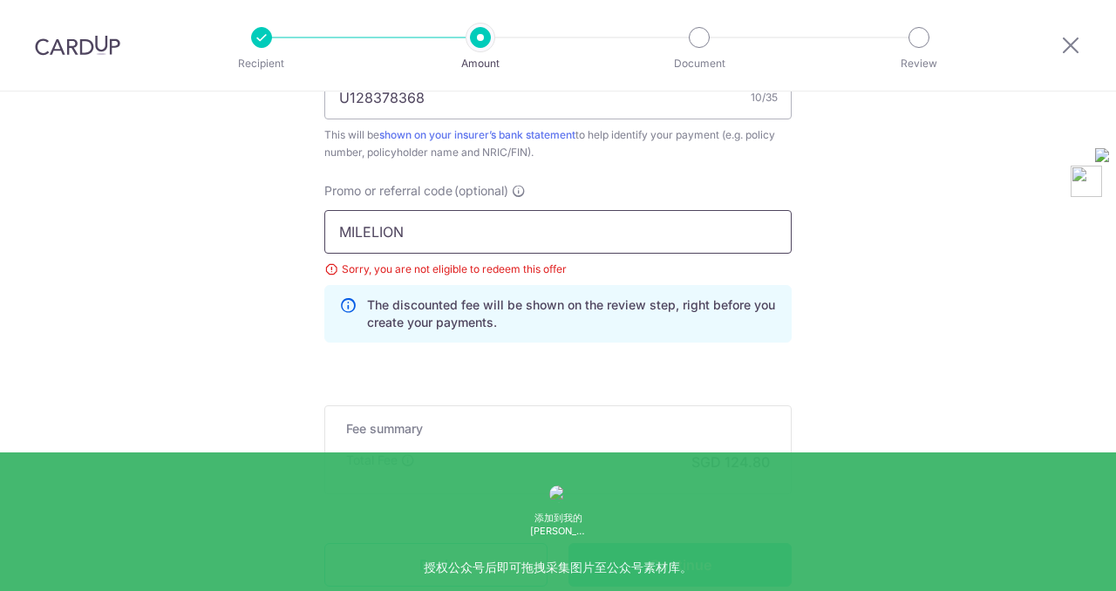
click at [341, 231] on input "MILELION" at bounding box center [557, 232] width 467 height 44
drag, startPoint x: 412, startPoint y: 237, endPoint x: 303, endPoint y: 228, distance: 110.3
type input "OFF225"
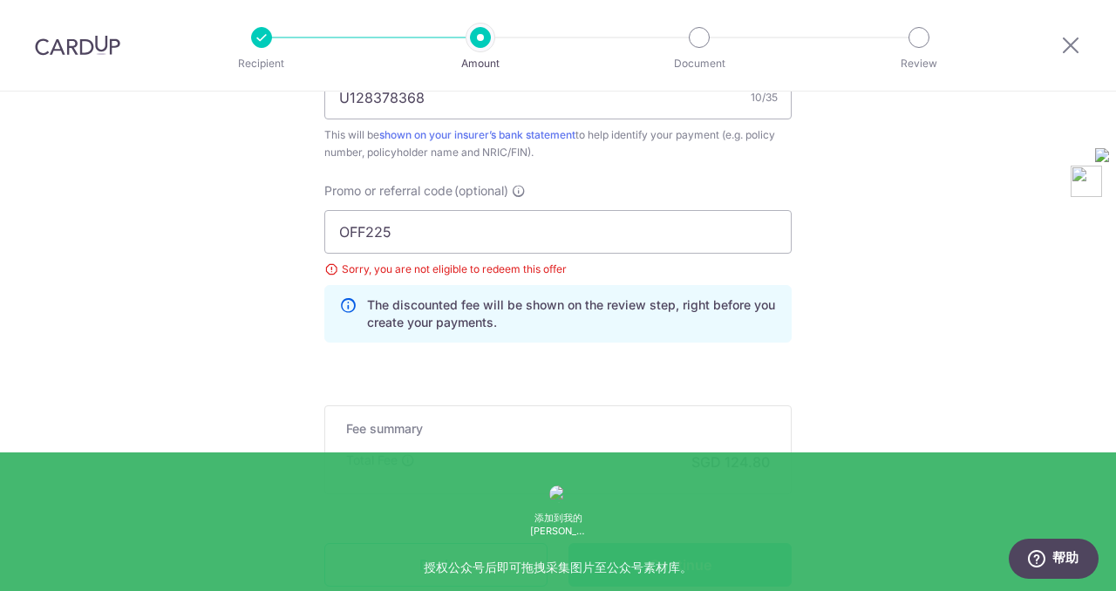
click at [641, 569] on input "Continue" at bounding box center [680, 565] width 223 height 44
